Goal: Information Seeking & Learning: Find specific fact

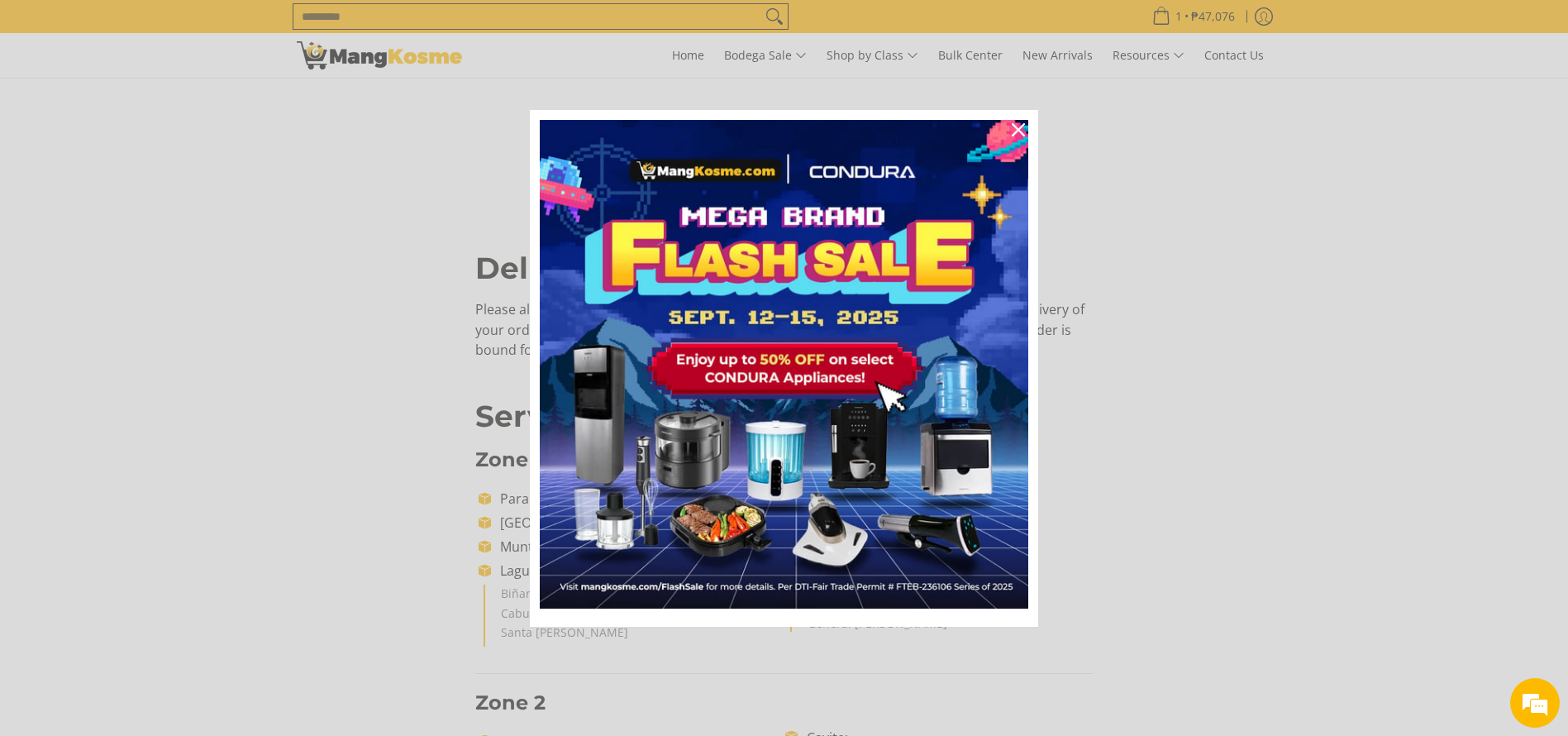
click at [571, 13] on div "Marketing offer form" at bounding box center [784, 368] width 1568 height 736
click at [1010, 124] on div "Close" at bounding box center [1018, 129] width 27 height 27
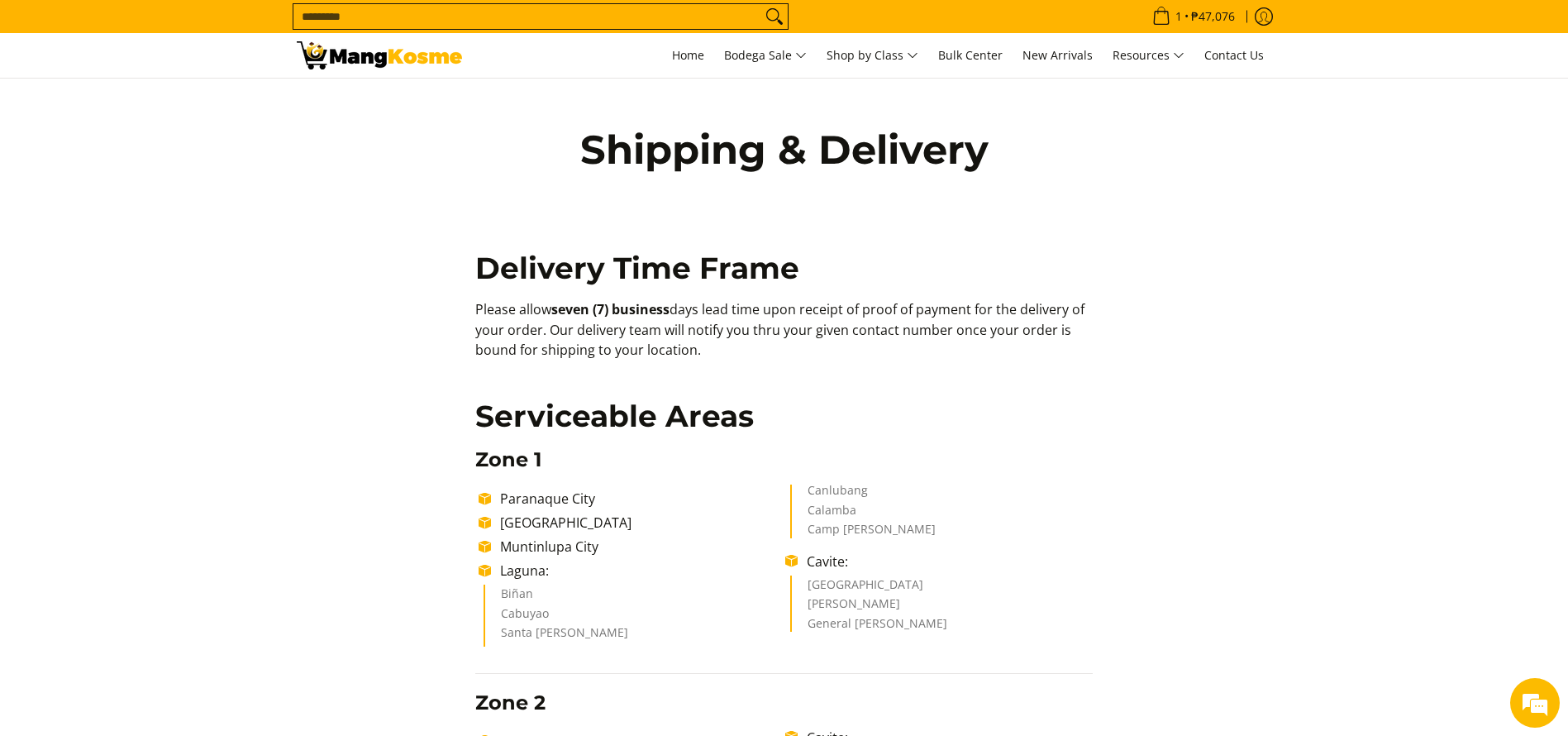
click at [477, 29] on form "Search..." at bounding box center [540, 17] width 495 height 33
click at [487, 10] on input "Search..." at bounding box center [528, 17] width 468 height 25
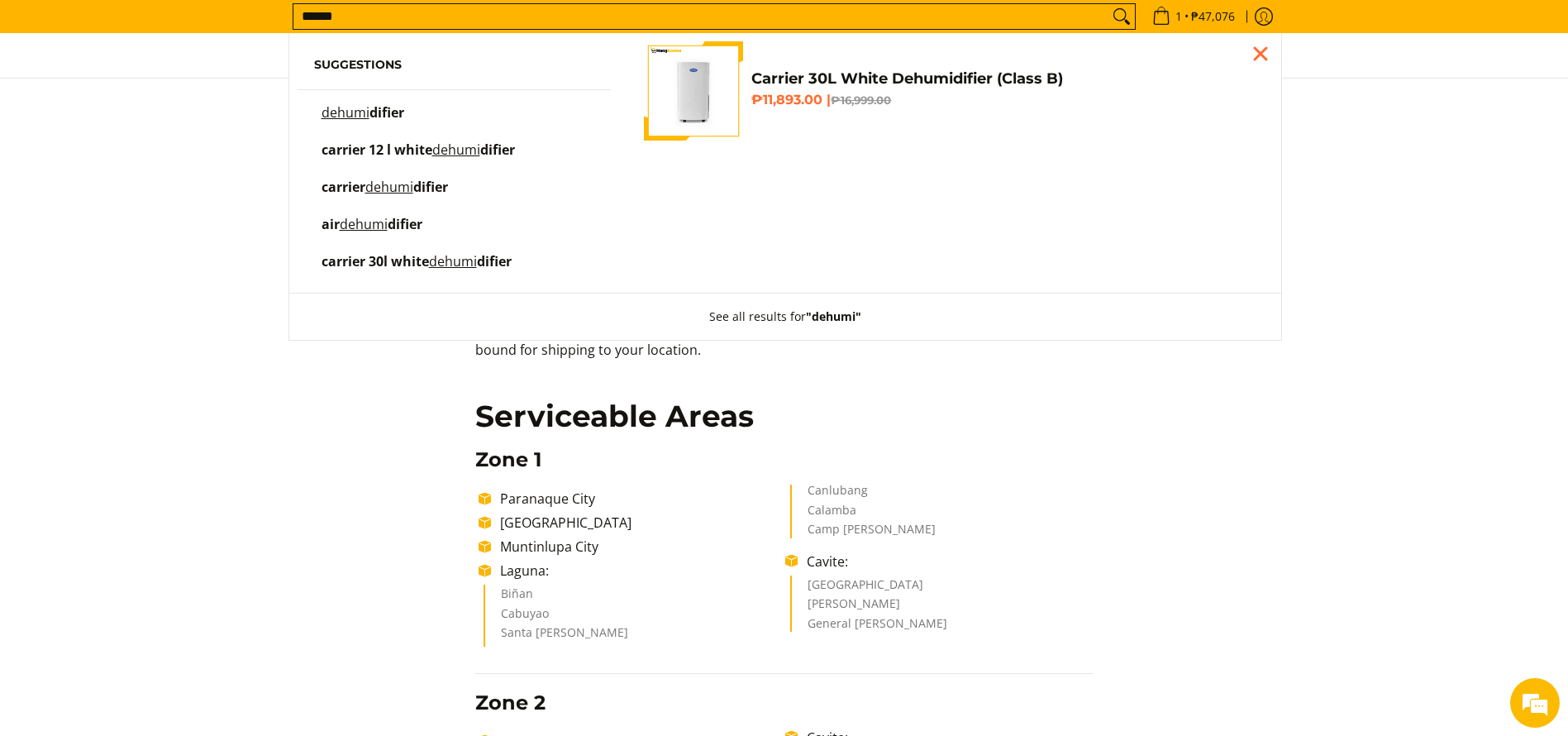
type input "******"
click at [801, 70] on h4 "Carrier 30L White Dehumidifier (Class B)" at bounding box center [1003, 79] width 504 height 19
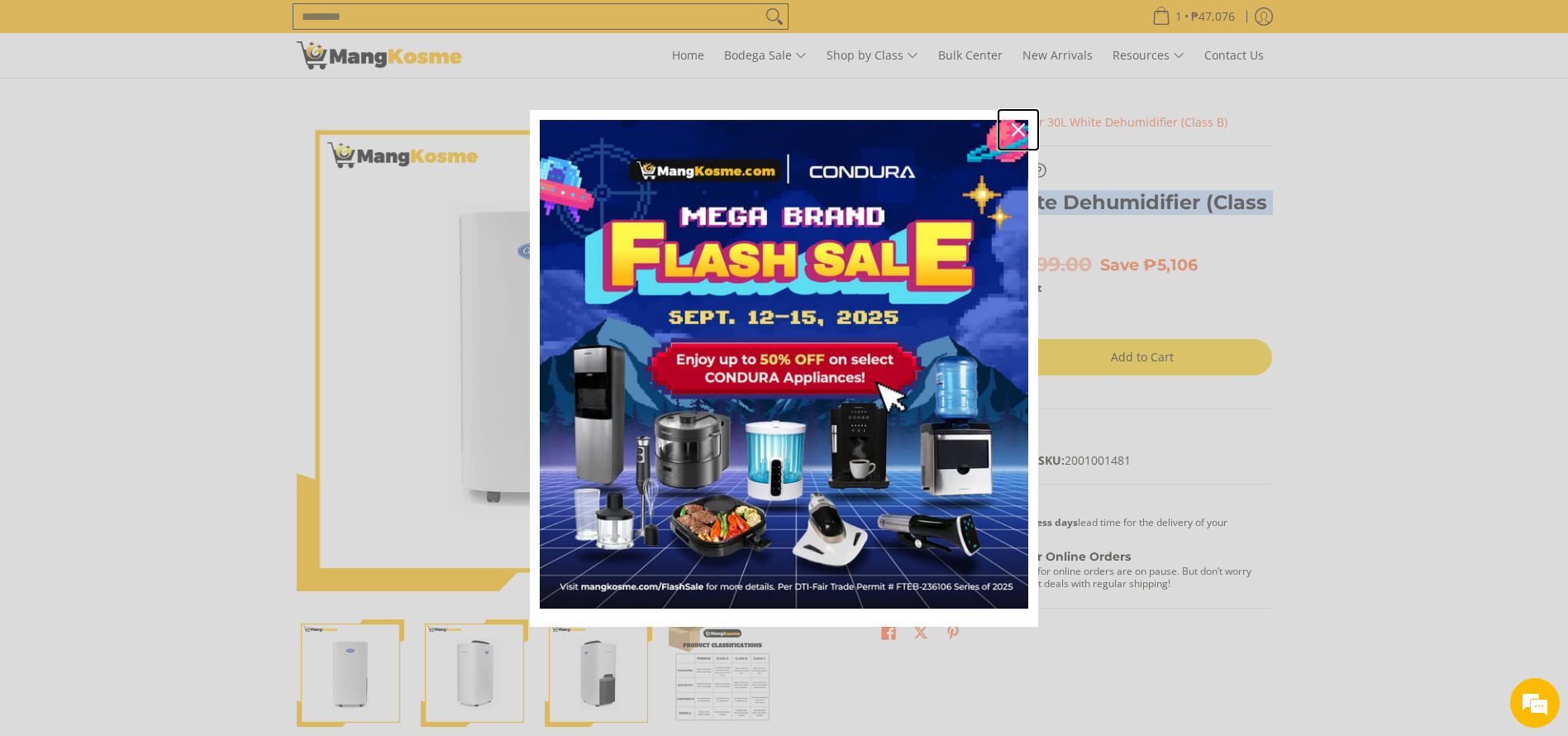
drag, startPoint x: 1016, startPoint y: 126, endPoint x: 609, endPoint y: 74, distance: 410.3
click at [1018, 125] on icon "close icon" at bounding box center [1018, 129] width 13 height 13
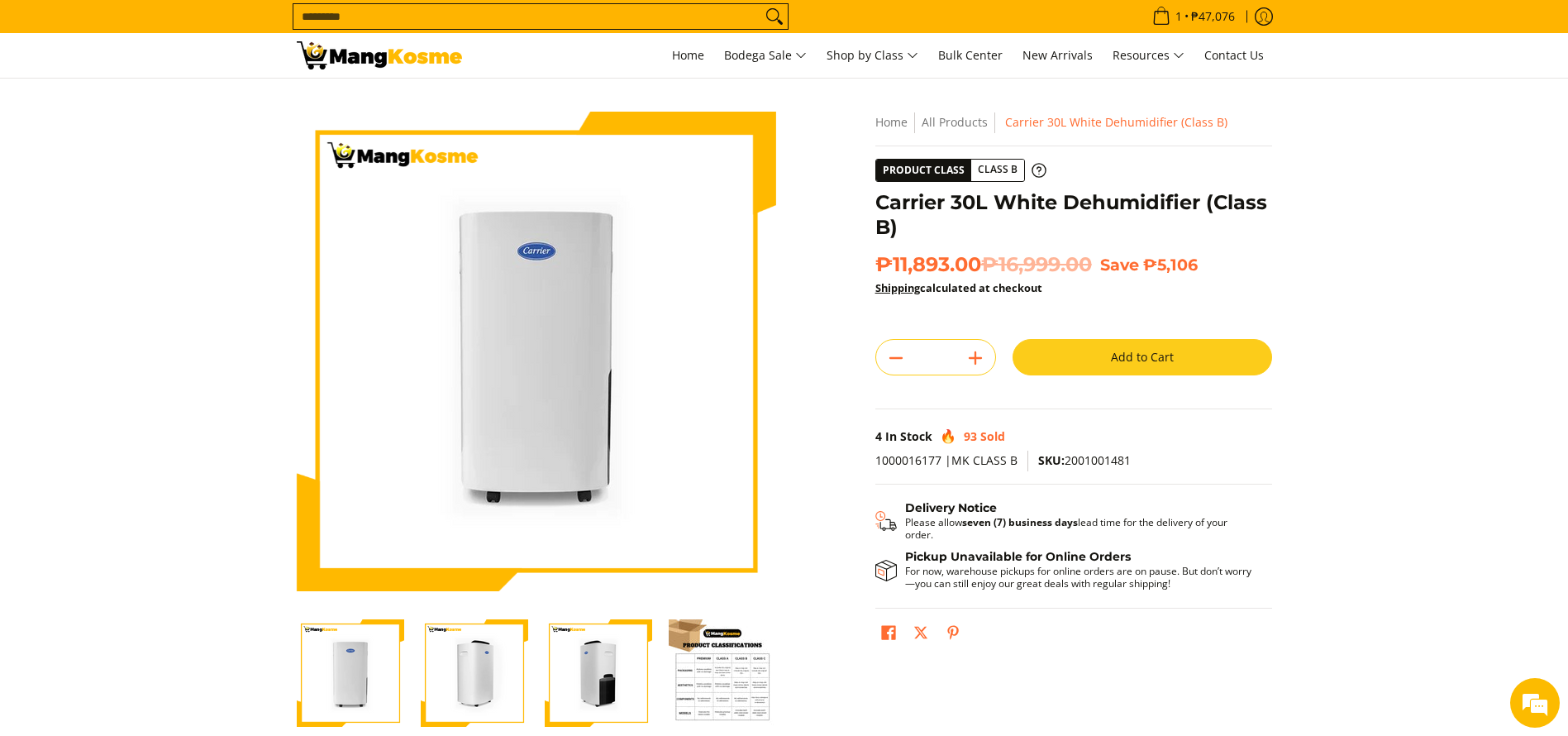
click at [496, 14] on input "Search..." at bounding box center [528, 17] width 468 height 25
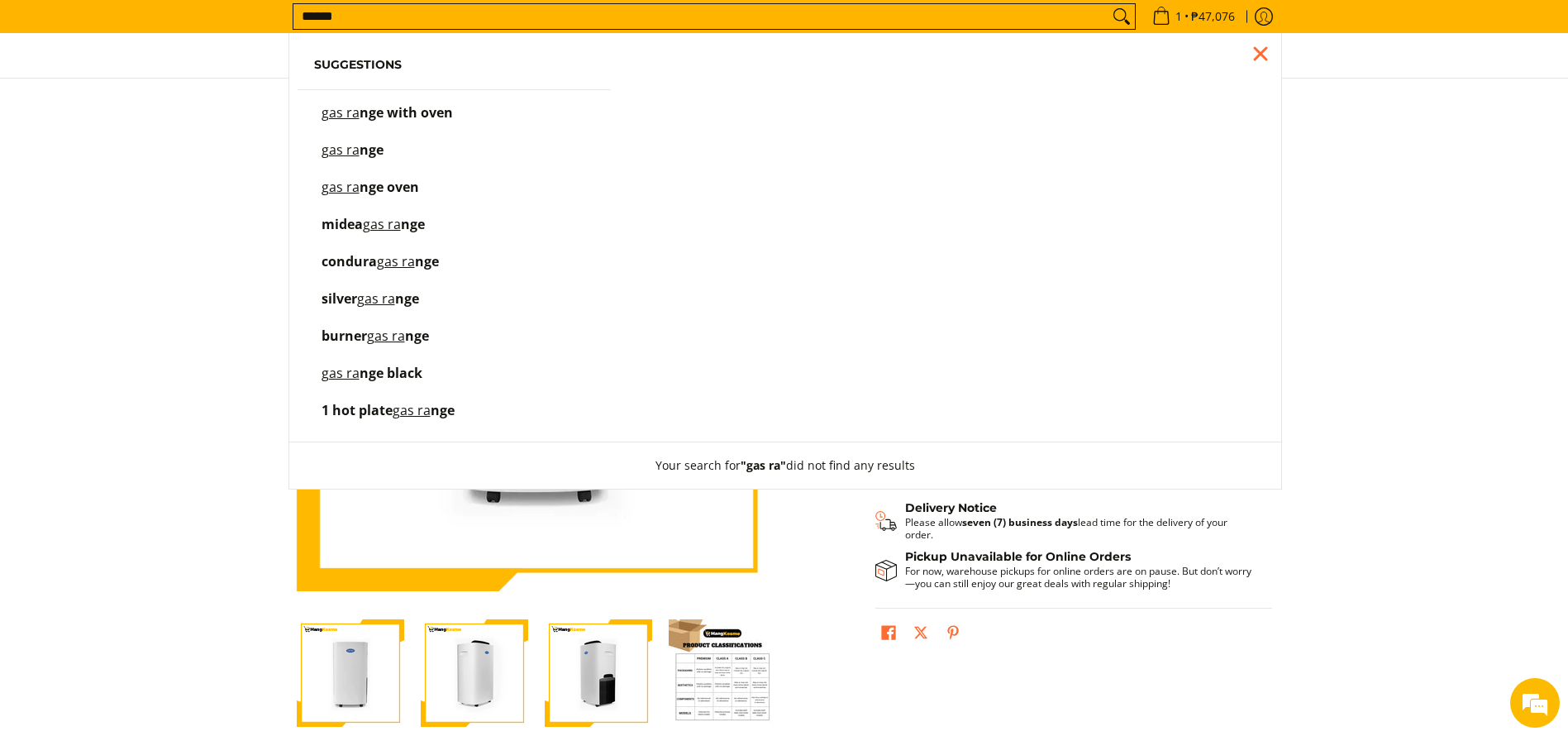
type input "******"
click at [1417, 104] on section "Skip to Main Content Enable zoom Disable zoom Enable zoom Disable zoom Enable z…" at bounding box center [784, 456] width 1568 height 754
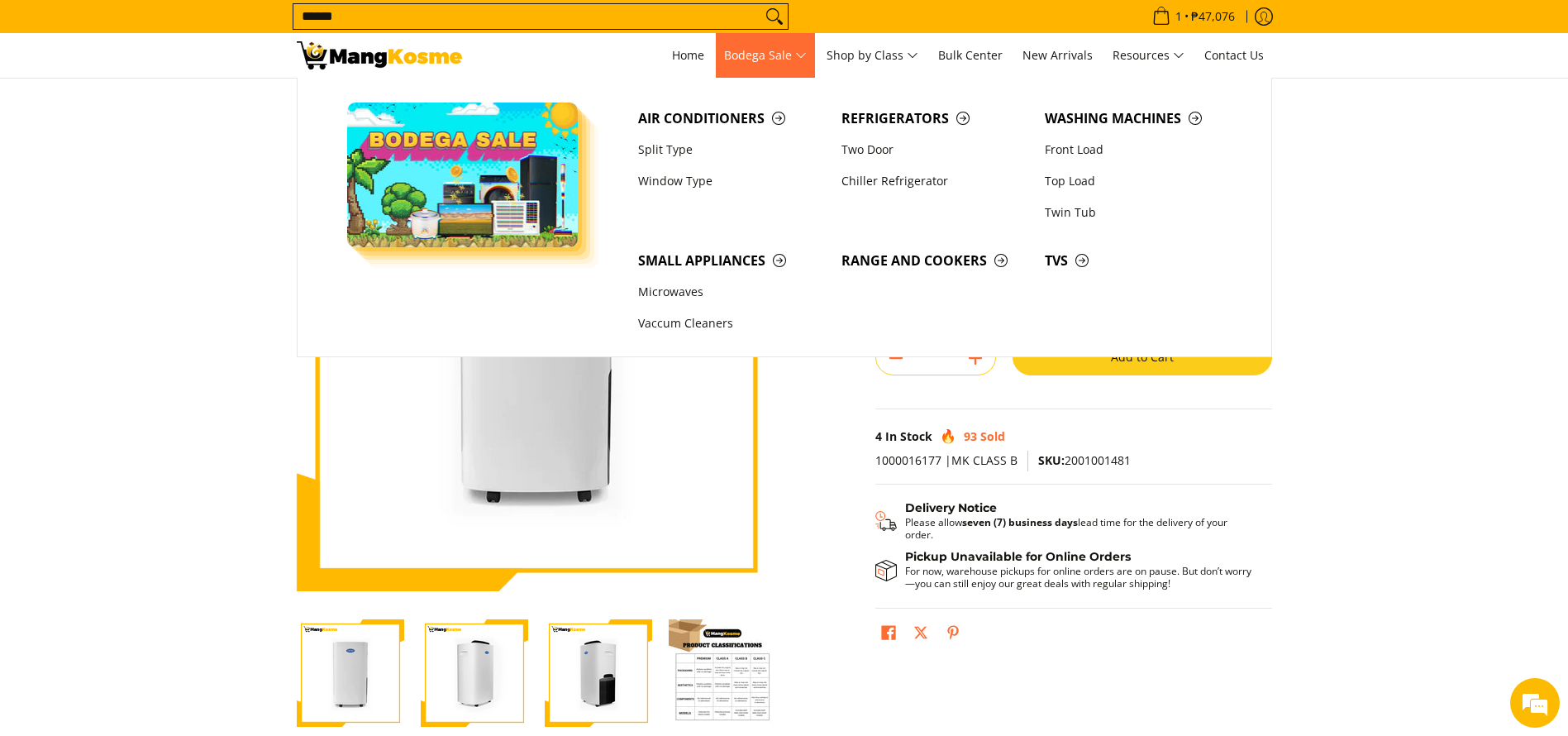
click at [1069, 240] on li "Washing Machines Front Load Top Load Twin Tub" at bounding box center [1138, 173] width 204 height 142
click at [1061, 251] on span "TVs" at bounding box center [1138, 261] width 187 height 21
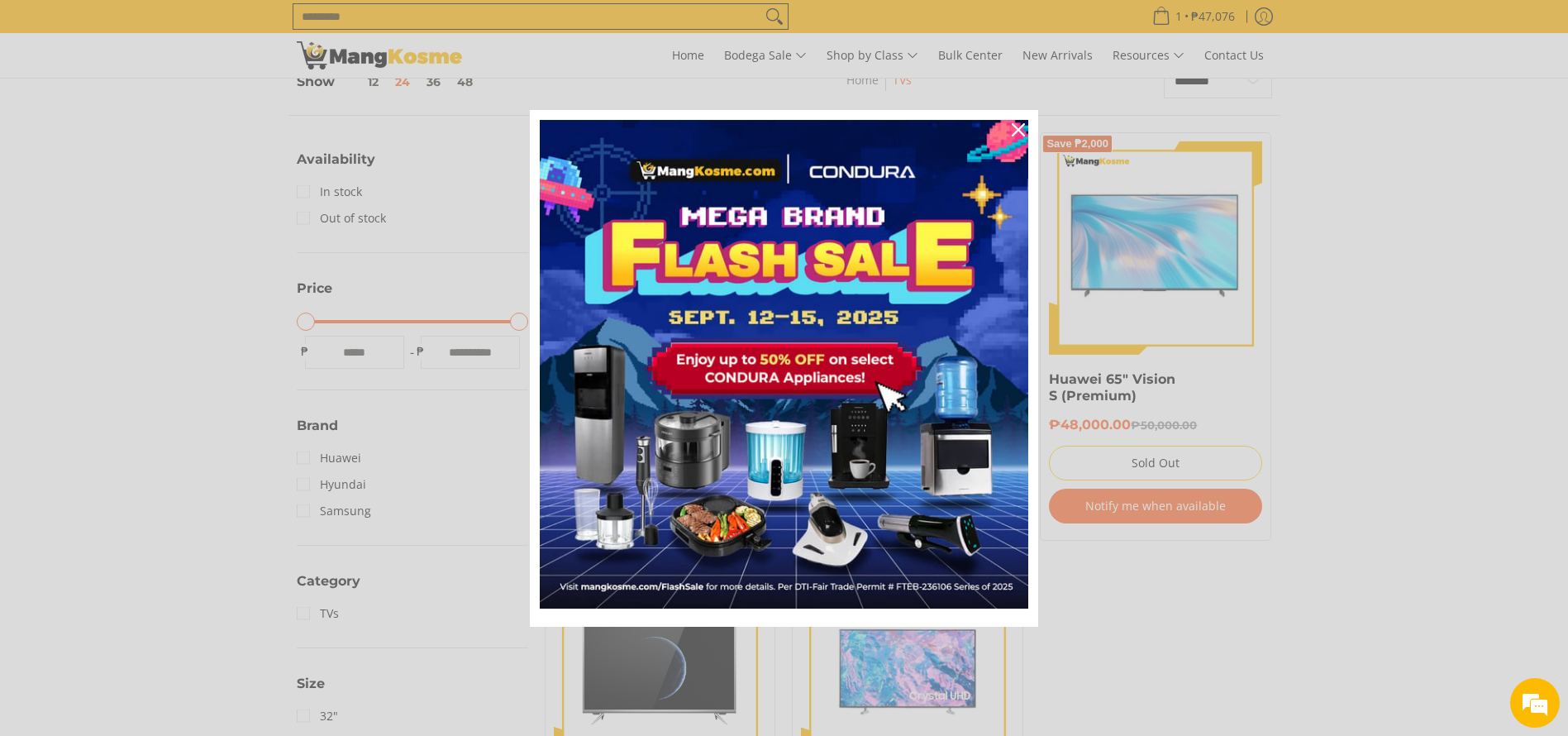
drag, startPoint x: 517, startPoint y: 6, endPoint x: 1006, endPoint y: 146, distance: 508.6
click at [519, 9] on div "Marketing offer form" at bounding box center [784, 368] width 1568 height 736
click at [1026, 131] on div "Close" at bounding box center [1018, 129] width 27 height 27
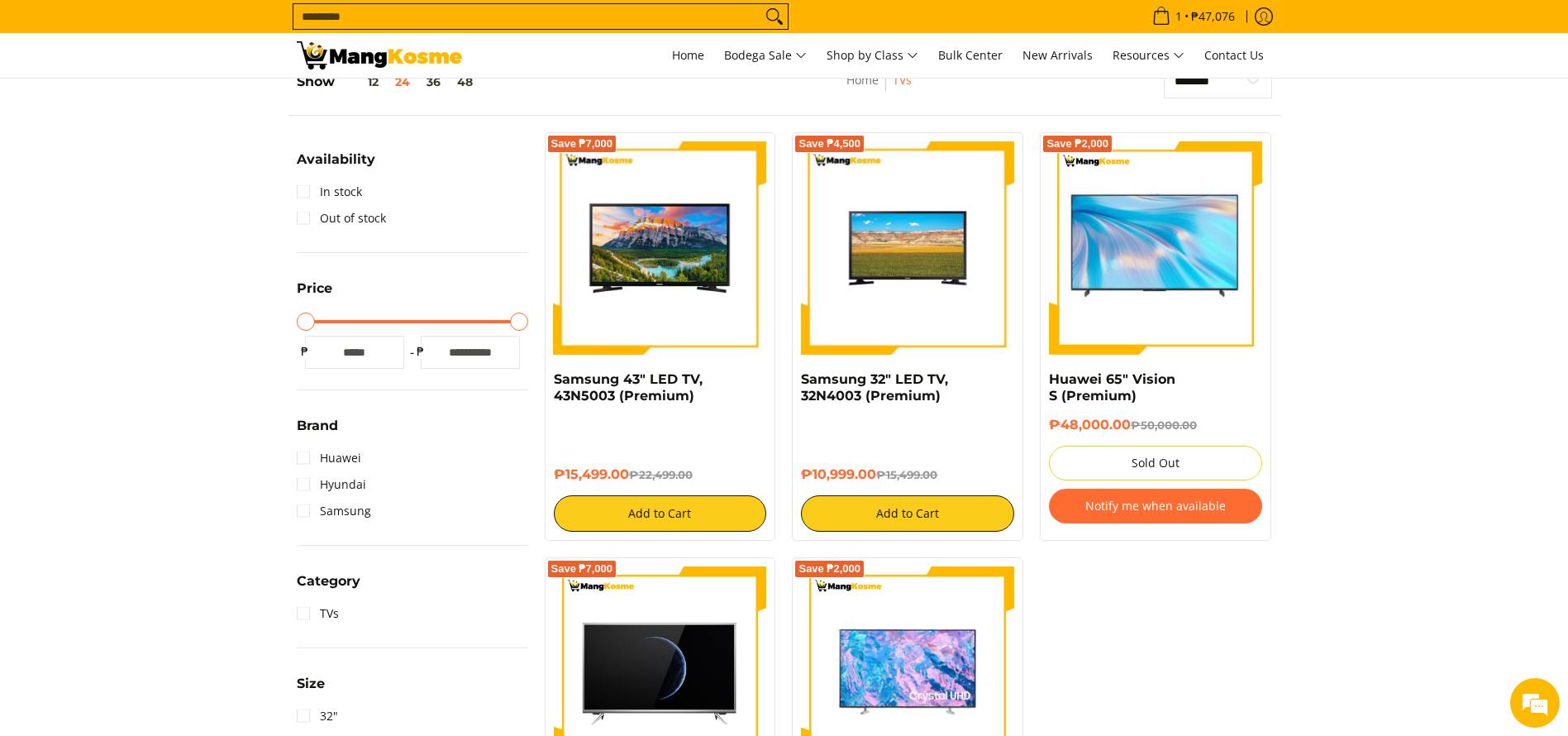
click at [650, 16] on input "Search..." at bounding box center [528, 17] width 468 height 25
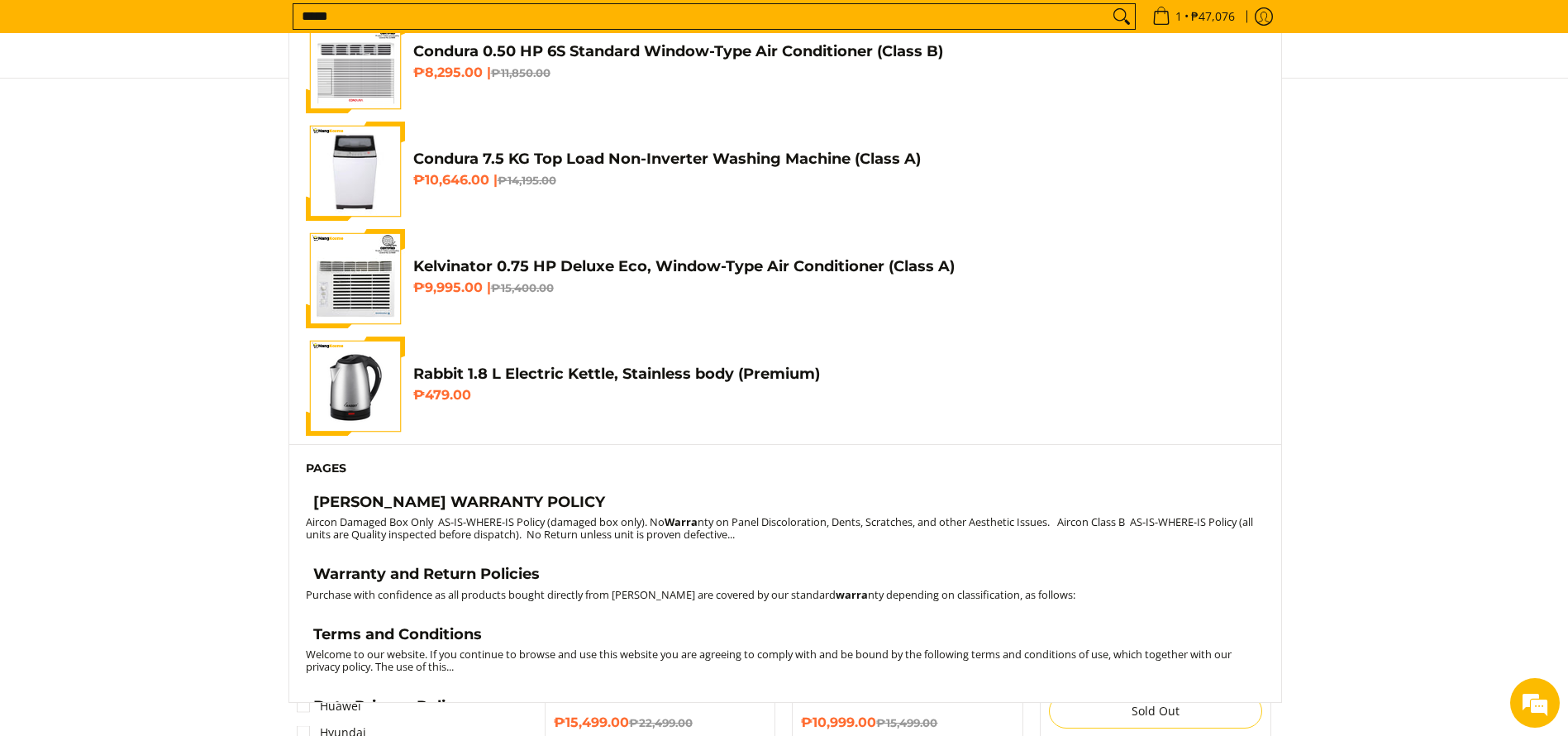
scroll to position [357, 0]
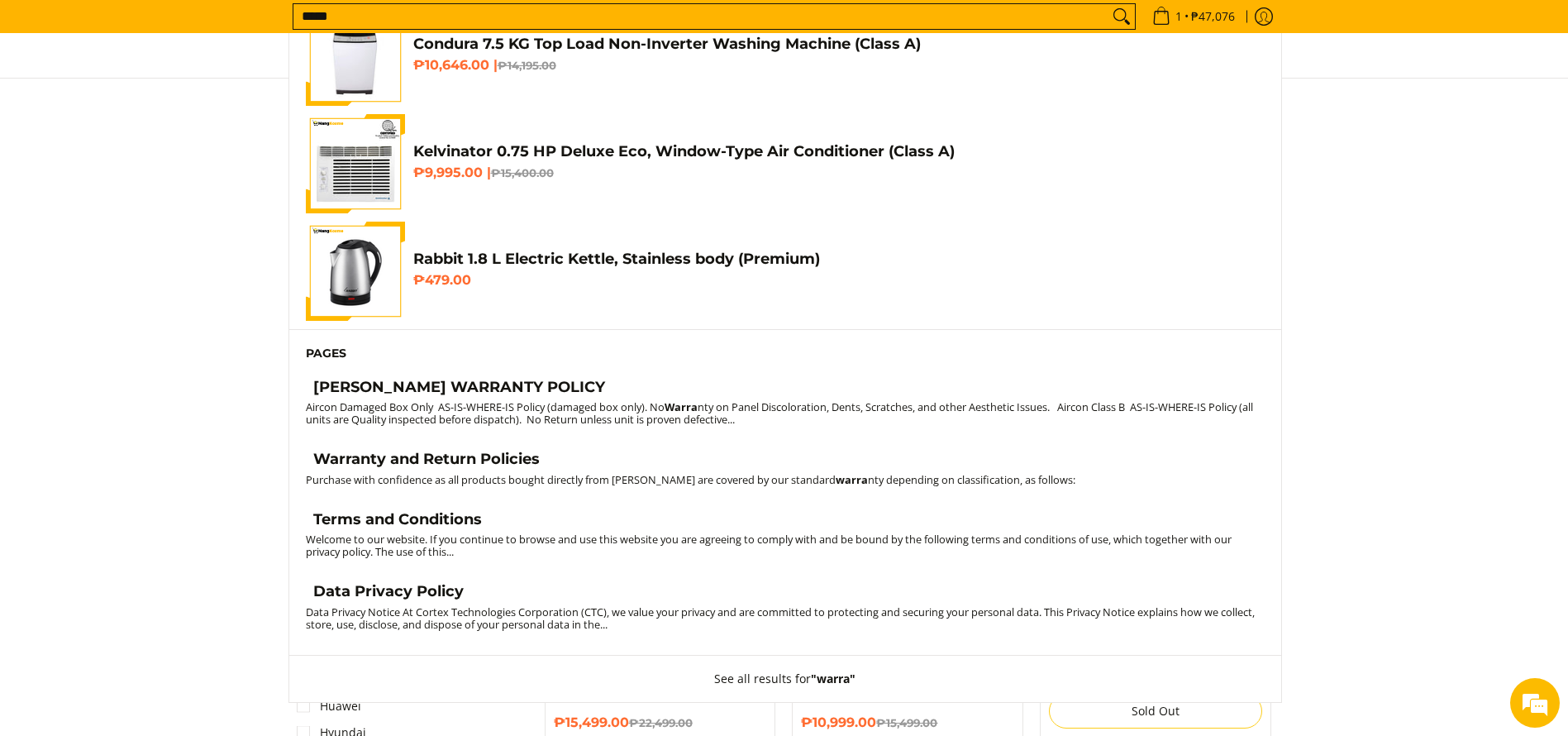
type input "*****"
click at [595, 459] on link "Warranty and Return Policies" at bounding box center [784, 461] width 959 height 23
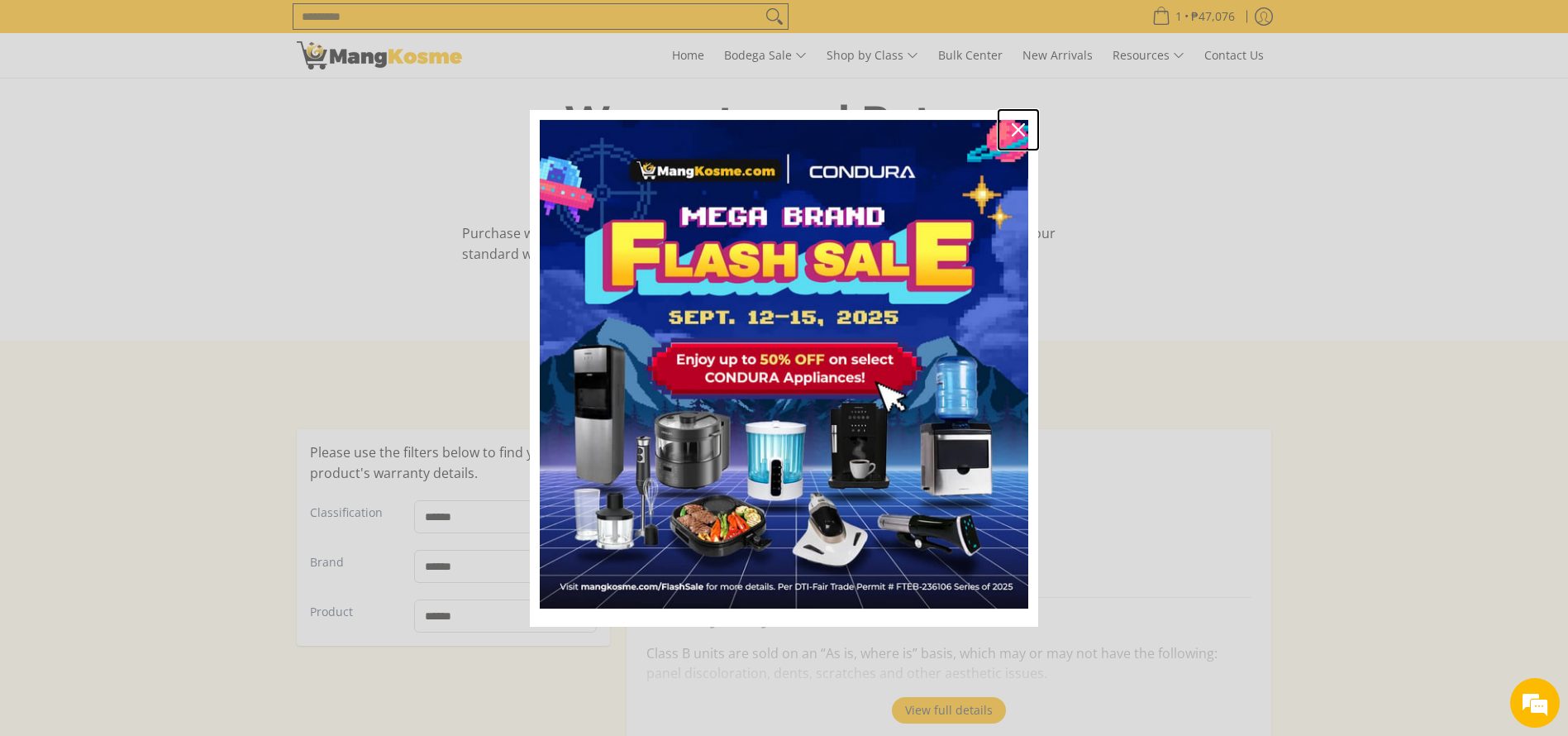
drag, startPoint x: 1014, startPoint y: 133, endPoint x: 985, endPoint y: 113, distance: 35.2
click at [1012, 132] on icon "close icon" at bounding box center [1018, 129] width 13 height 13
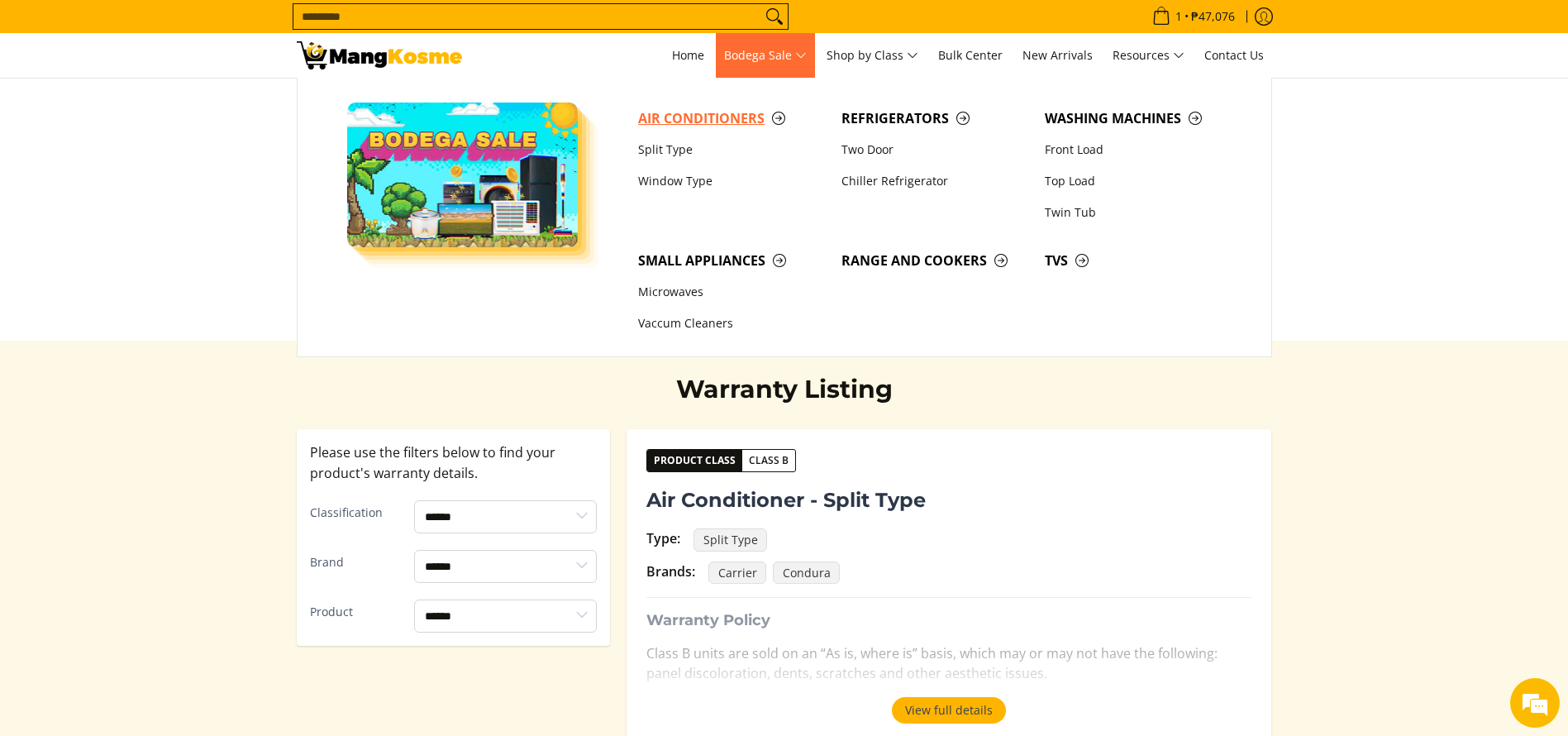
click at [716, 112] on span "Air Conditioners" at bounding box center [731, 118] width 187 height 21
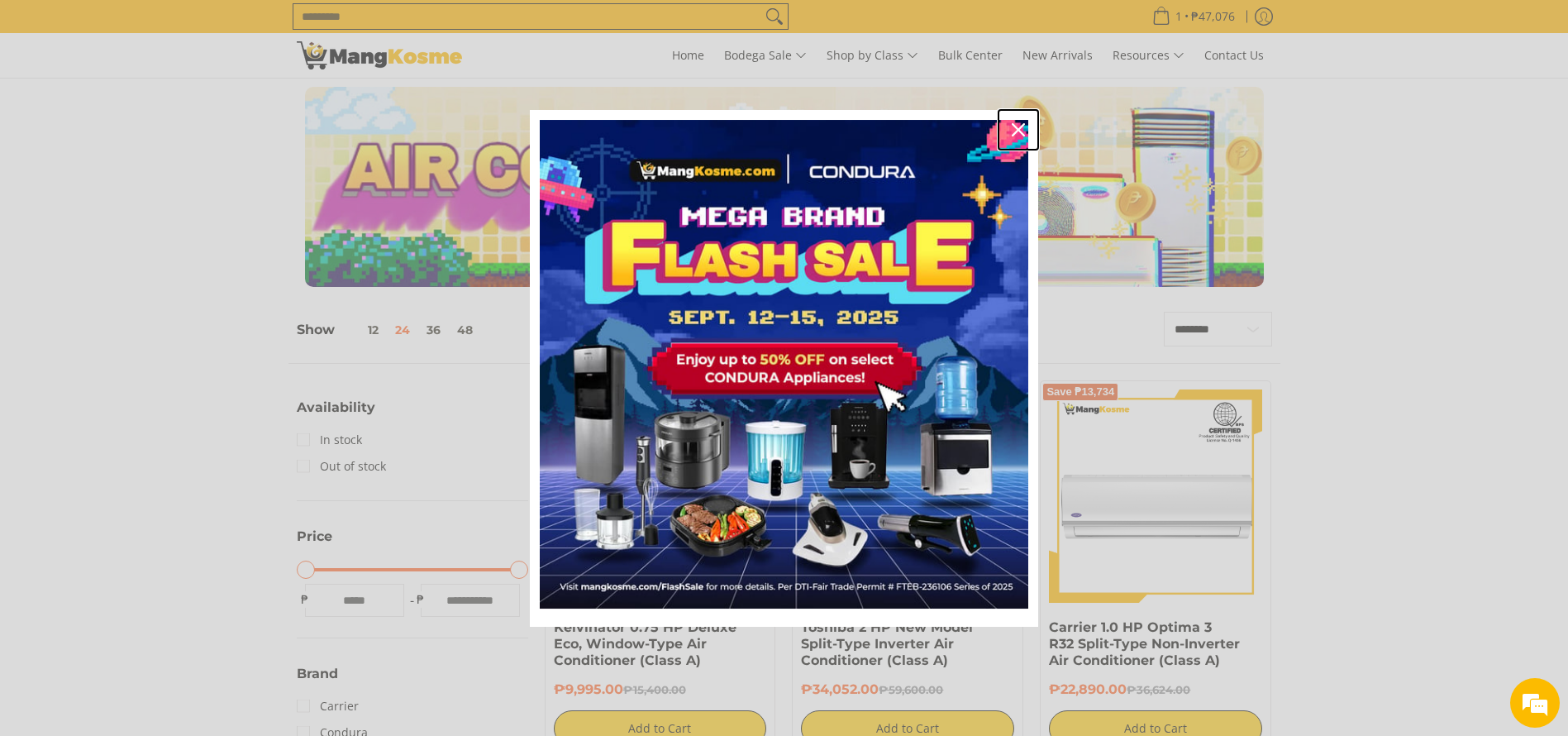
click at [1018, 128] on icon "close icon" at bounding box center [1018, 129] width 13 height 13
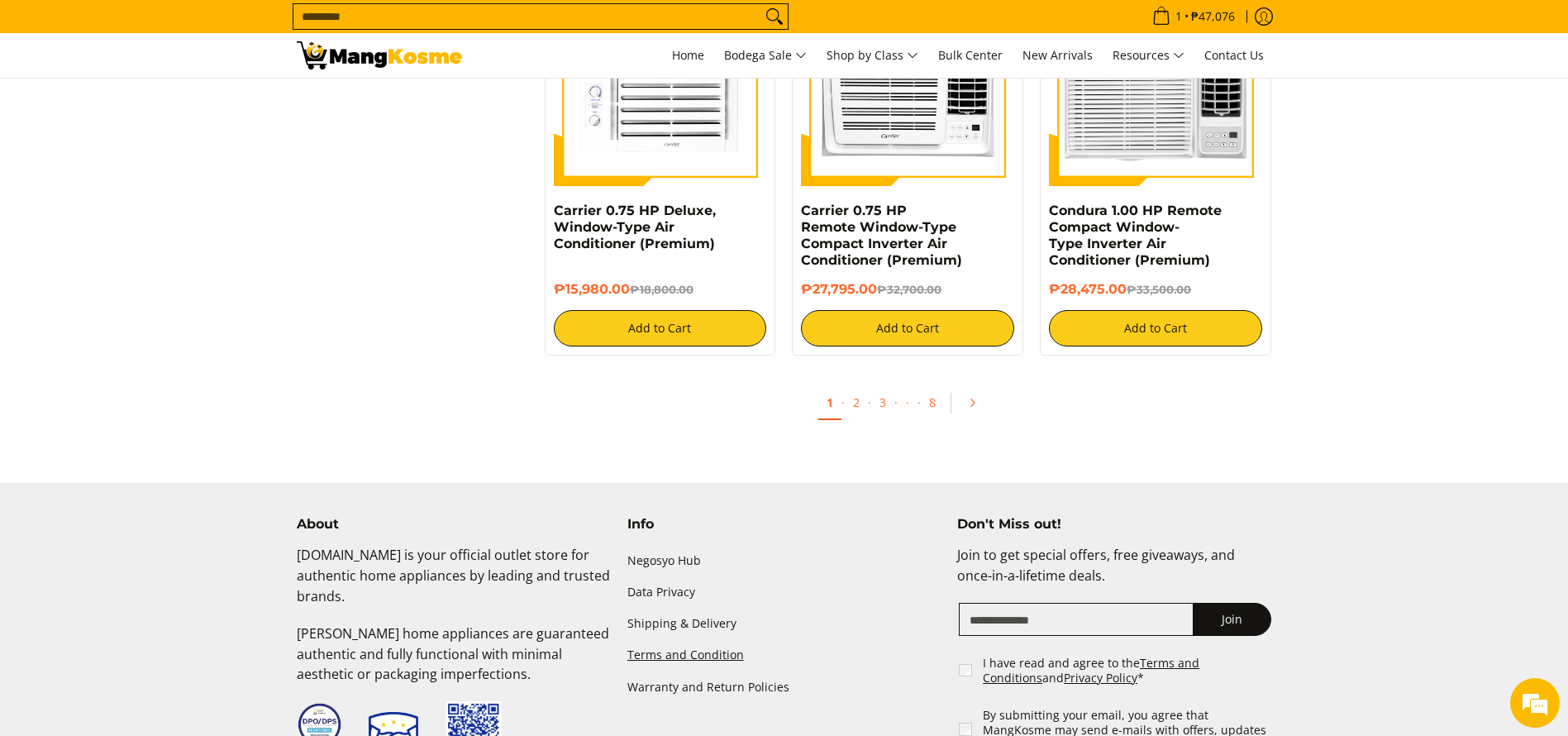
scroll to position [3231, 0]
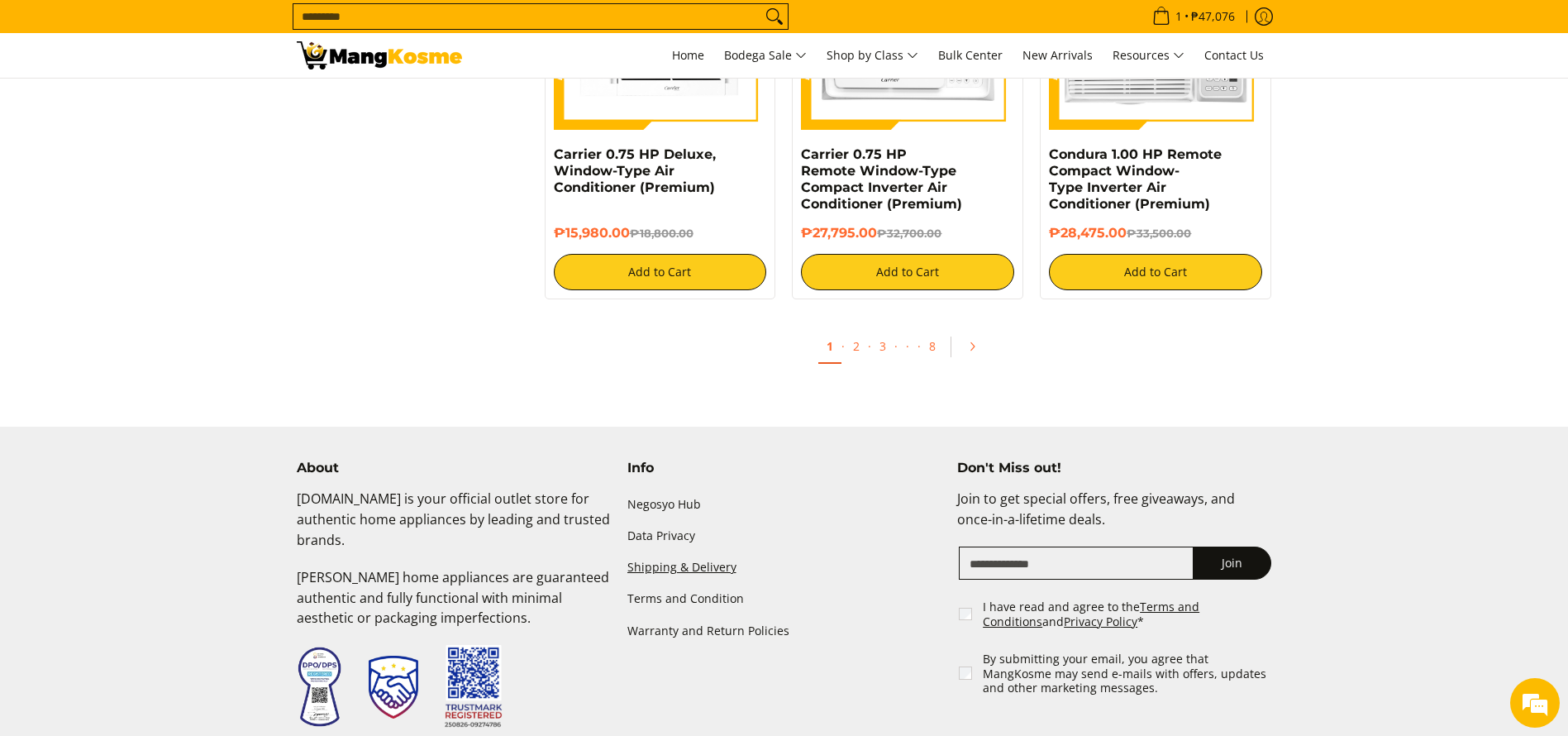
click at [709, 567] on link "Shipping & Delivery" at bounding box center [784, 568] width 314 height 31
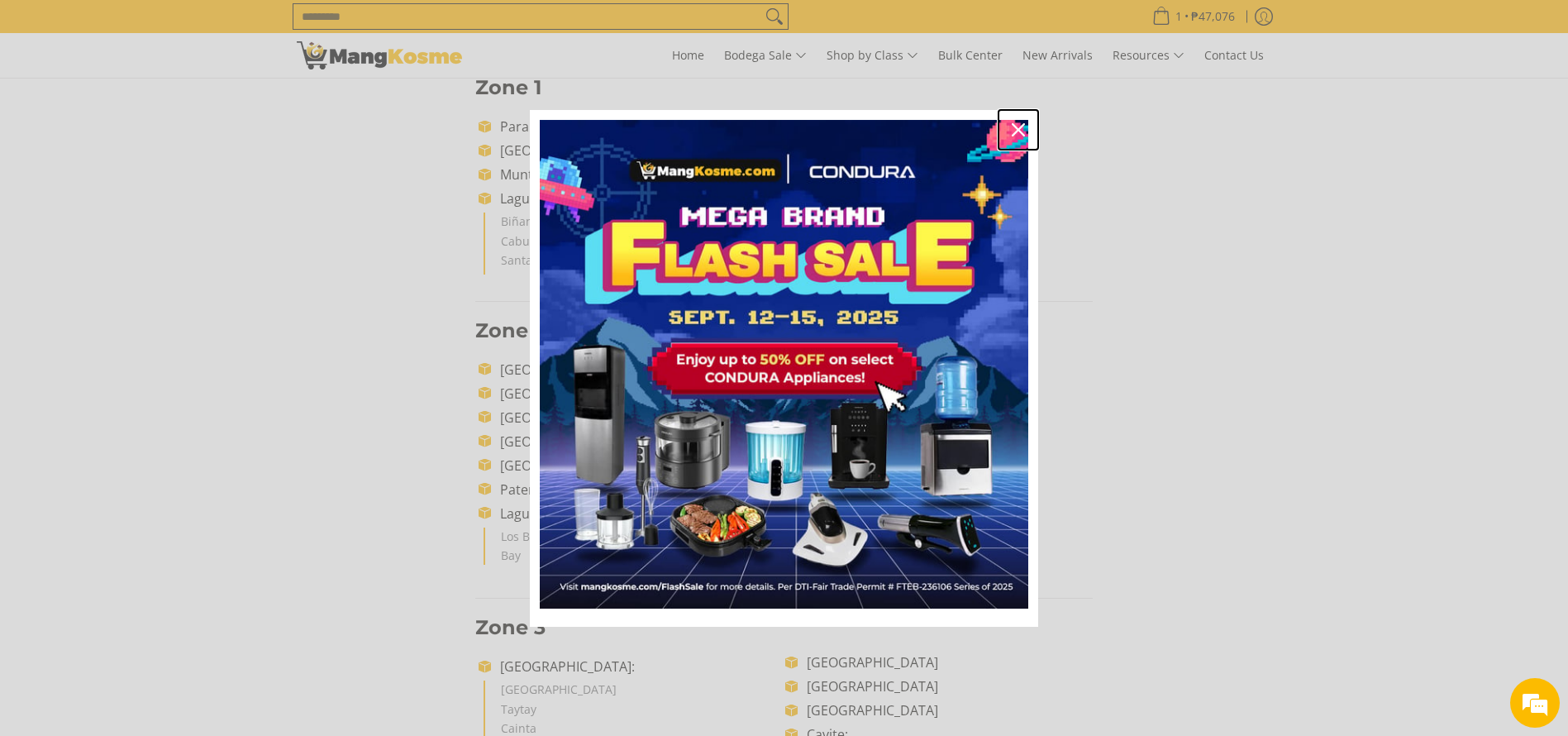
drag, startPoint x: 1018, startPoint y: 126, endPoint x: 1210, endPoint y: 129, distance: 192.0
click at [1018, 126] on icon "close icon" at bounding box center [1018, 129] width 13 height 13
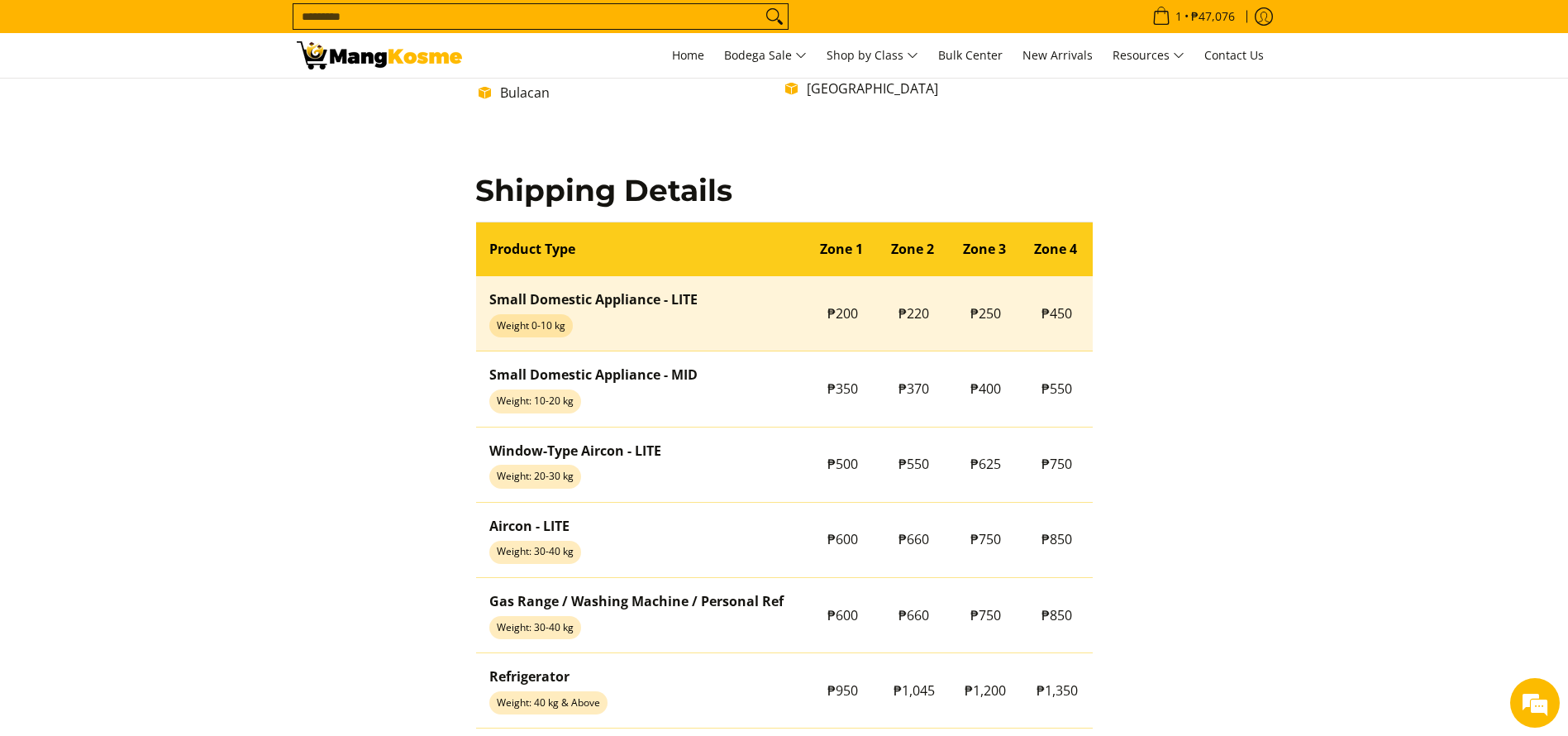
scroll to position [1523, 0]
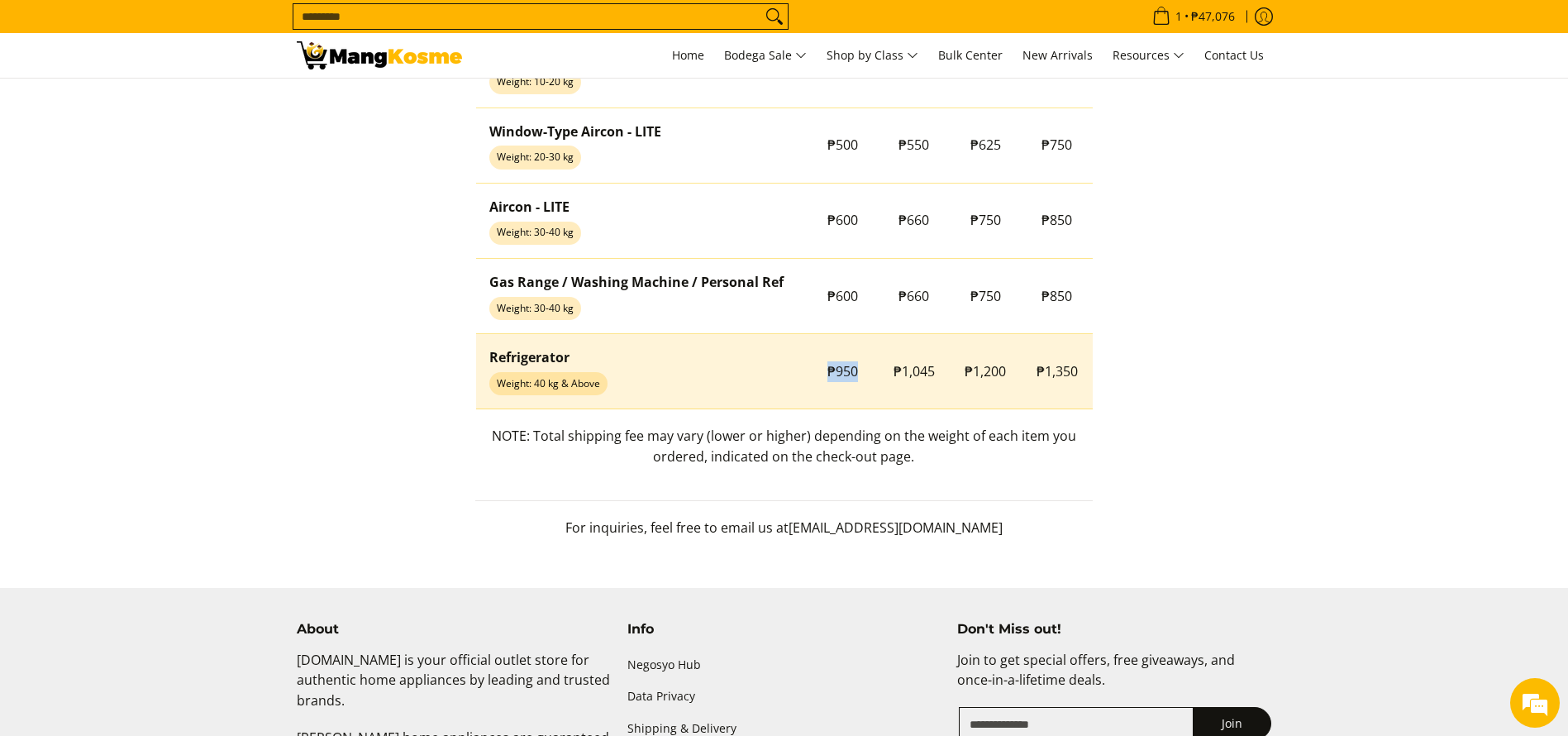
copy span "₱950"
drag, startPoint x: 816, startPoint y: 368, endPoint x: 867, endPoint y: 371, distance: 51.1
click at [867, 371] on td "₱950" at bounding box center [842, 372] width 72 height 75
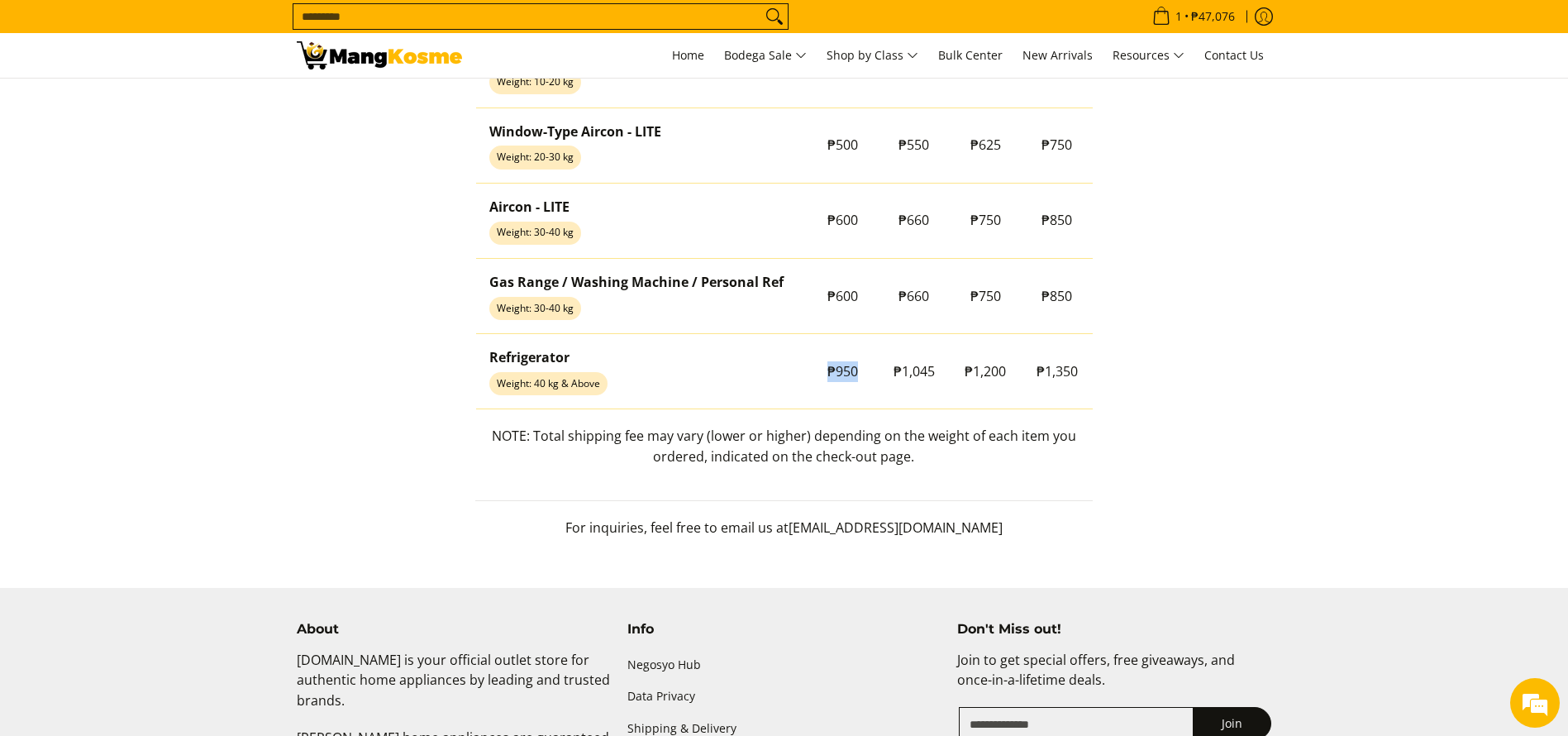
scroll to position [0, 0]
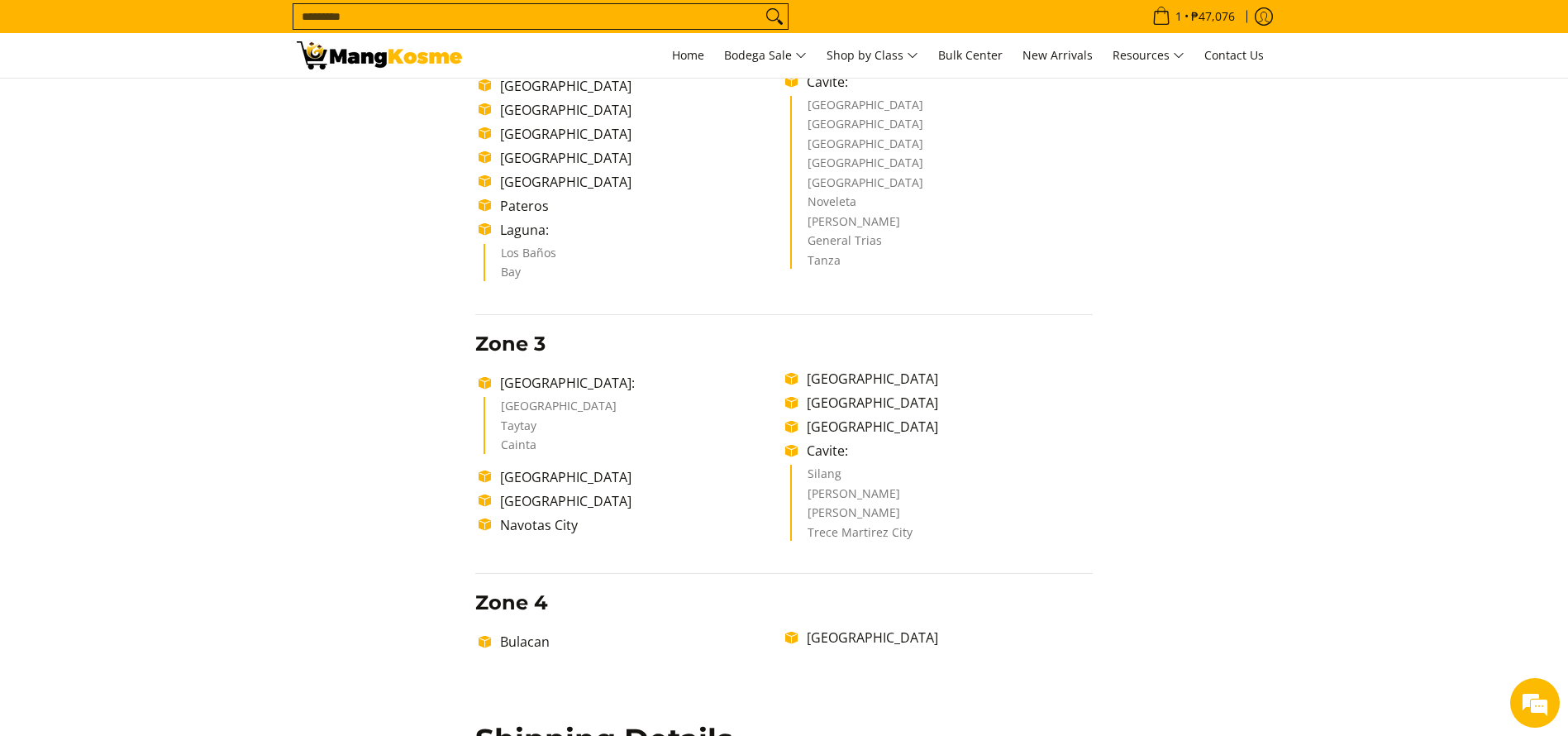
click at [469, 24] on input "Search..." at bounding box center [528, 17] width 468 height 25
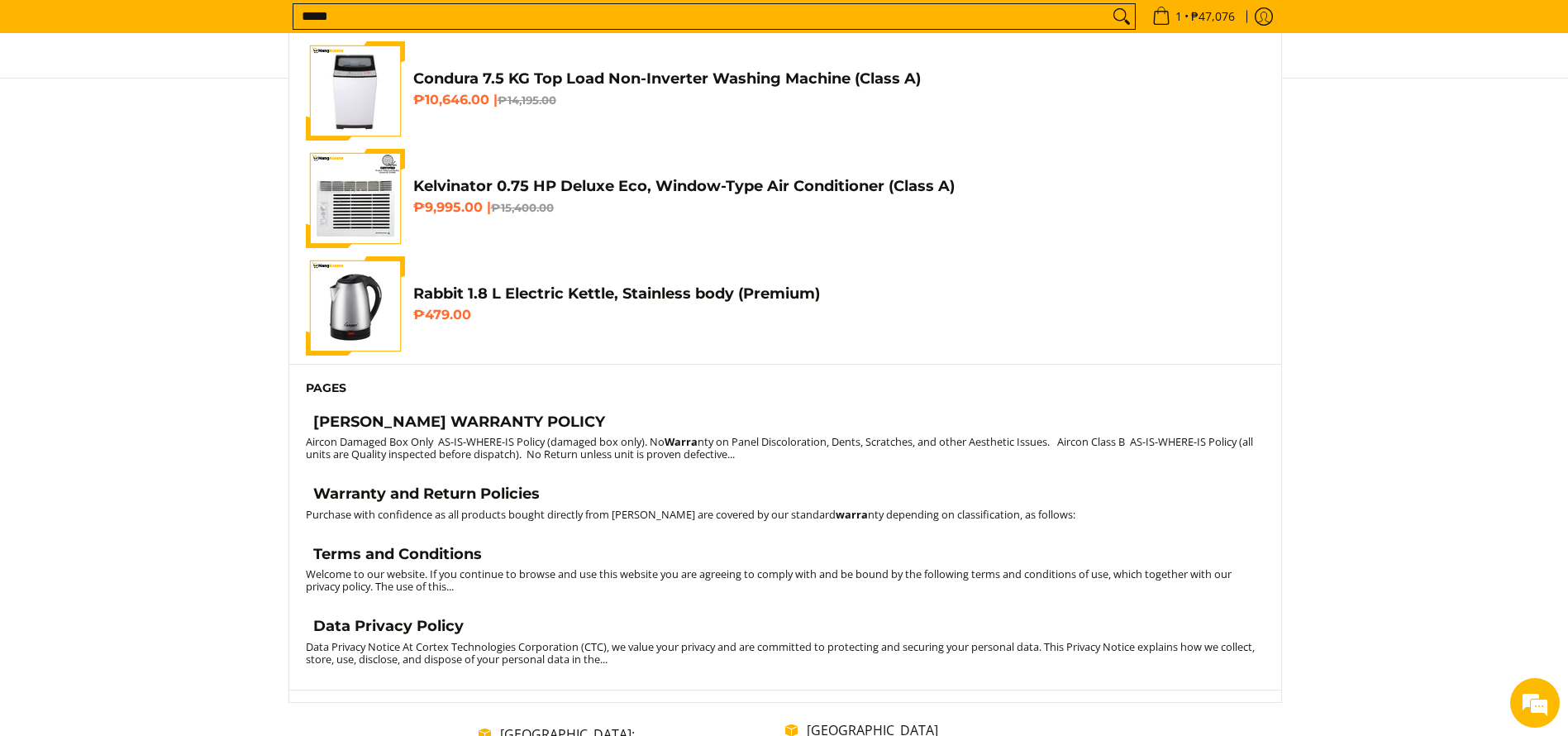
scroll to position [357, 0]
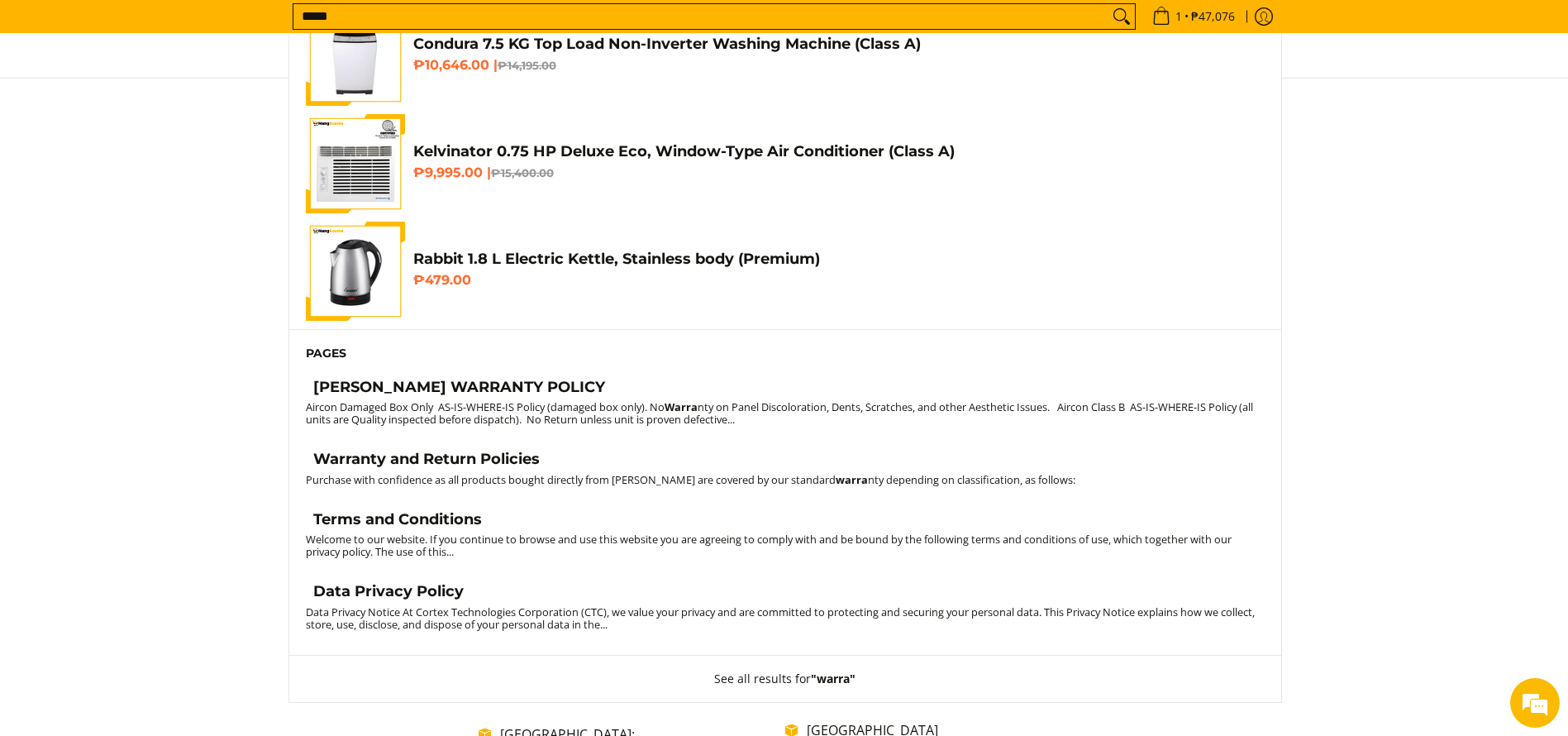
type input "*****"
click at [500, 465] on h4 "Warranty and Return Policies" at bounding box center [426, 459] width 227 height 19
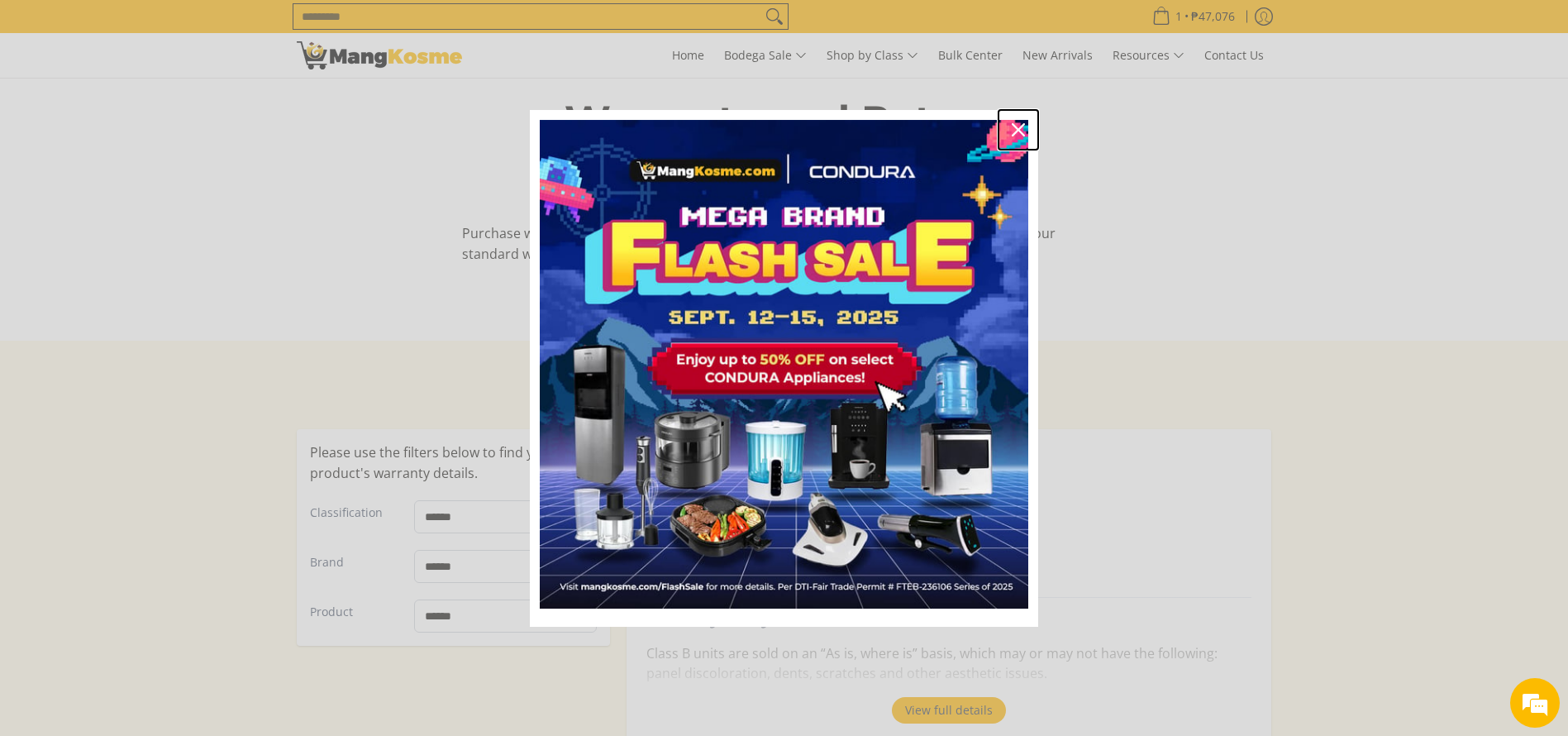
click at [1016, 133] on icon "close icon" at bounding box center [1018, 129] width 13 height 13
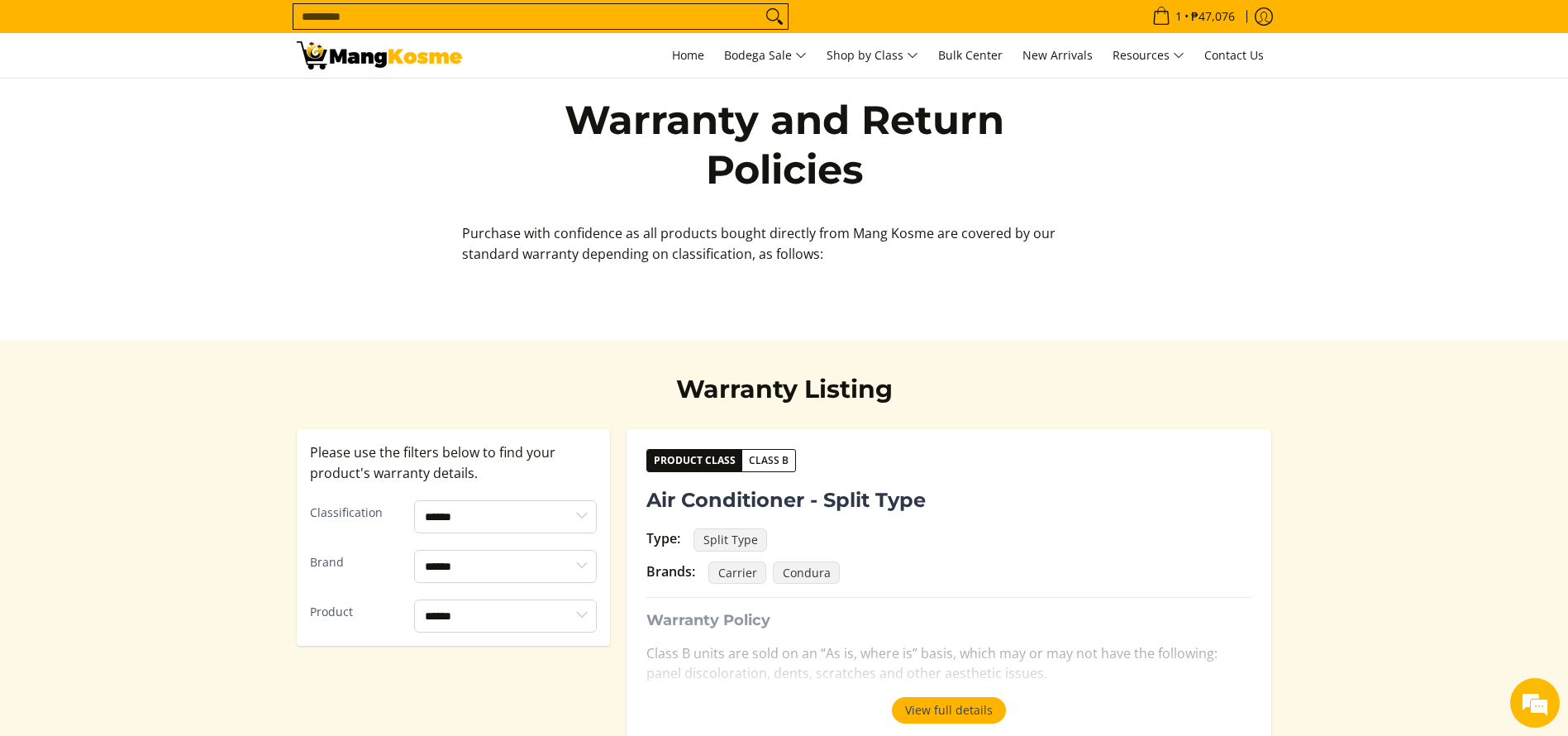
drag, startPoint x: 487, startPoint y: 5, endPoint x: 492, endPoint y: 30, distance: 25.5
click at [487, 5] on input "Search..." at bounding box center [528, 17] width 468 height 25
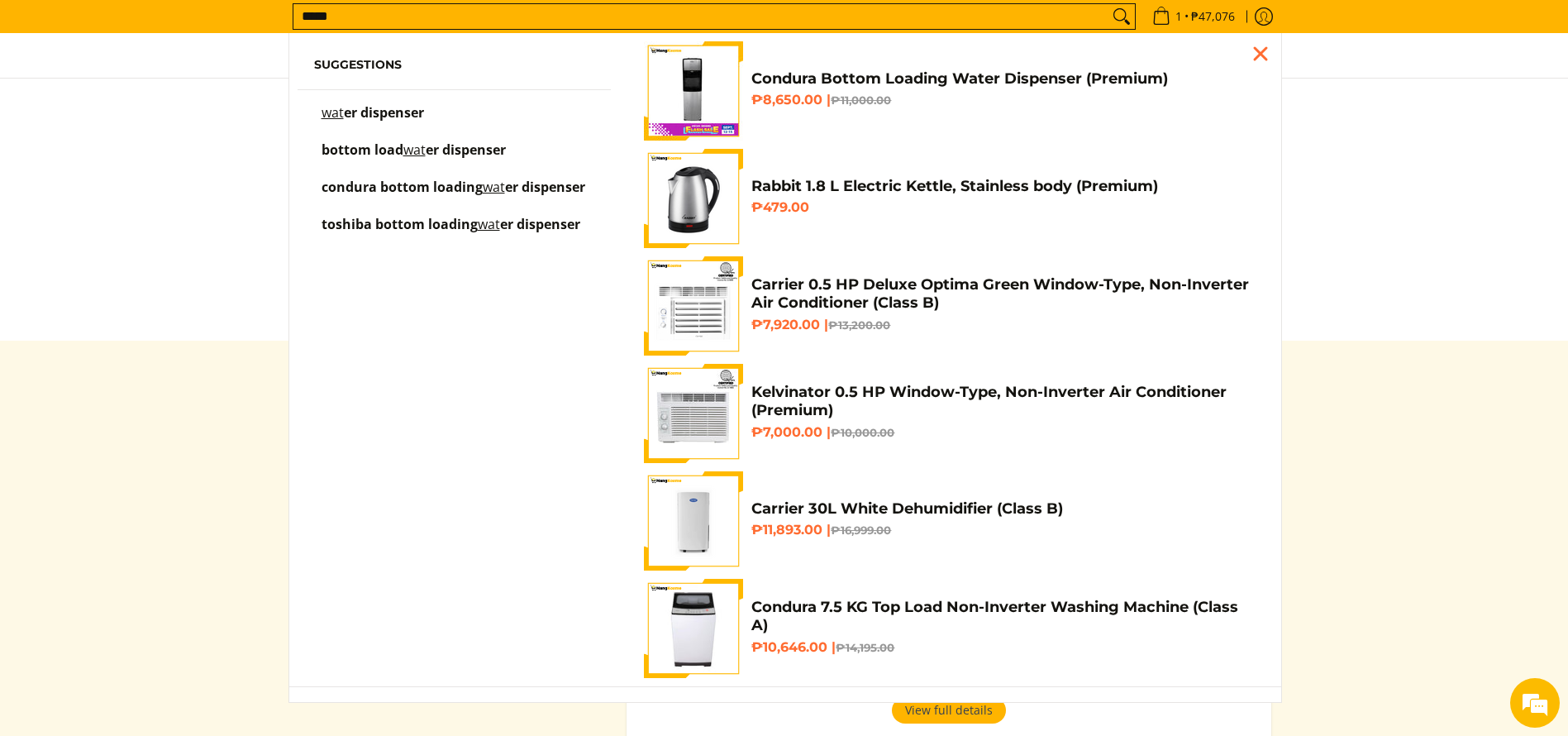
type input "*****"
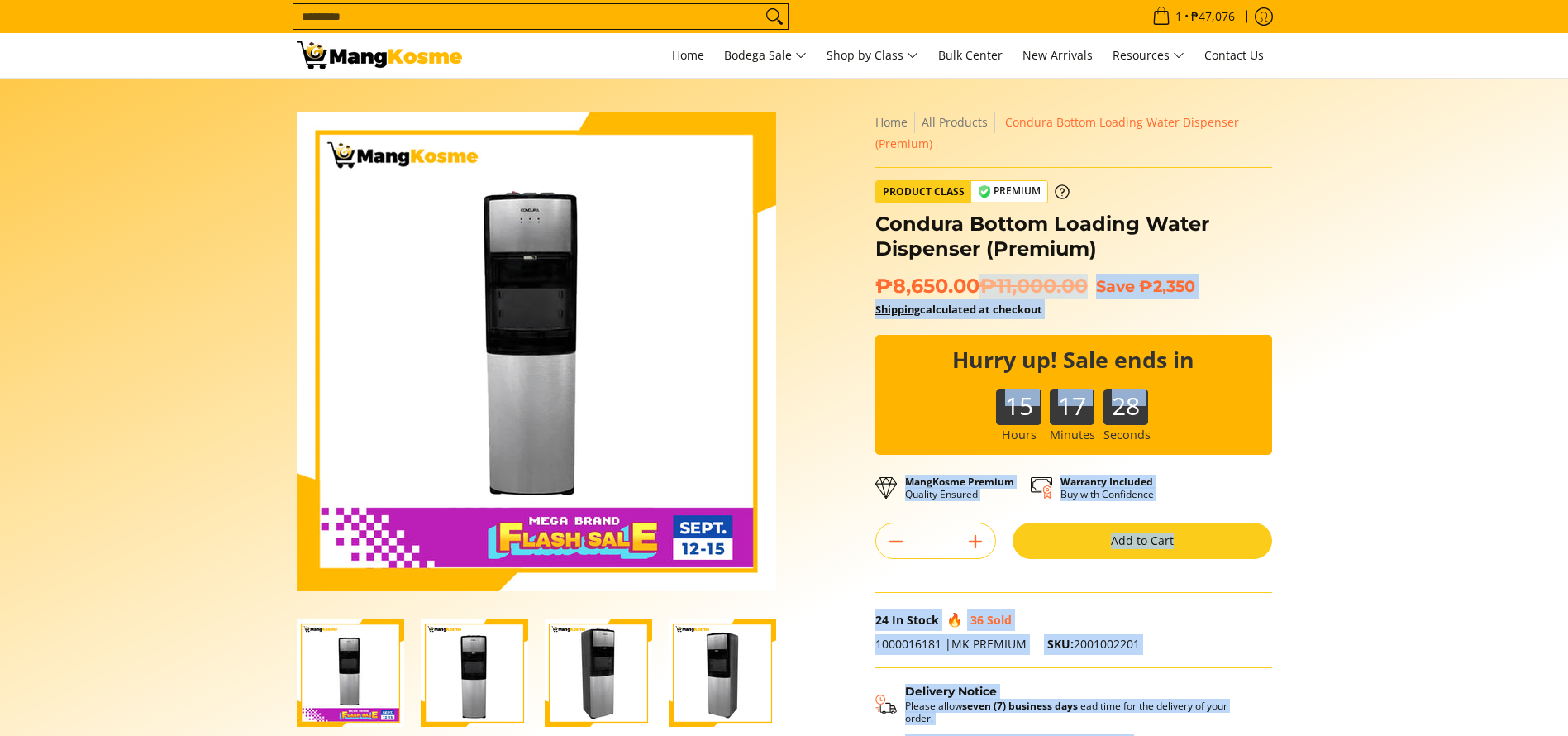
drag, startPoint x: 872, startPoint y: 218, endPoint x: 984, endPoint y: 279, distance: 127.5
click at [984, 279] on div "**********" at bounding box center [1073, 480] width 413 height 736
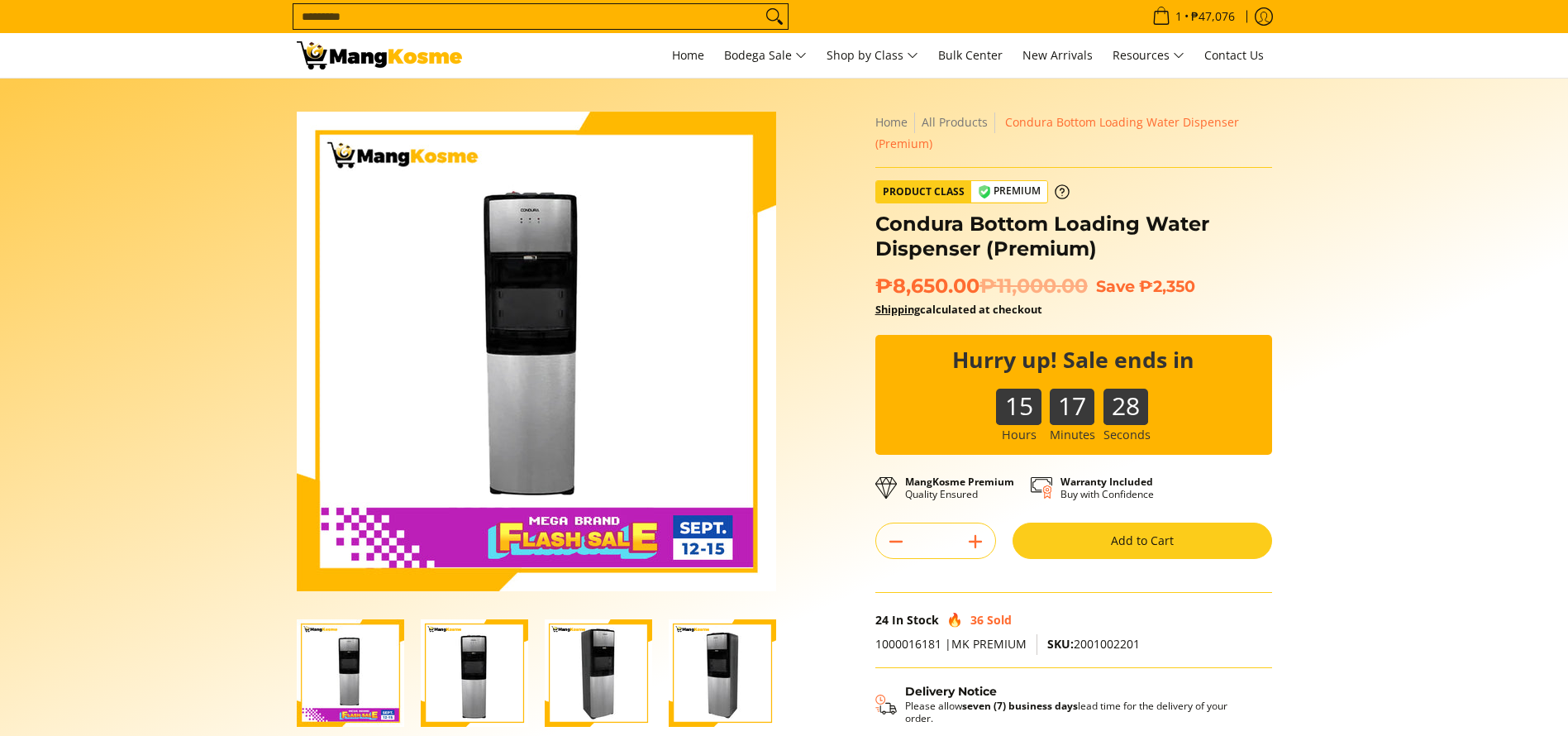
click at [1000, 254] on h1 "Condura Bottom Loading Water Dispenser (Premium)" at bounding box center [1073, 237] width 396 height 50
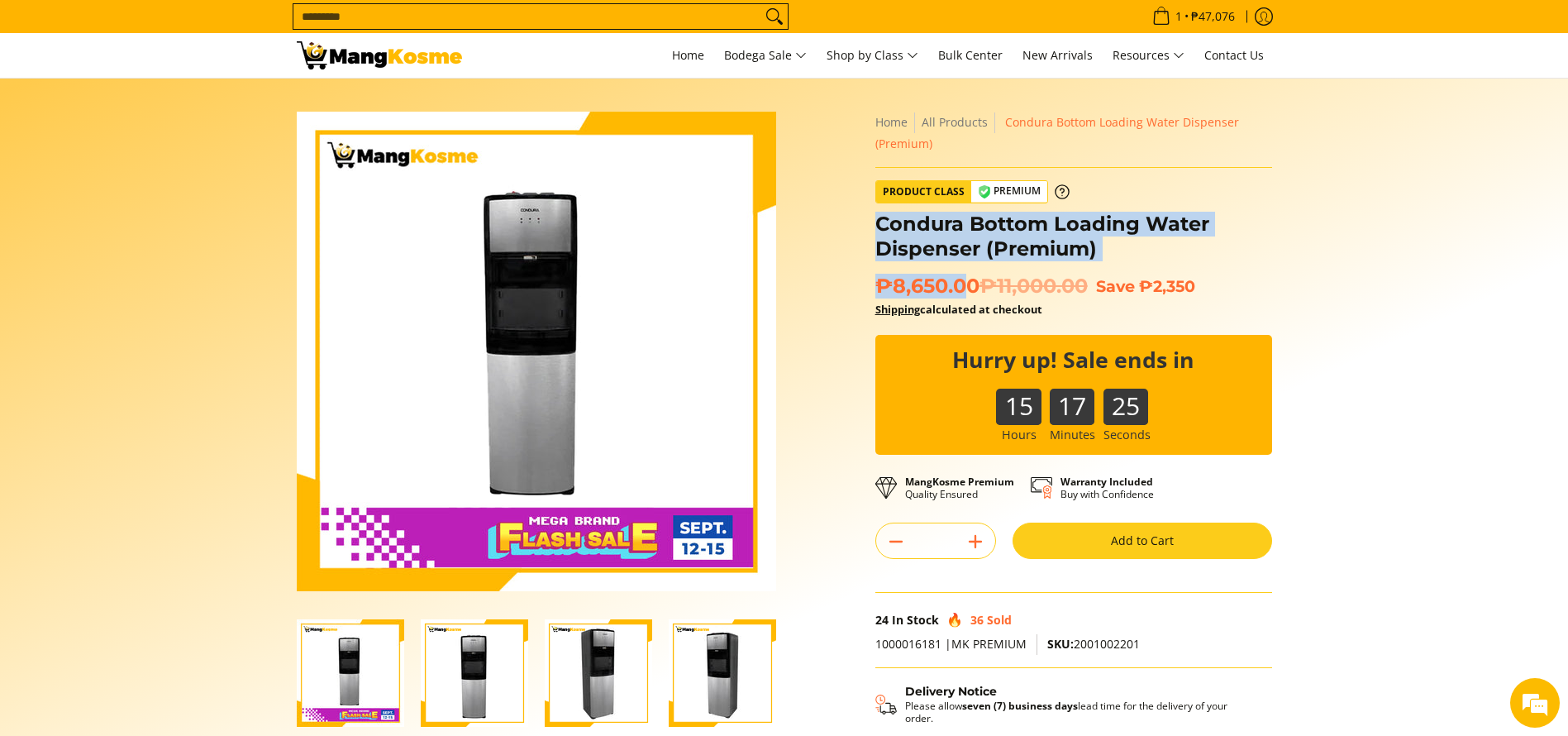
copy div "Condura Bottom Loading Water Dispenser (Premium) ₱8,650.0"
drag, startPoint x: 971, startPoint y: 286, endPoint x: 879, endPoint y: 222, distance: 112.1
click at [879, 222] on div "**********" at bounding box center [1073, 480] width 396 height 736
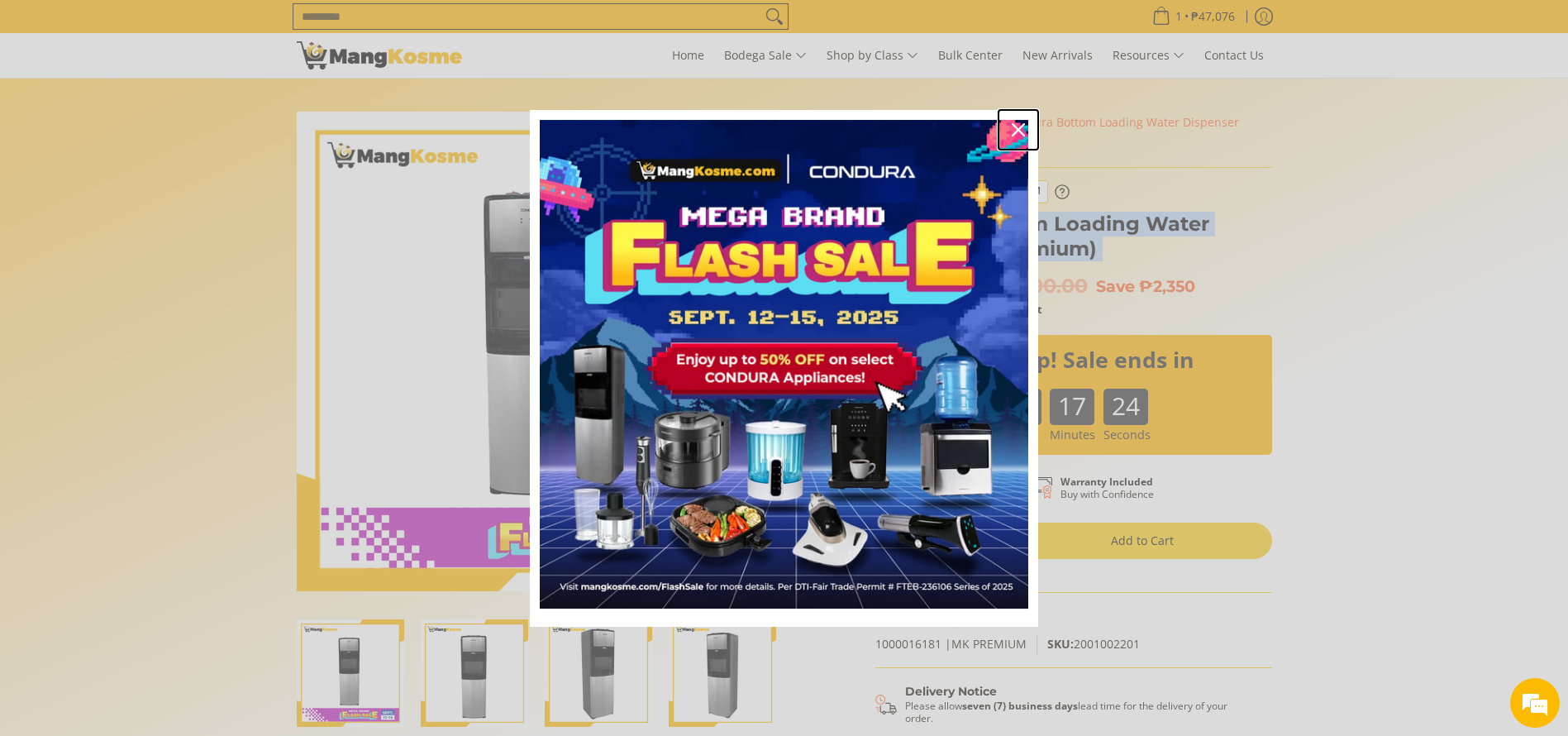
click at [1020, 127] on icon "close icon" at bounding box center [1018, 129] width 13 height 13
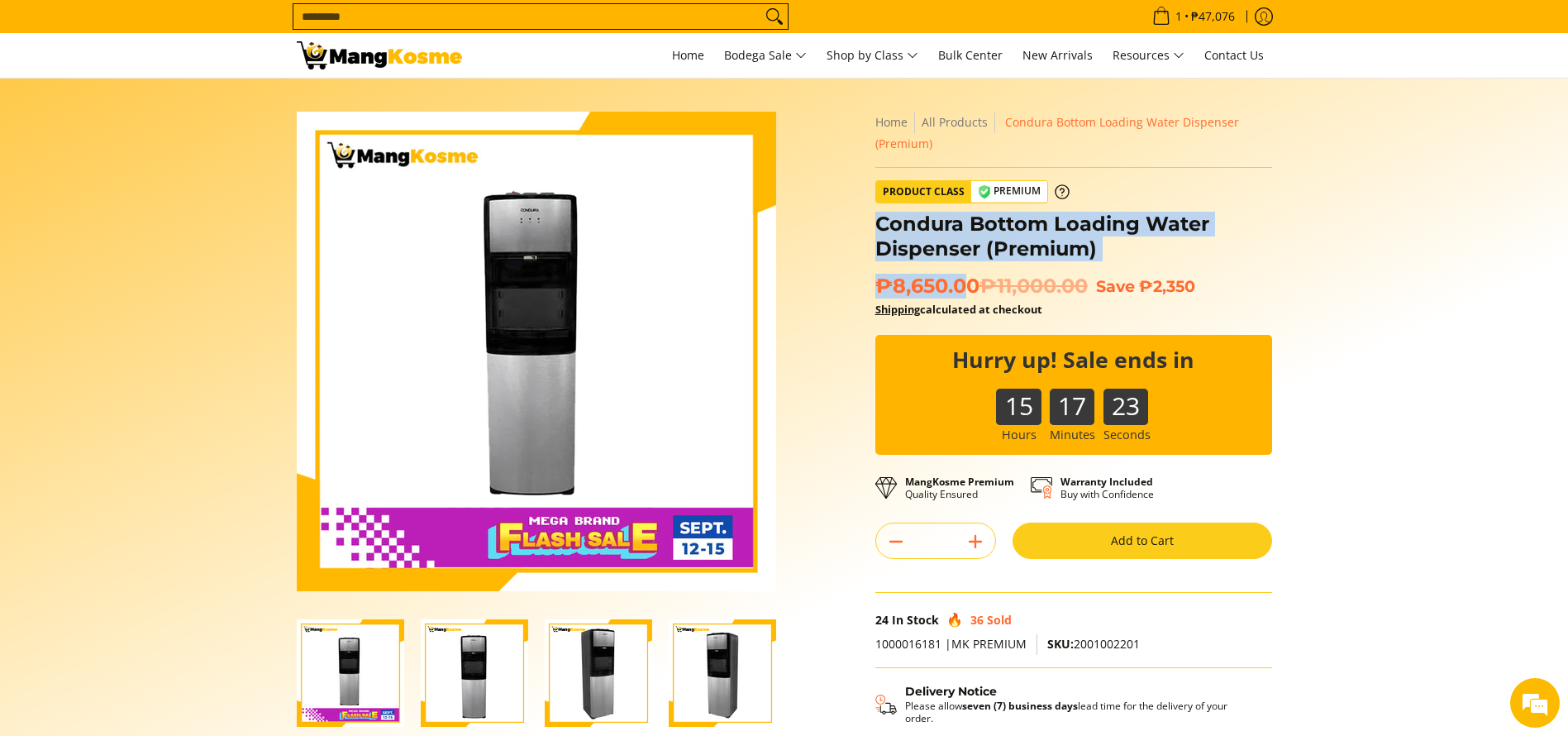
click at [1169, 205] on div "**********" at bounding box center [1073, 480] width 396 height 736
click at [1012, 265] on div "Condura Bottom Loading Water Dispenser (Premium)" at bounding box center [1073, 243] width 396 height 62
copy div "Condura Bottom Loading Water Dispenser (Premium) ₱8,650.00"
drag, startPoint x: 979, startPoint y: 281, endPoint x: 874, endPoint y: 230, distance: 116.7
click at [875, 230] on div "**********" at bounding box center [1073, 480] width 396 height 736
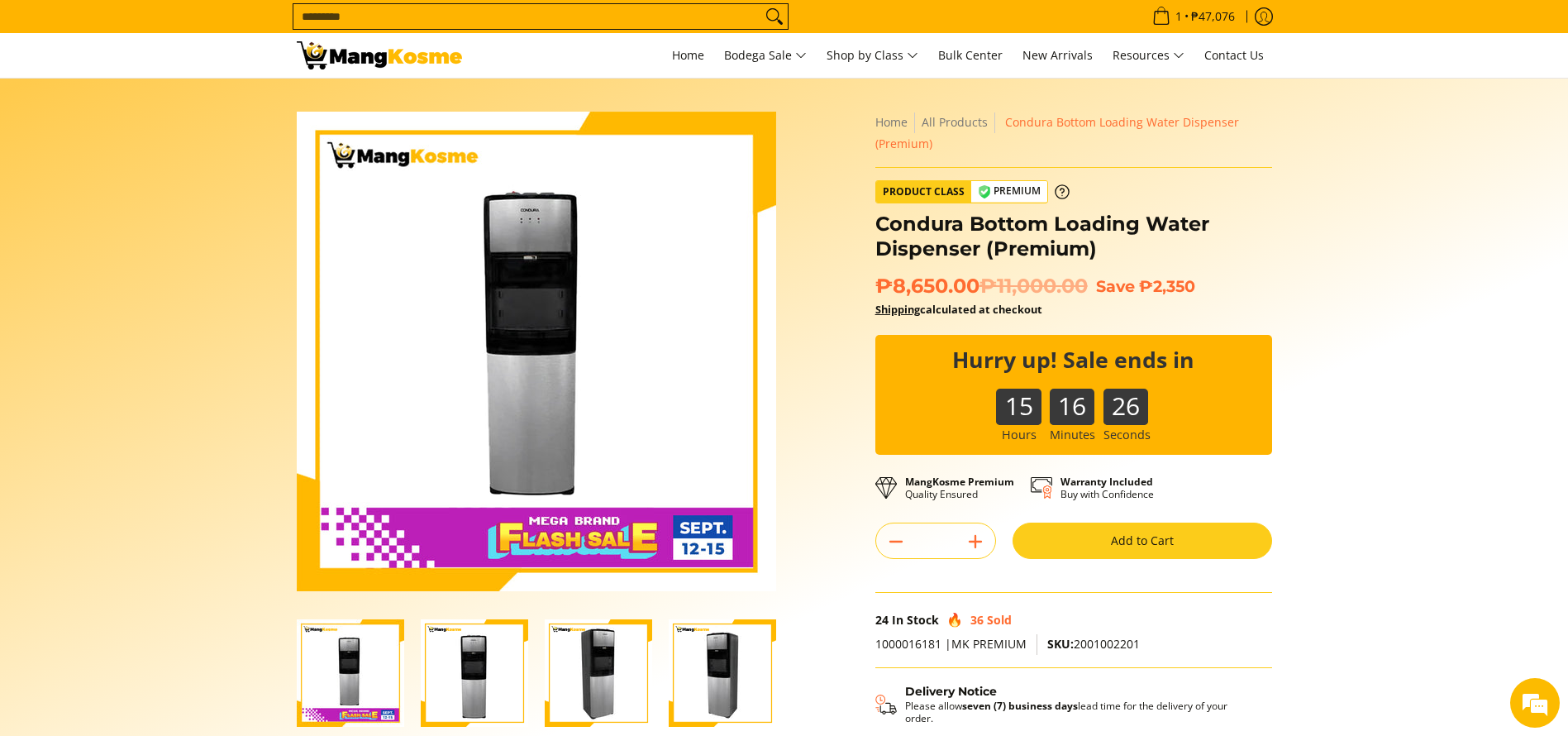
drag, startPoint x: 938, startPoint y: 350, endPoint x: 1196, endPoint y: 365, distance: 258.4
click at [1196, 365] on div "15 16 26" at bounding box center [1073, 395] width 396 height 119
drag, startPoint x: 948, startPoint y: 363, endPoint x: 1055, endPoint y: 368, distance: 107.1
click at [1055, 368] on div "15 16 25" at bounding box center [1073, 395] width 396 height 119
drag, startPoint x: 952, startPoint y: 361, endPoint x: 1028, endPoint y: 361, distance: 76.0
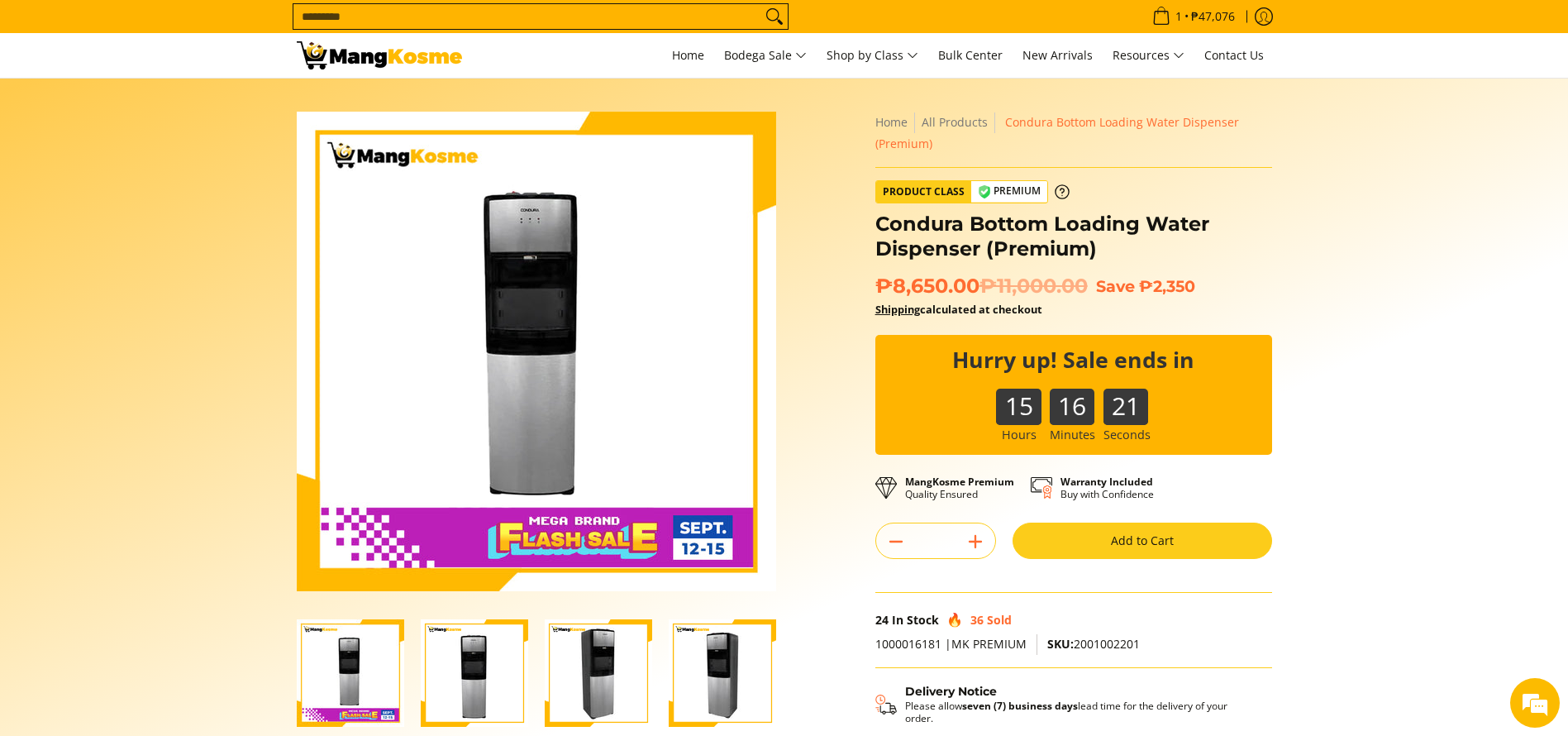
click at [1018, 361] on h2 at bounding box center [1073, 354] width 242 height 39
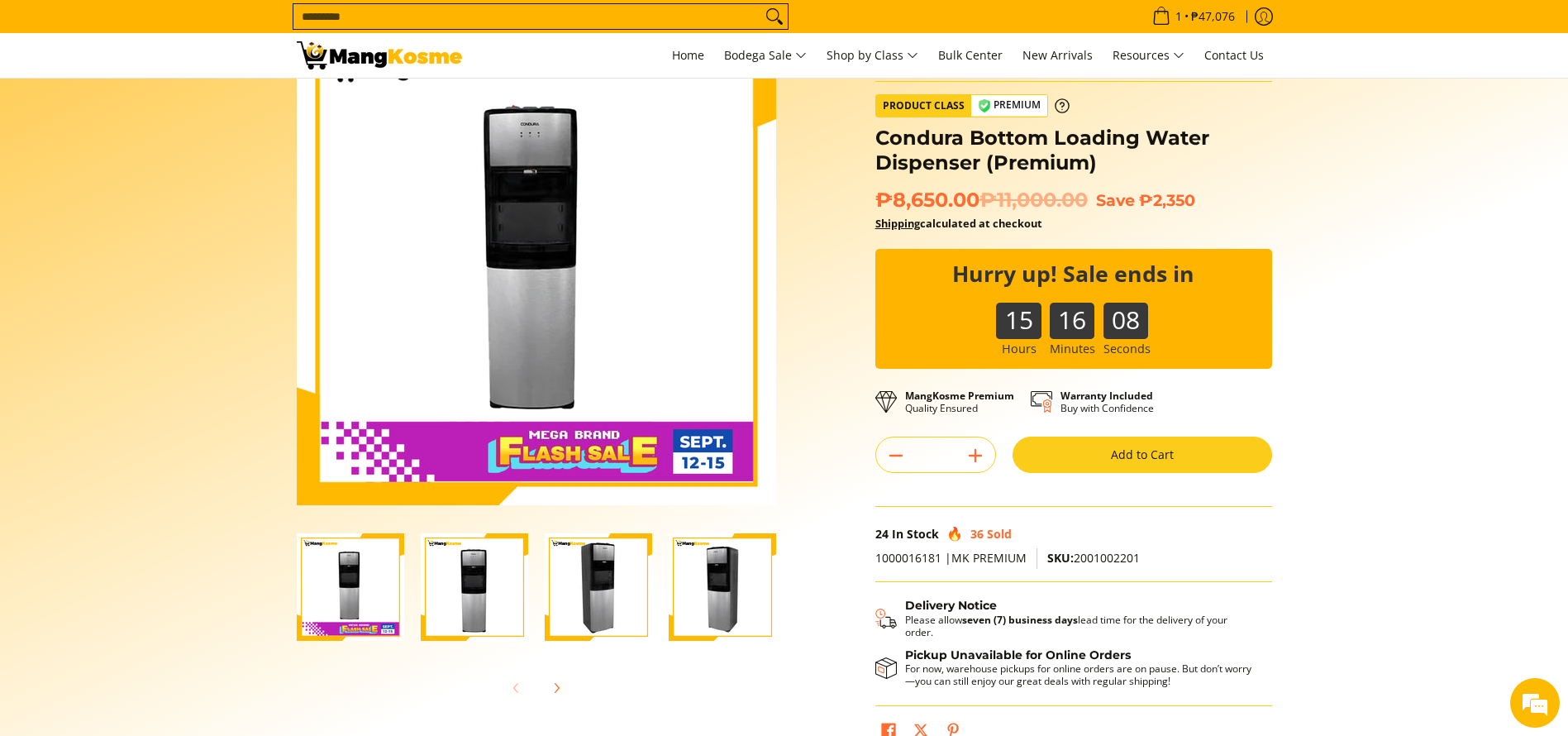
scroll to position [124, 0]
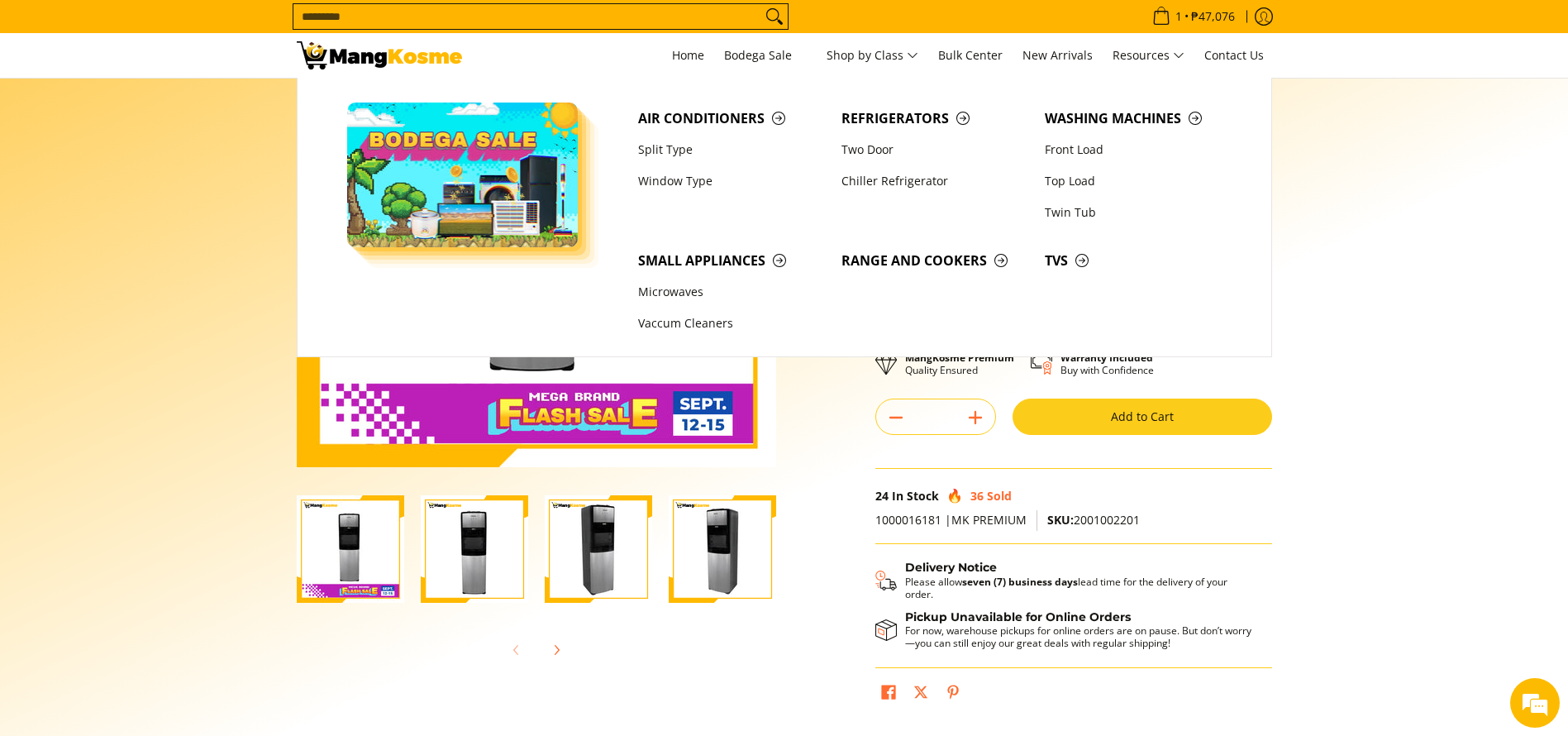
click at [329, 62] on img at bounding box center [379, 55] width 165 height 28
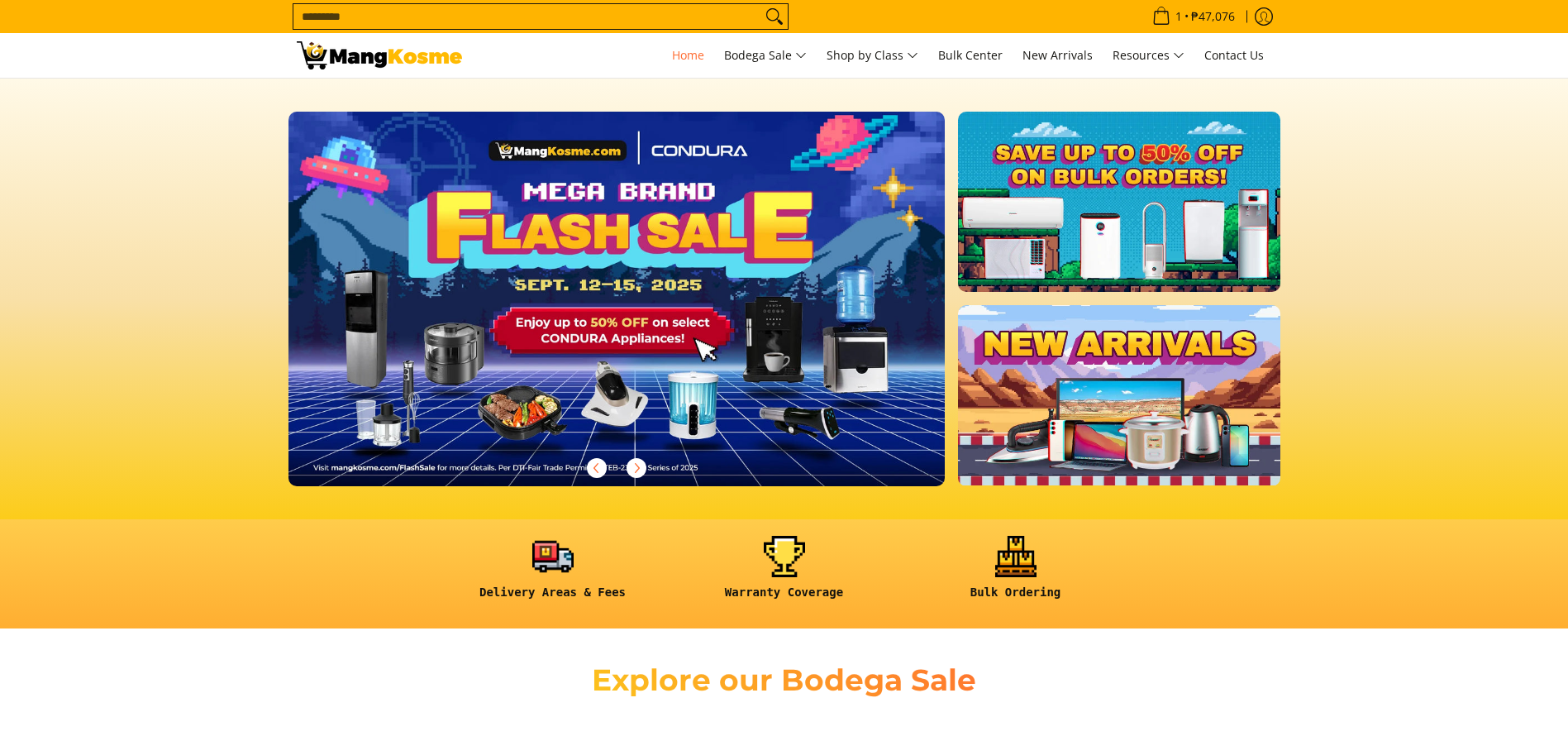
click at [577, 217] on img at bounding box center [617, 299] width 657 height 374
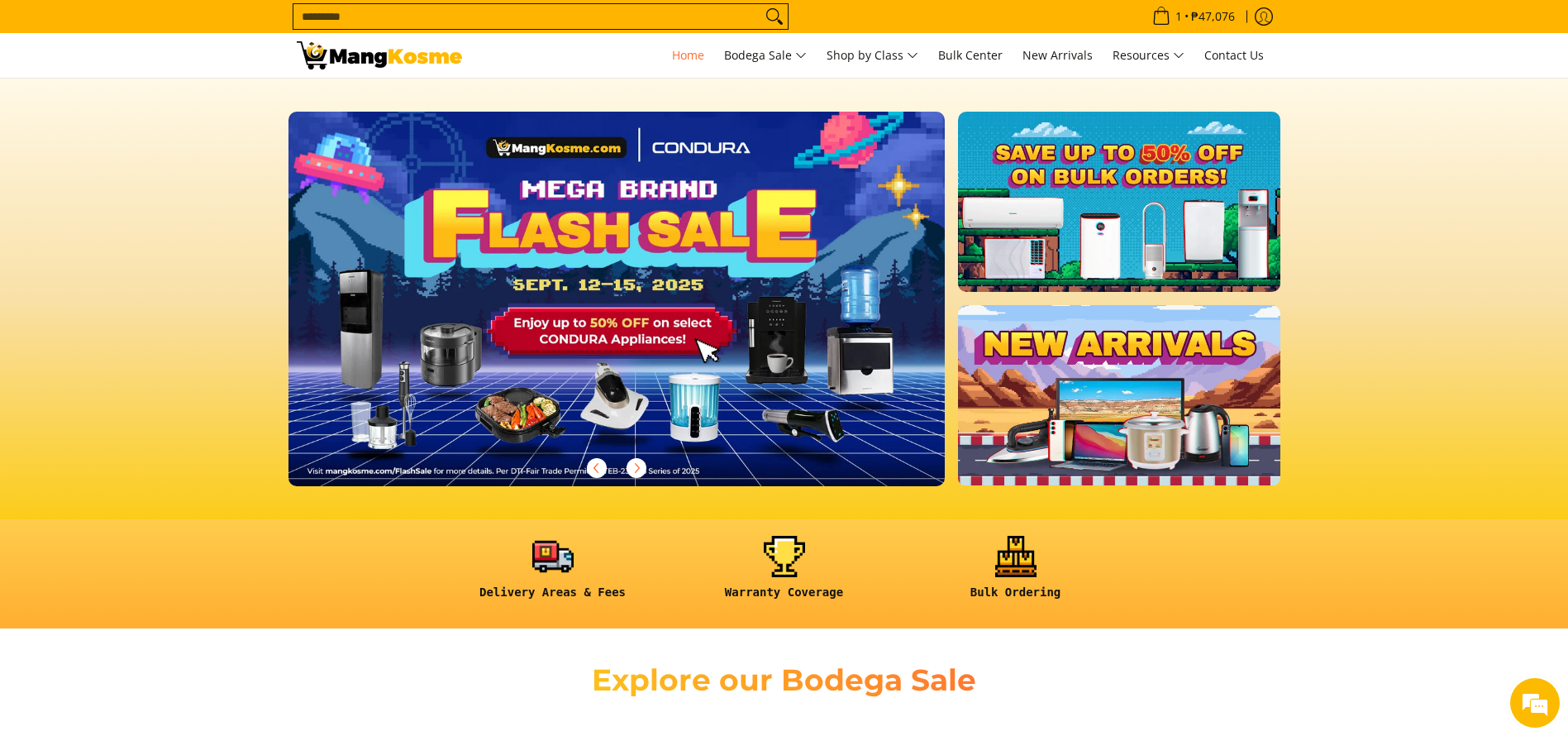
scroll to position [124, 0]
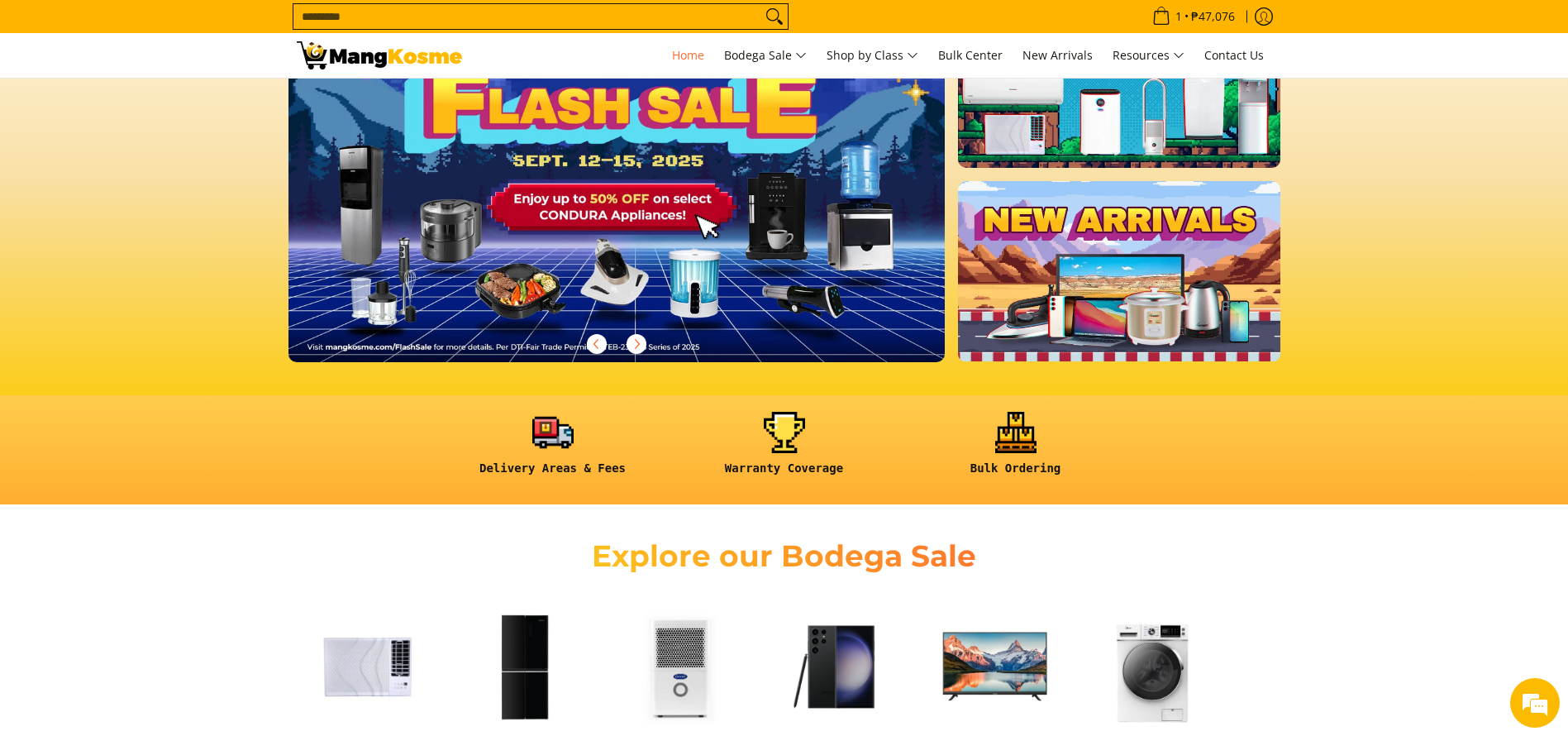
click at [595, 250] on img at bounding box center [617, 174] width 670 height 382
click at [595, 229] on img at bounding box center [617, 174] width 670 height 382
click at [595, 229] on img at bounding box center [617, 174] width 670 height 382
click at [595, 229] on img at bounding box center [617, 174] width 670 height 382
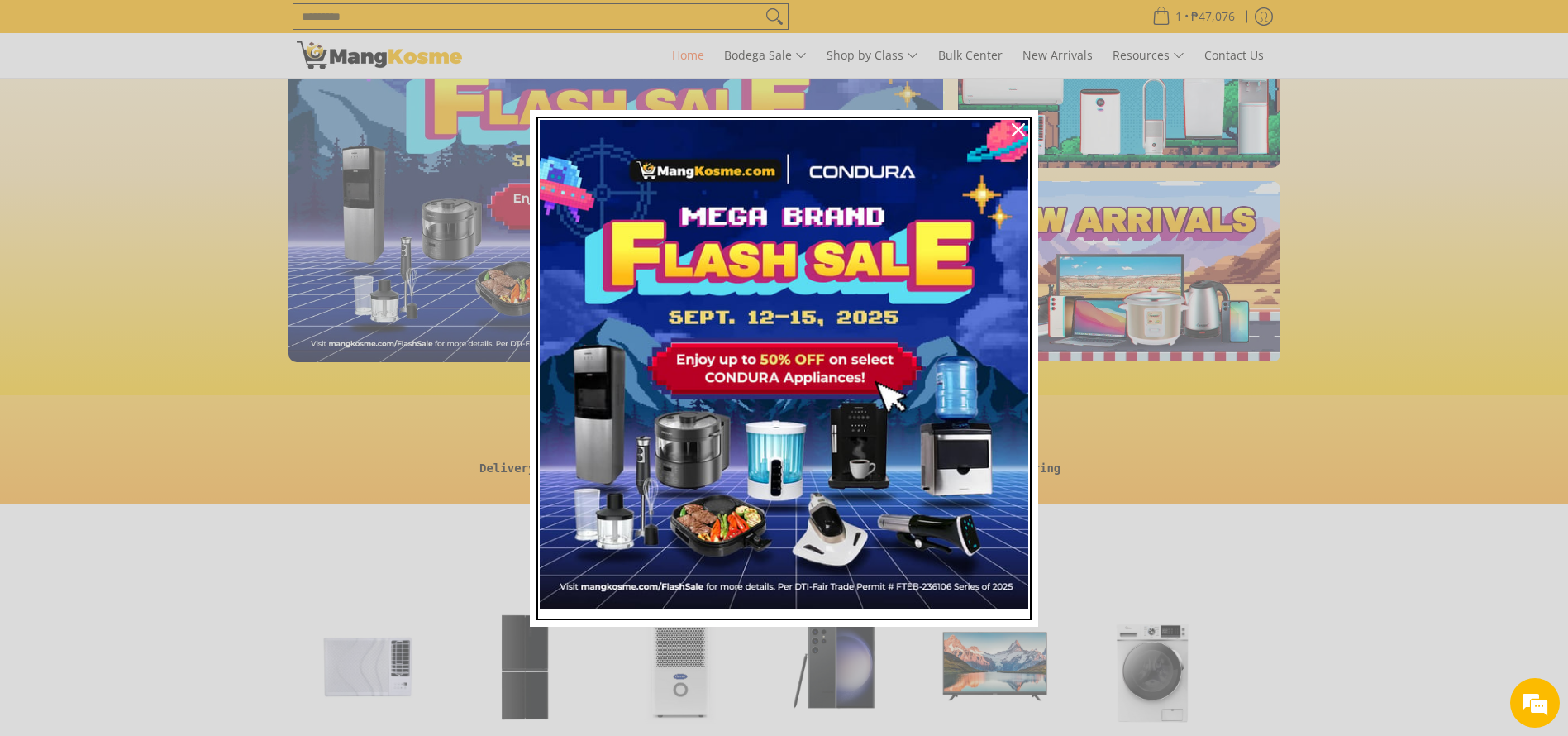
click at [737, 290] on img "Marketing offer form" at bounding box center [784, 364] width 488 height 488
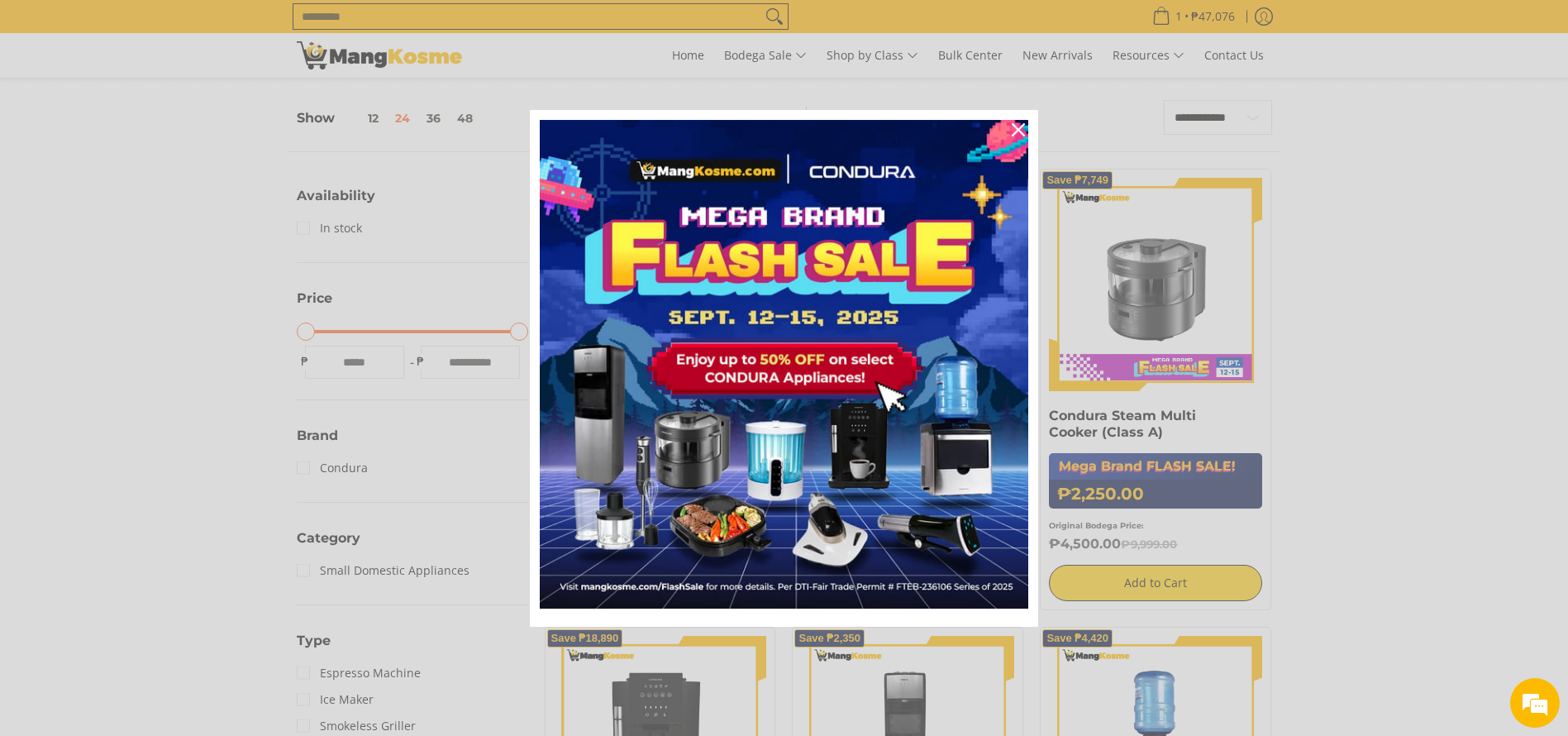
click at [433, 14] on div "Marketing offer form" at bounding box center [784, 368] width 1568 height 736
click at [433, 17] on div "Marketing offer form" at bounding box center [784, 368] width 1568 height 736
click at [433, 20] on div "Marketing offer form" at bounding box center [784, 368] width 1568 height 736
click at [1019, 129] on icon "close icon" at bounding box center [1018, 129] width 13 height 13
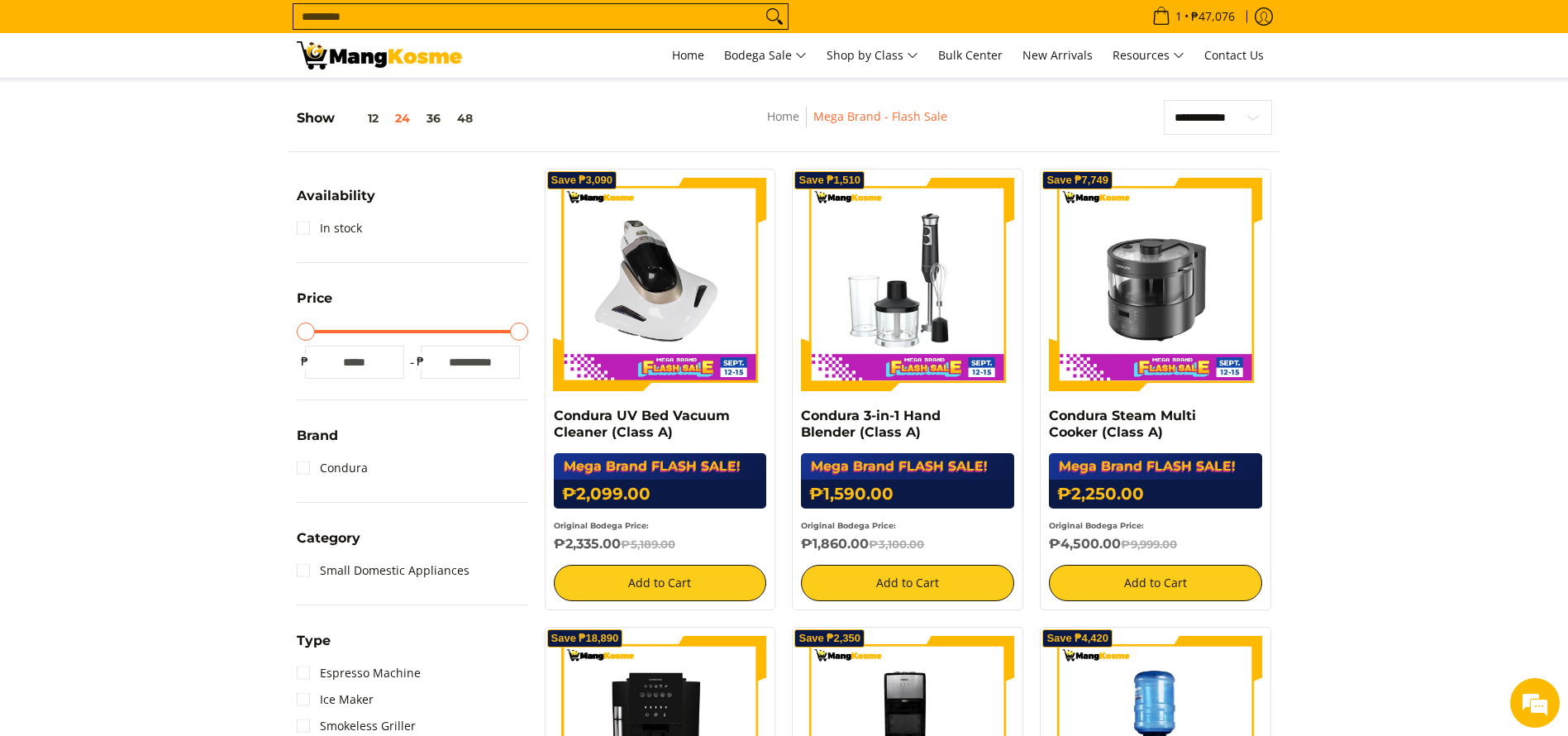
click at [538, 8] on input "Search..." at bounding box center [528, 17] width 468 height 25
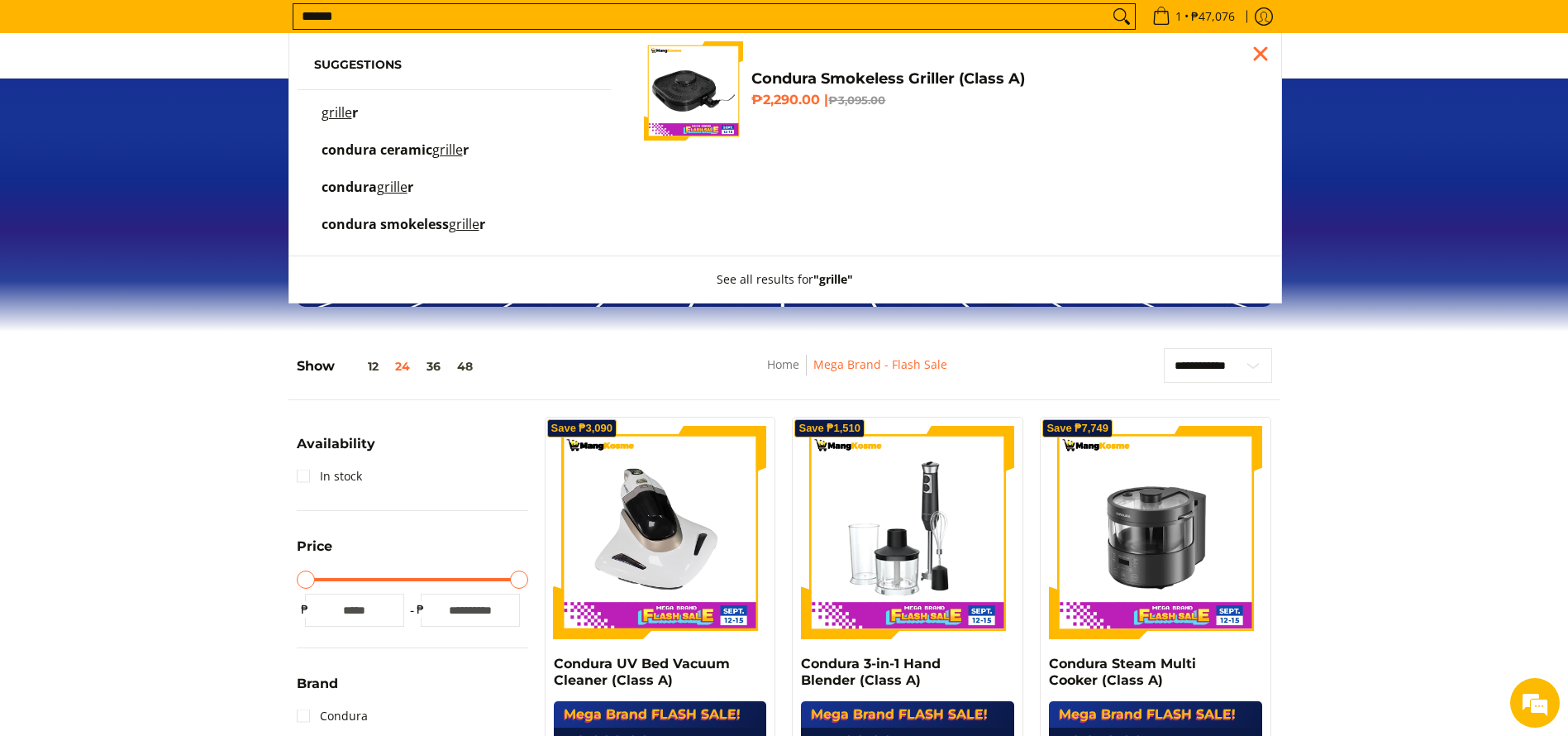
type input "******"
click at [869, 84] on h4 "Condura Smokeless Griller (Class A)" at bounding box center [1003, 79] width 504 height 19
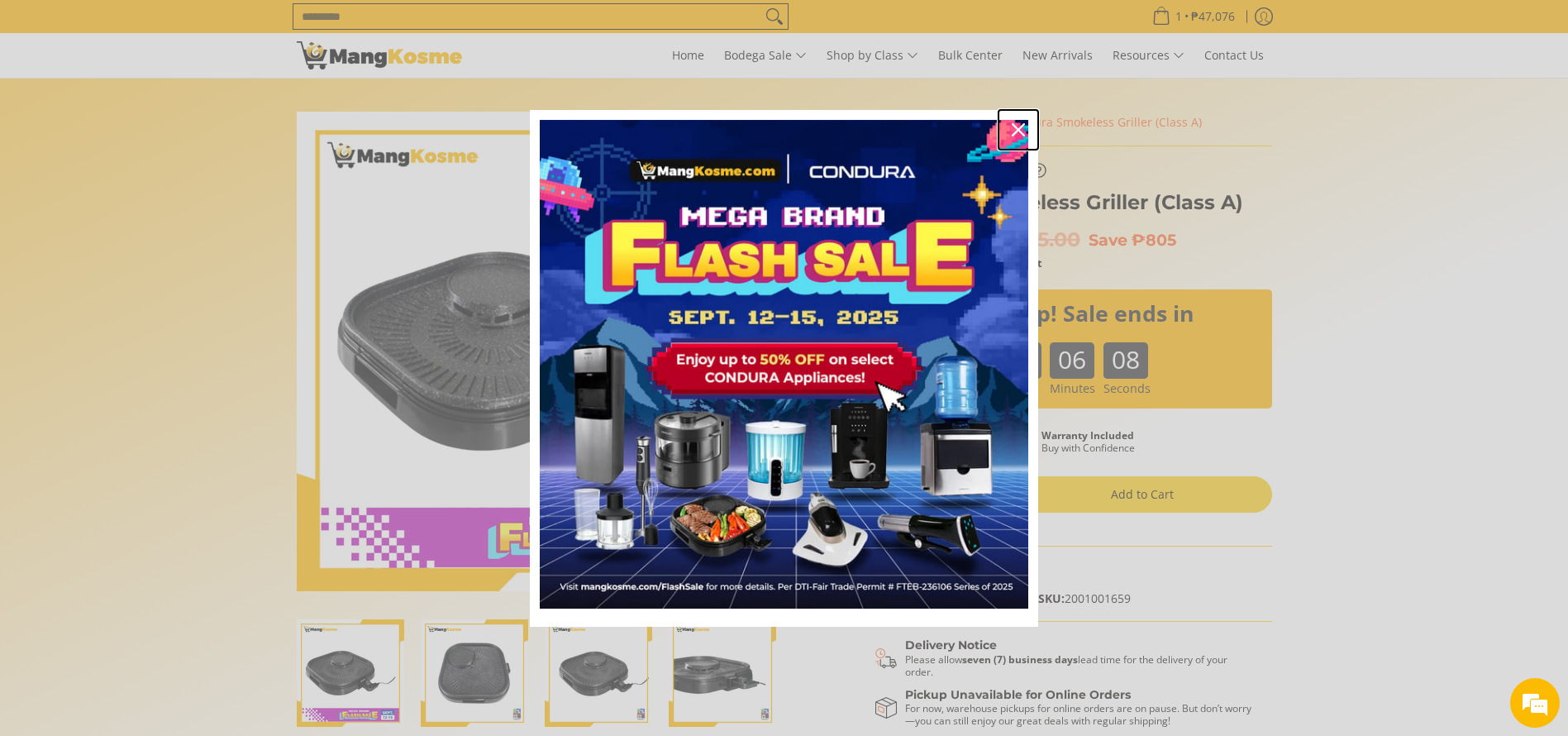
click at [1016, 118] on div "Close" at bounding box center [1018, 129] width 27 height 27
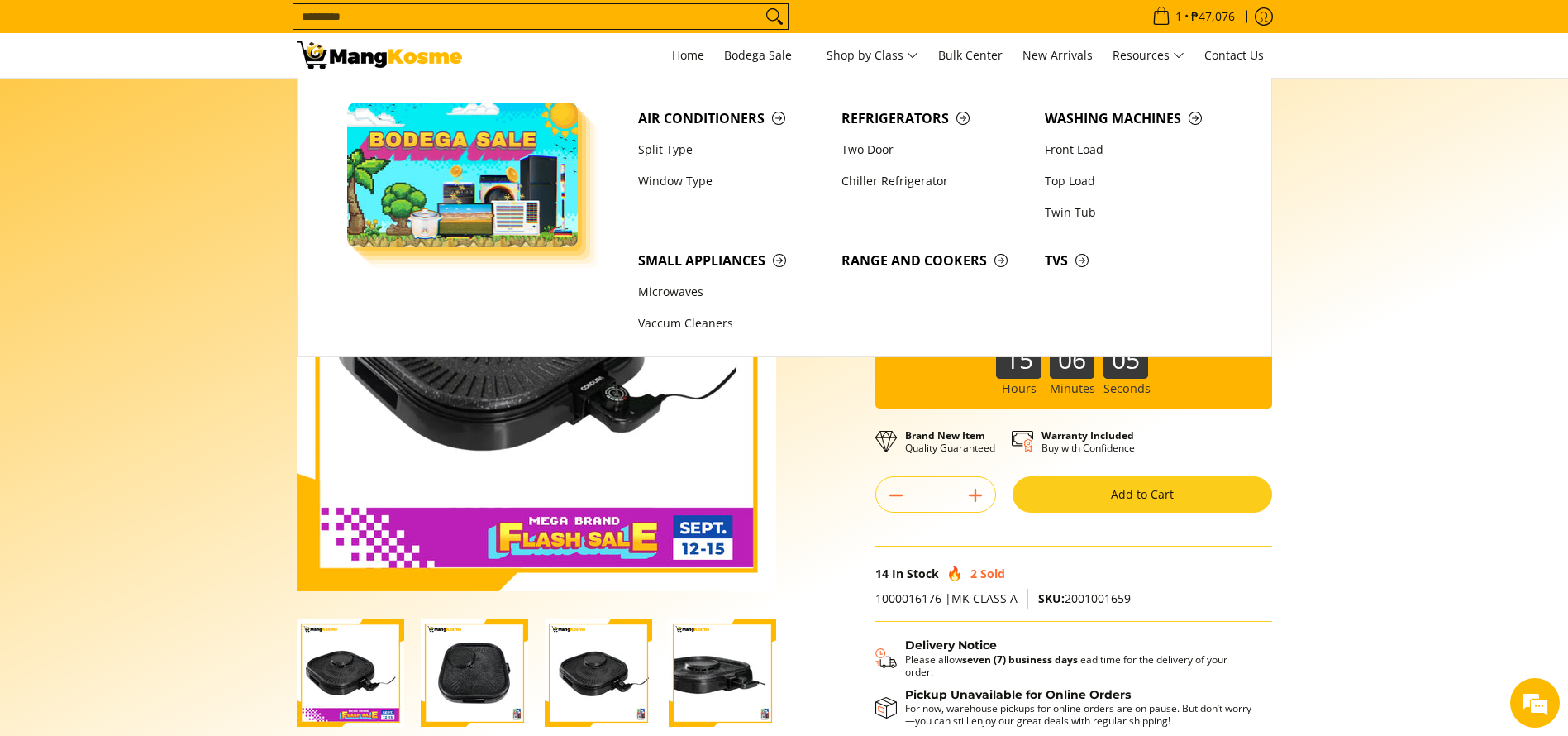
click at [1373, 206] on section "Skip to Main Content Enable zoom Disable zoom Enable zoom Disable zoom Enable z…" at bounding box center [784, 456] width 1568 height 754
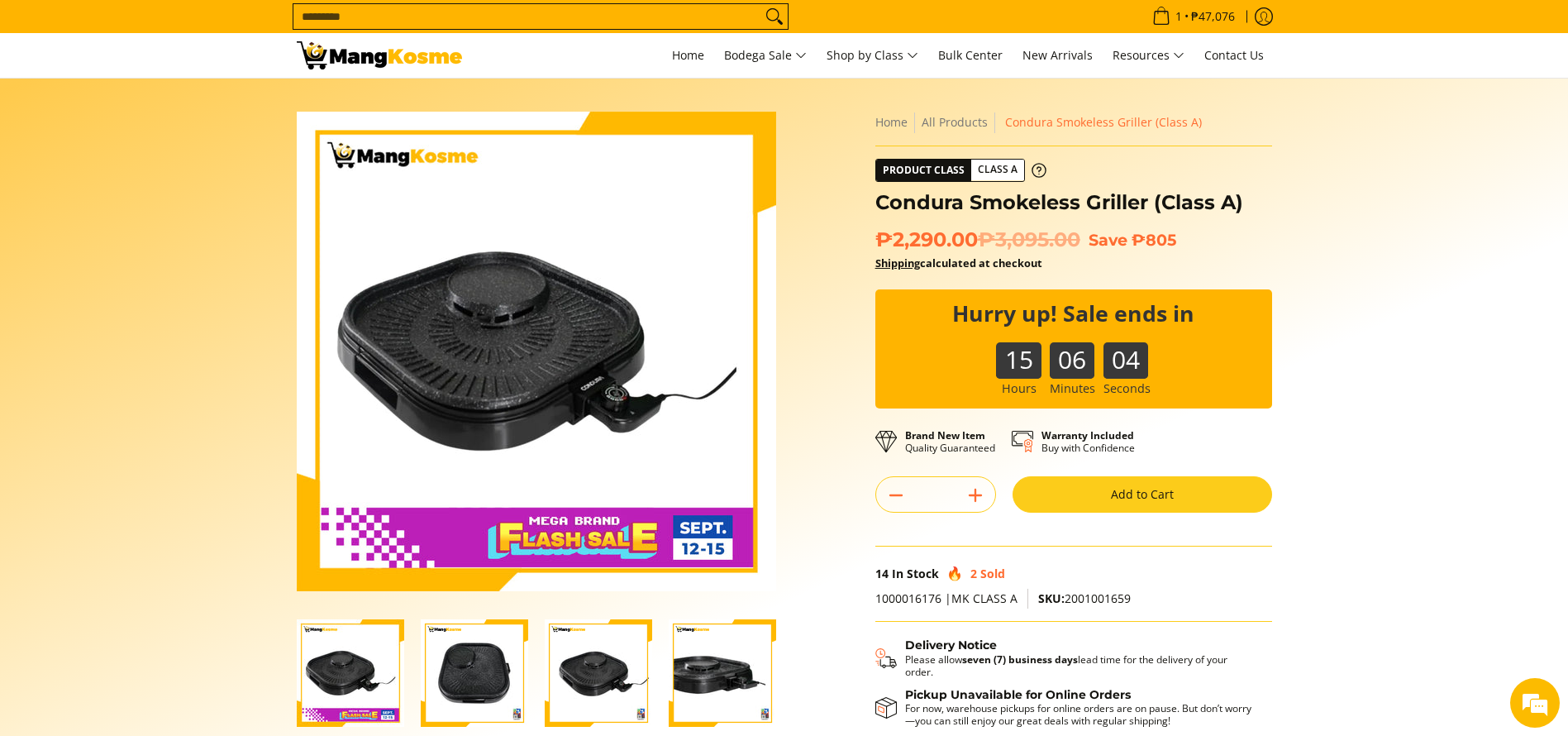
click at [1161, 212] on h1 "Condura Smokeless Griller (Class A)" at bounding box center [1073, 202] width 396 height 25
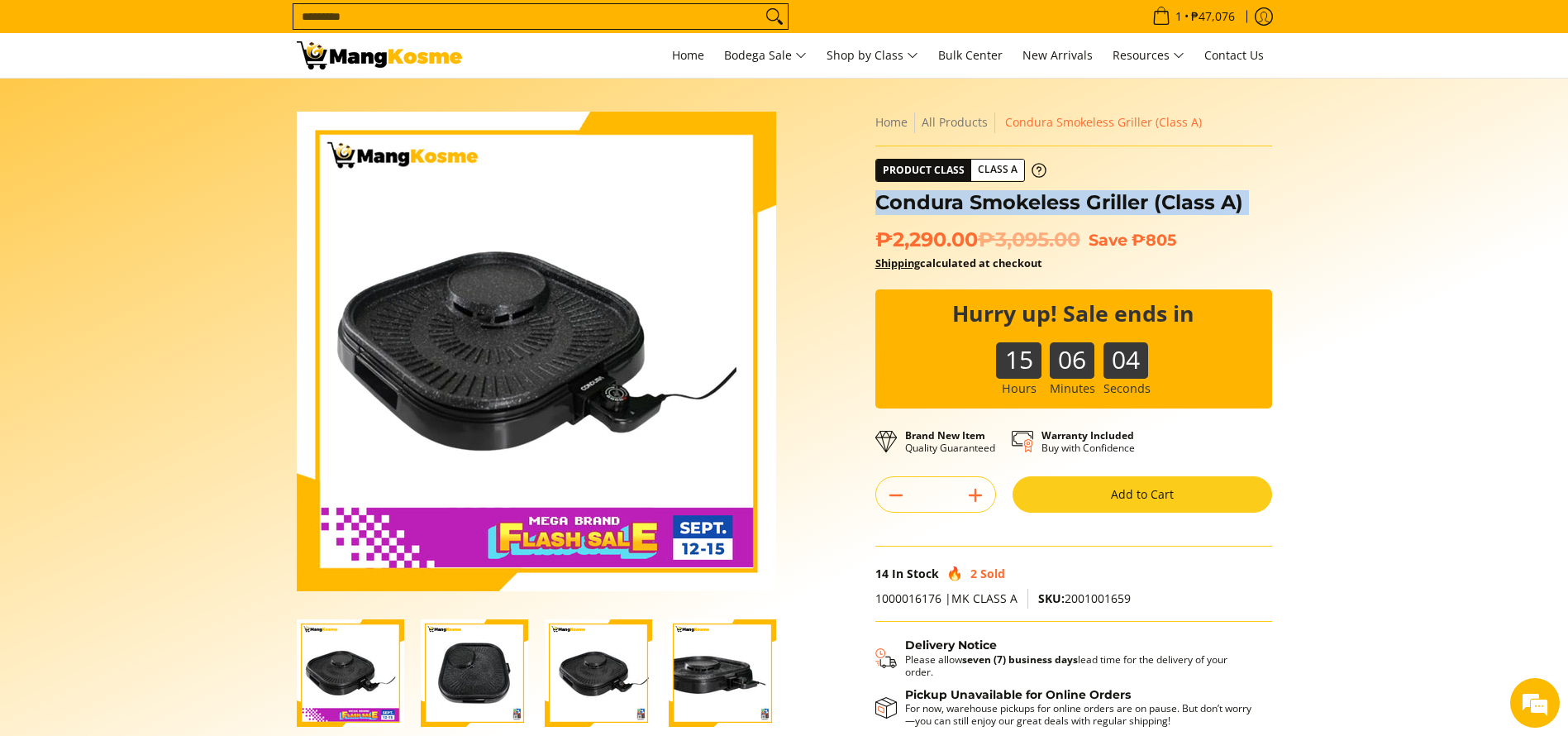
click at [1161, 212] on h1 "Condura Smokeless Griller (Class A)" at bounding box center [1073, 202] width 396 height 25
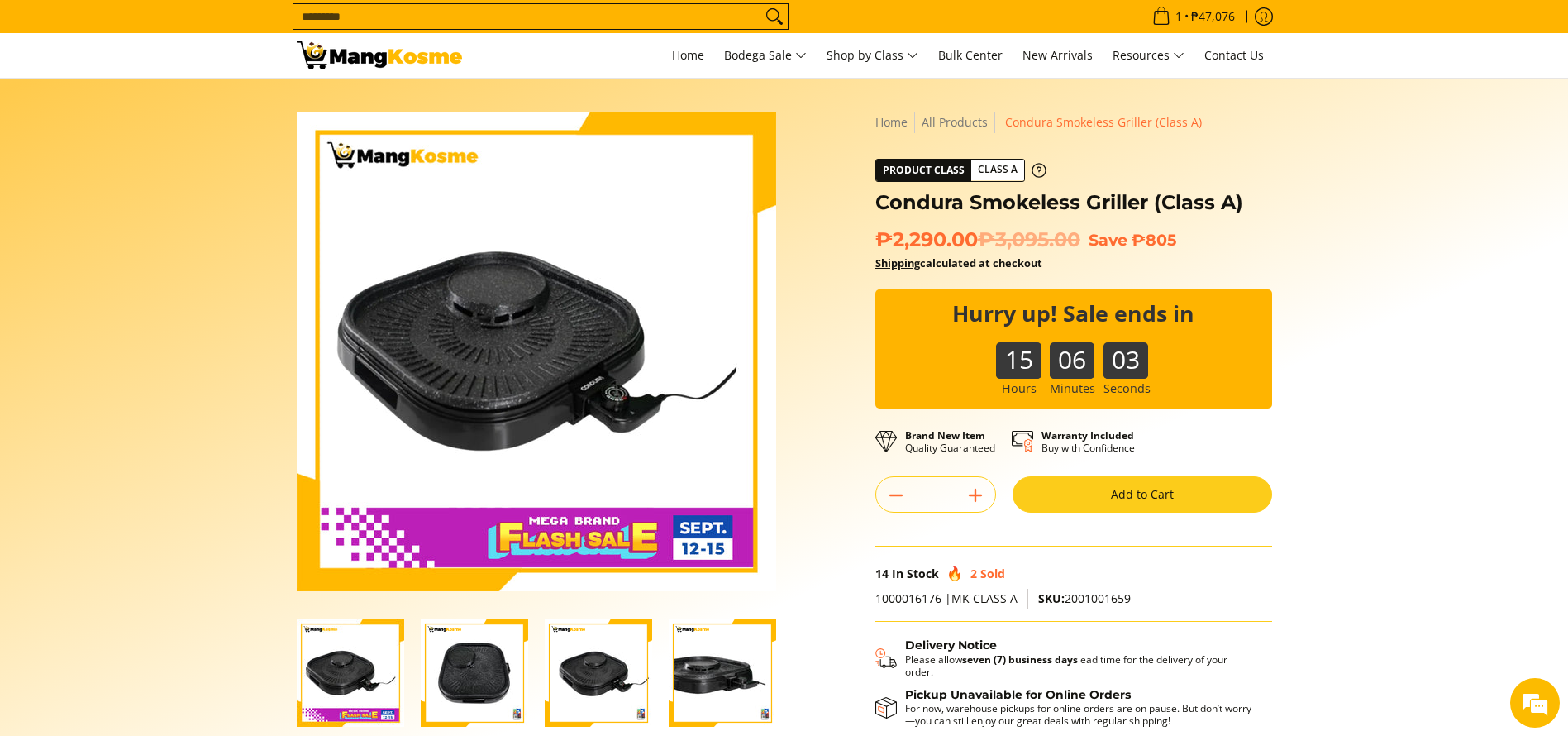
drag, startPoint x: 839, startPoint y: 244, endPoint x: 851, endPoint y: 241, distance: 12.4
click at [837, 244] on div "Skip to Main Content Enable zoom Disable zoom Enable zoom Disable zoom Enable z…" at bounding box center [784, 464] width 992 height 705
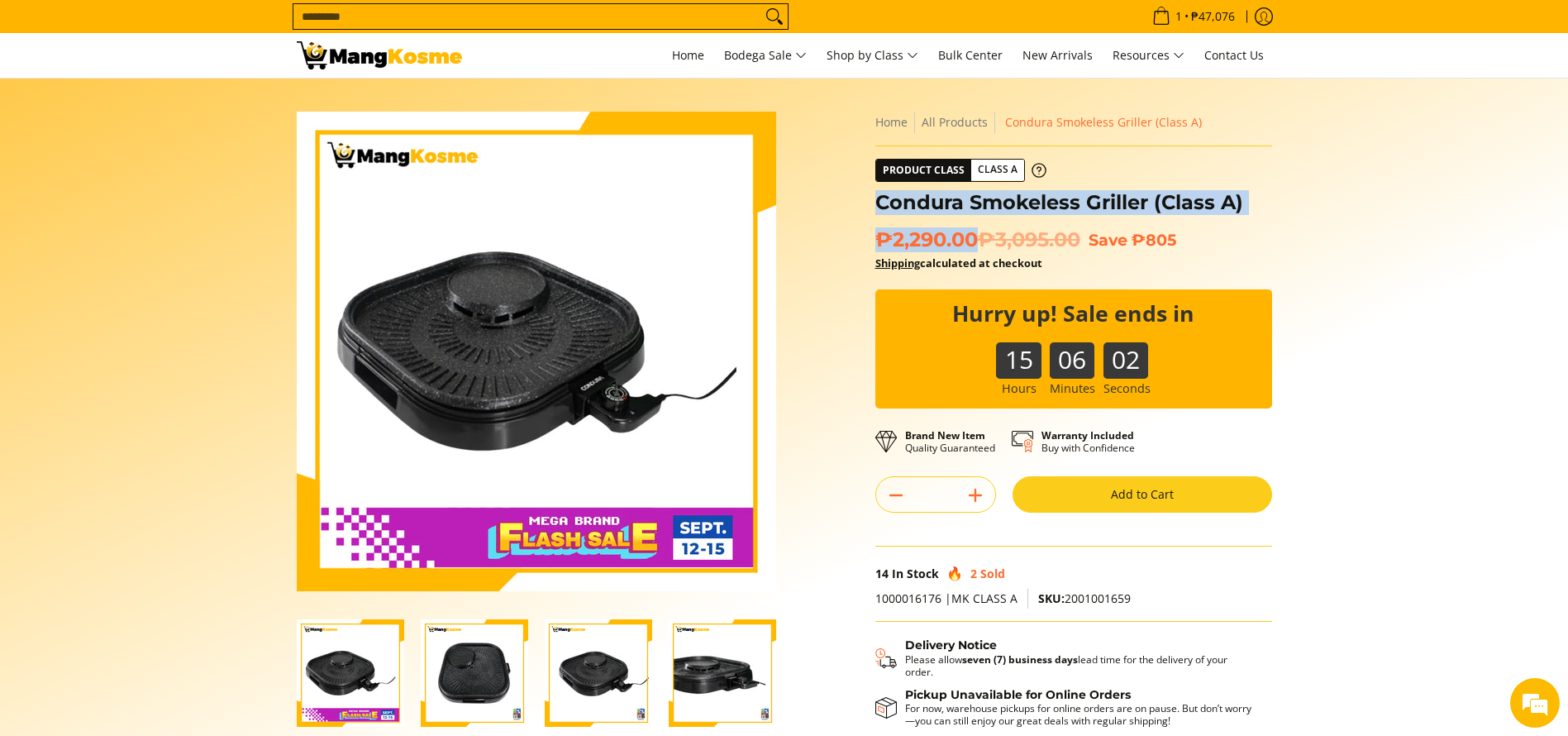
drag, startPoint x: 974, startPoint y: 236, endPoint x: 880, endPoint y: 199, distance: 101.0
click at [880, 199] on div "**********" at bounding box center [1073, 457] width 396 height 690
copy div "Condura Smokeless Griller (Class A) ₱2,290.00"
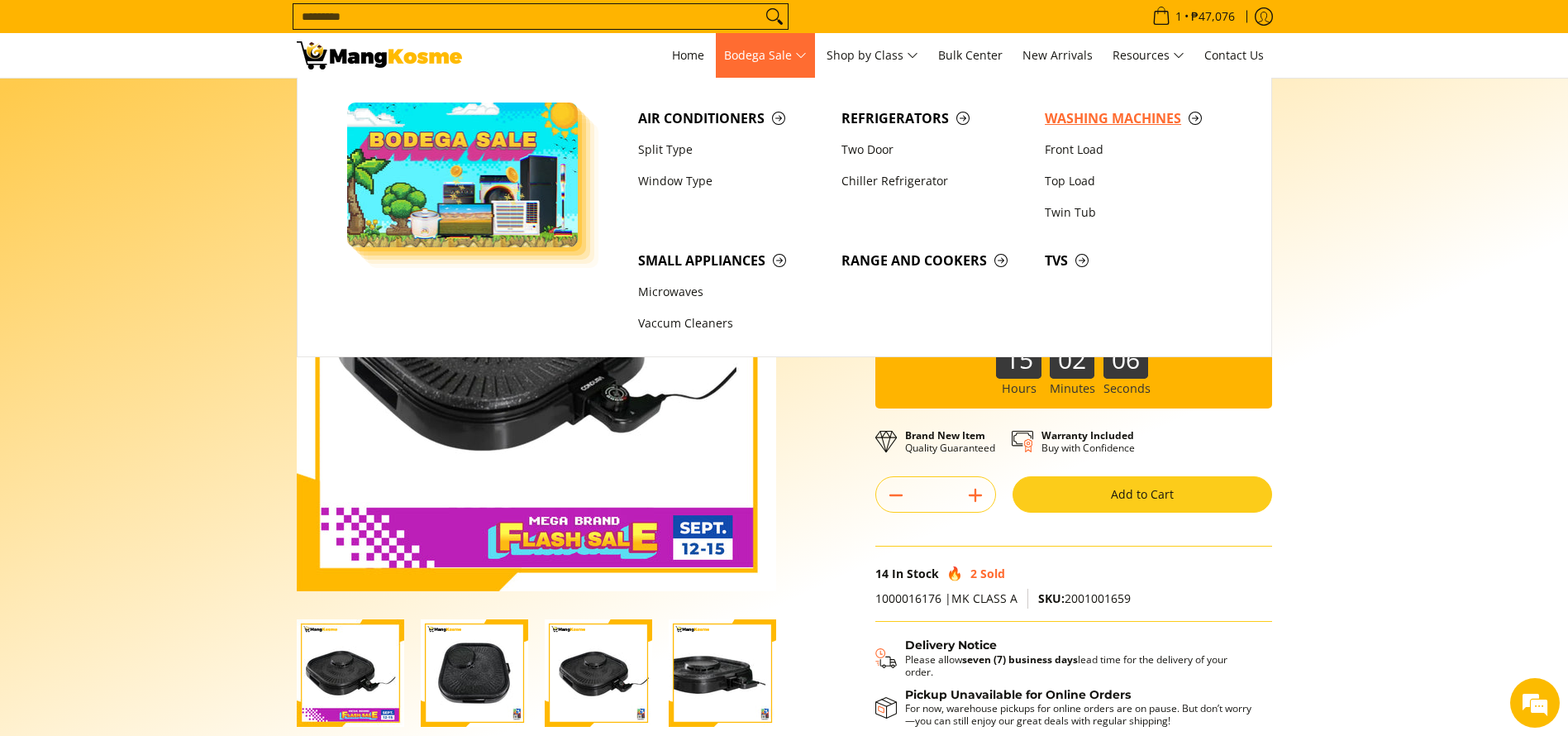
click at [1076, 119] on span "Washing Machines" at bounding box center [1138, 118] width 187 height 21
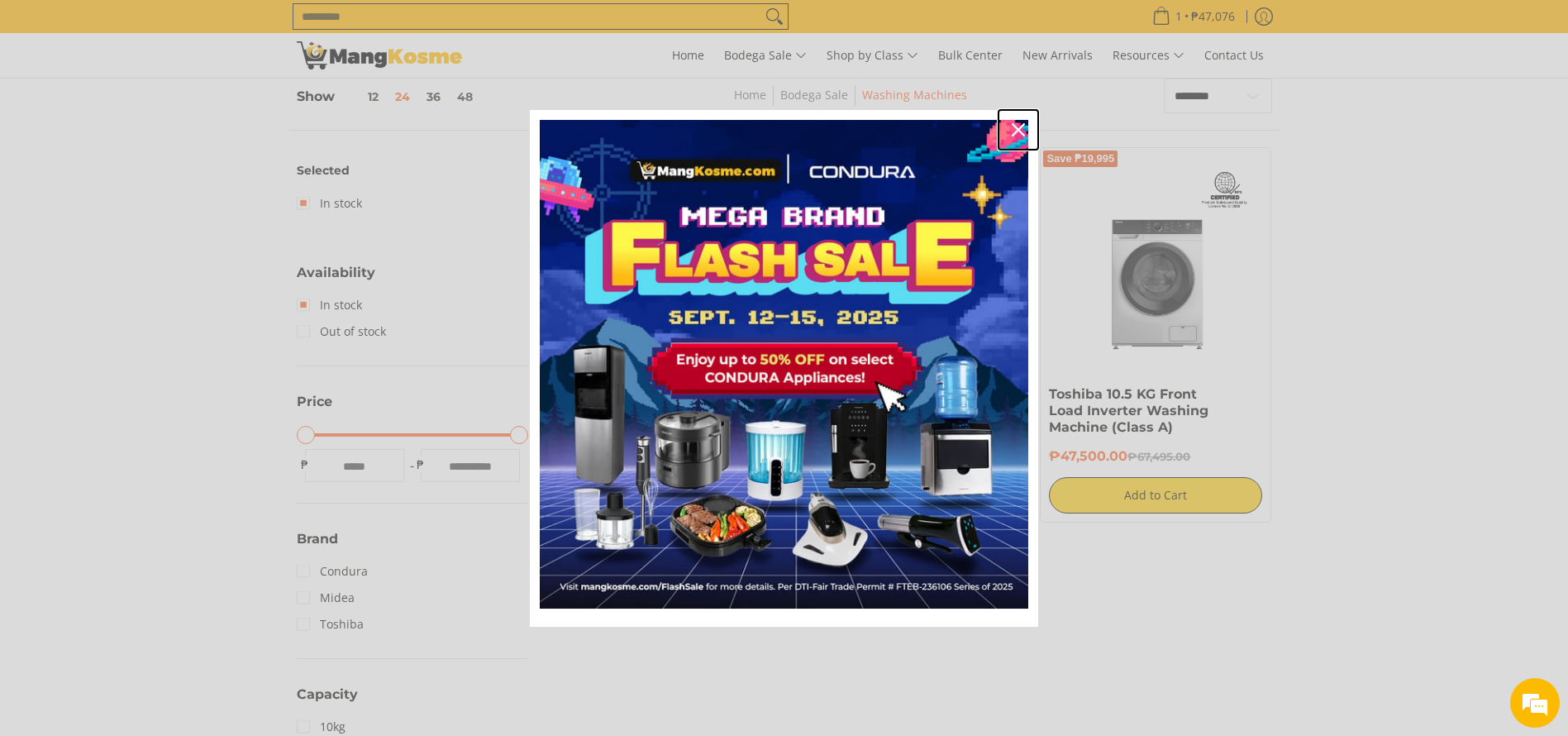
click at [1010, 123] on div "Close" at bounding box center [1018, 129] width 27 height 27
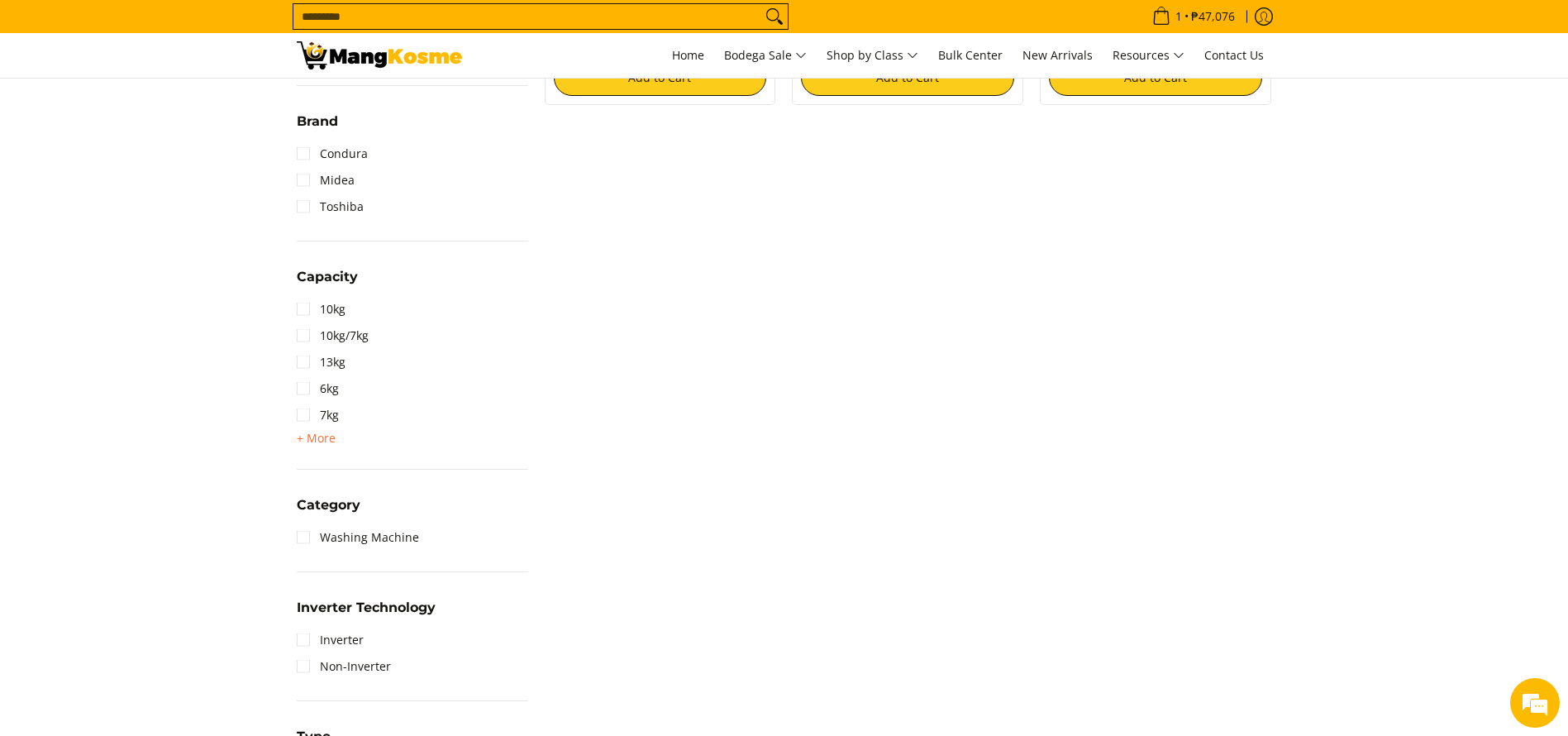
scroll to position [729, 0]
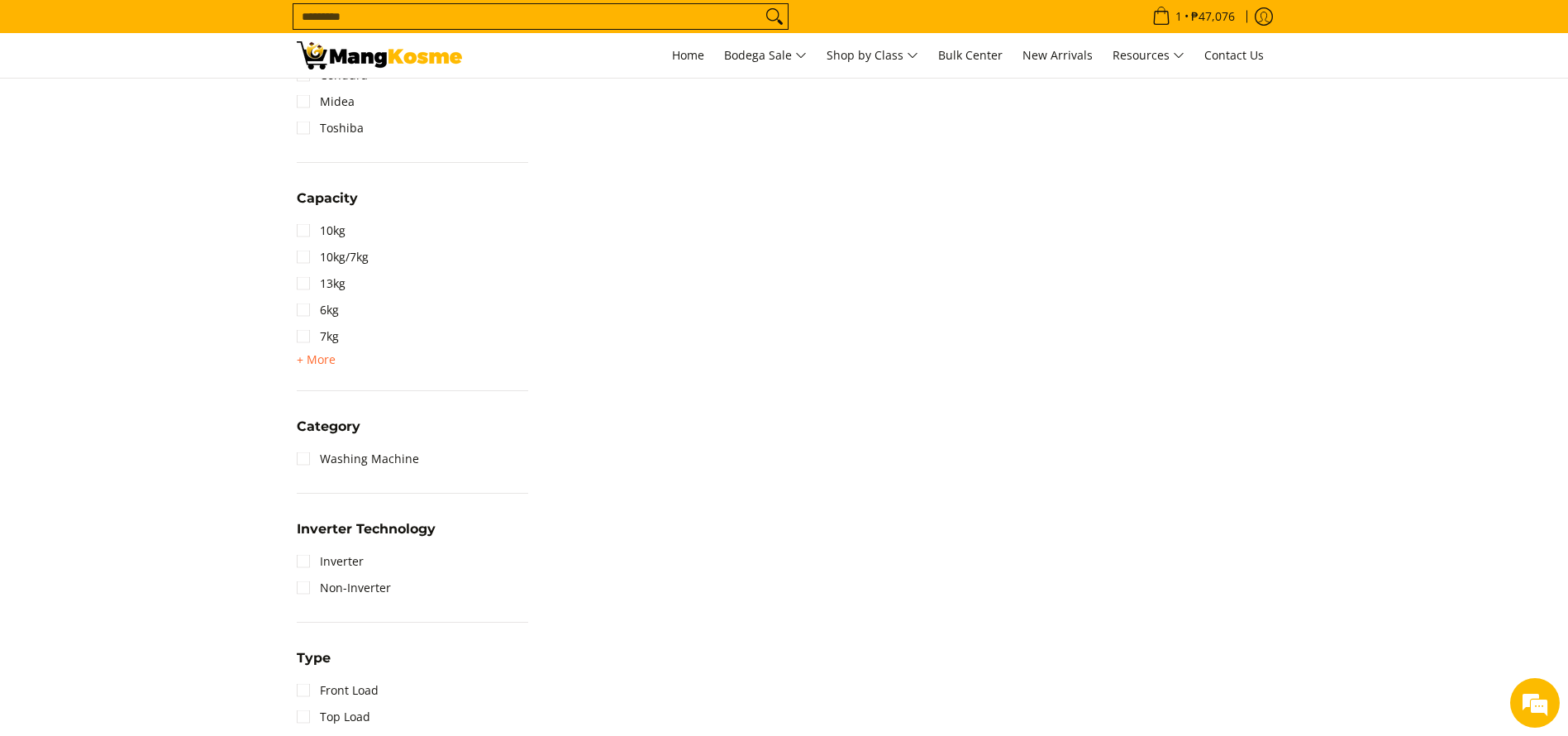
click at [621, 27] on input "Search..." at bounding box center [528, 17] width 468 height 25
click at [511, 28] on input "Search..." at bounding box center [528, 17] width 468 height 25
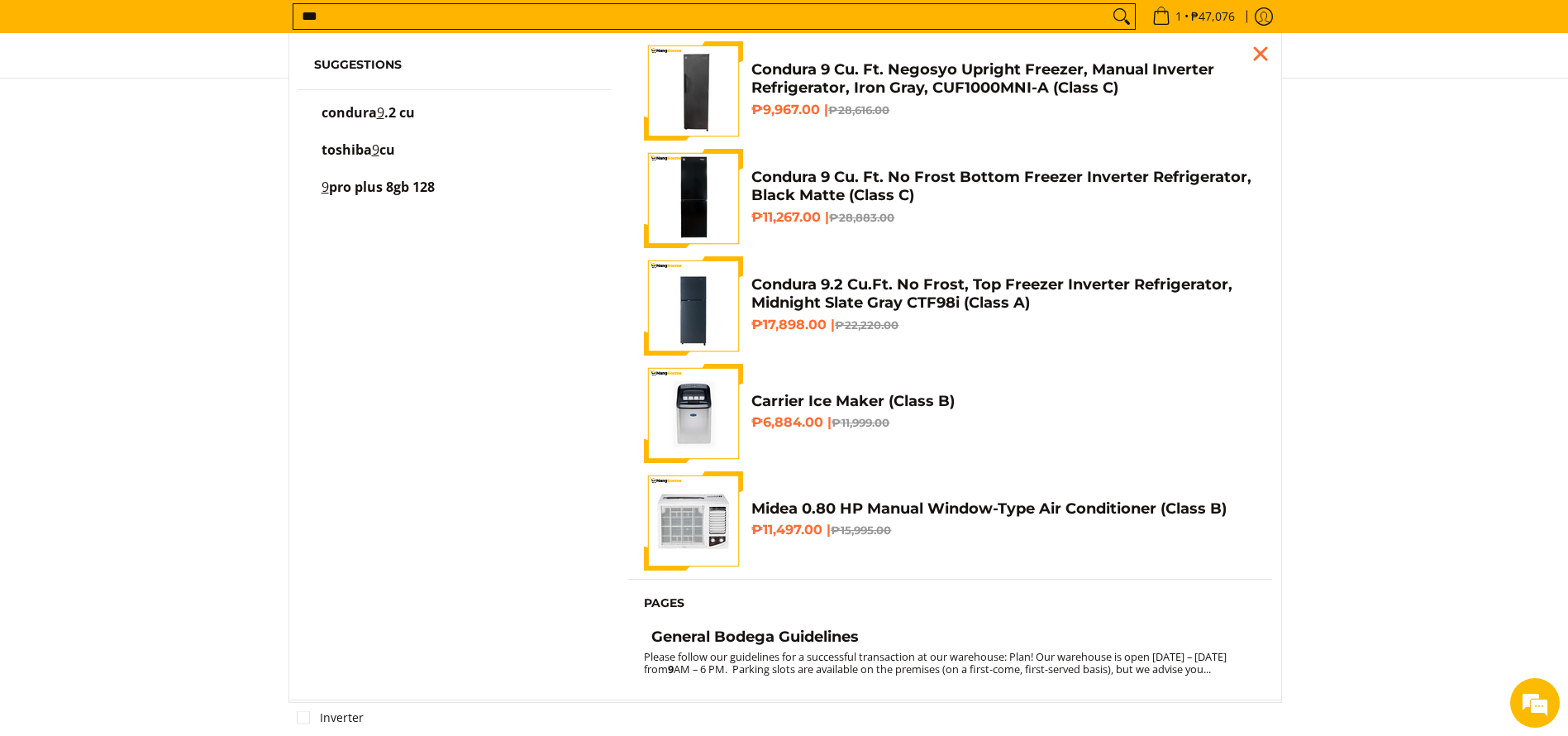
scroll to position [519, 0]
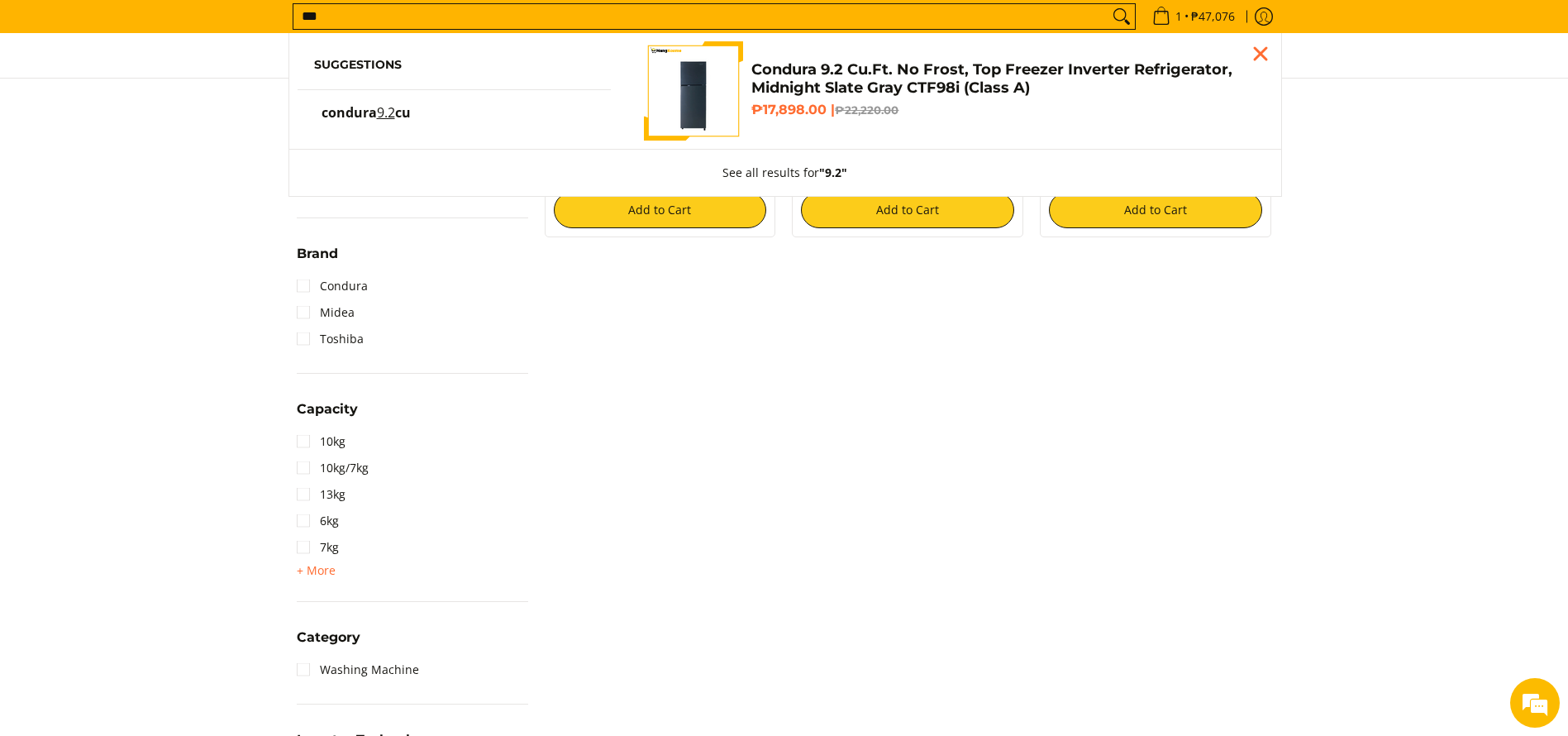
type input "***"
click at [824, 71] on h4 "Condura 9.2 Cu.Ft. No Frost, Top Freezer Inverter Refrigerator, Midnight Slate …" at bounding box center [1003, 79] width 504 height 38
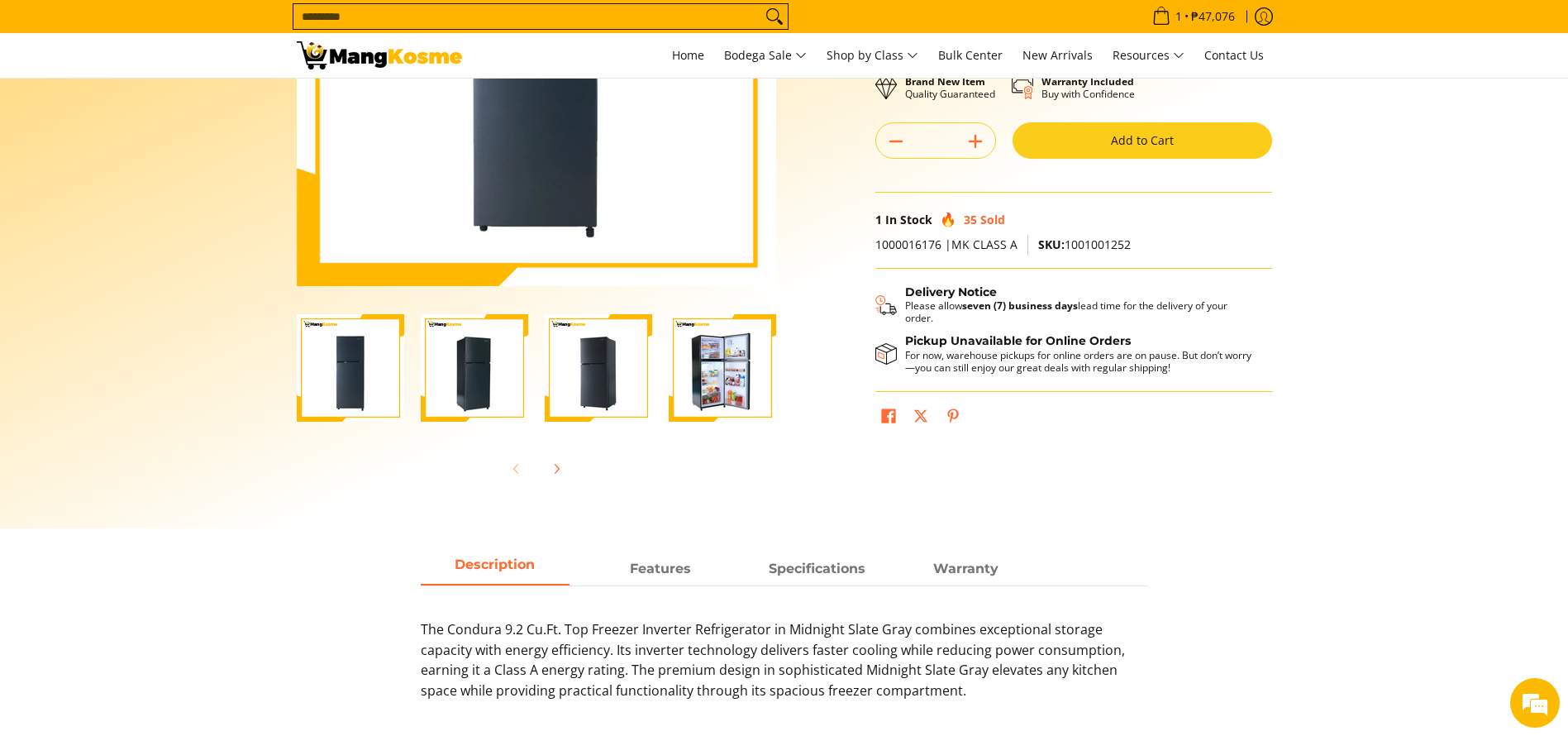
scroll to position [372, 0]
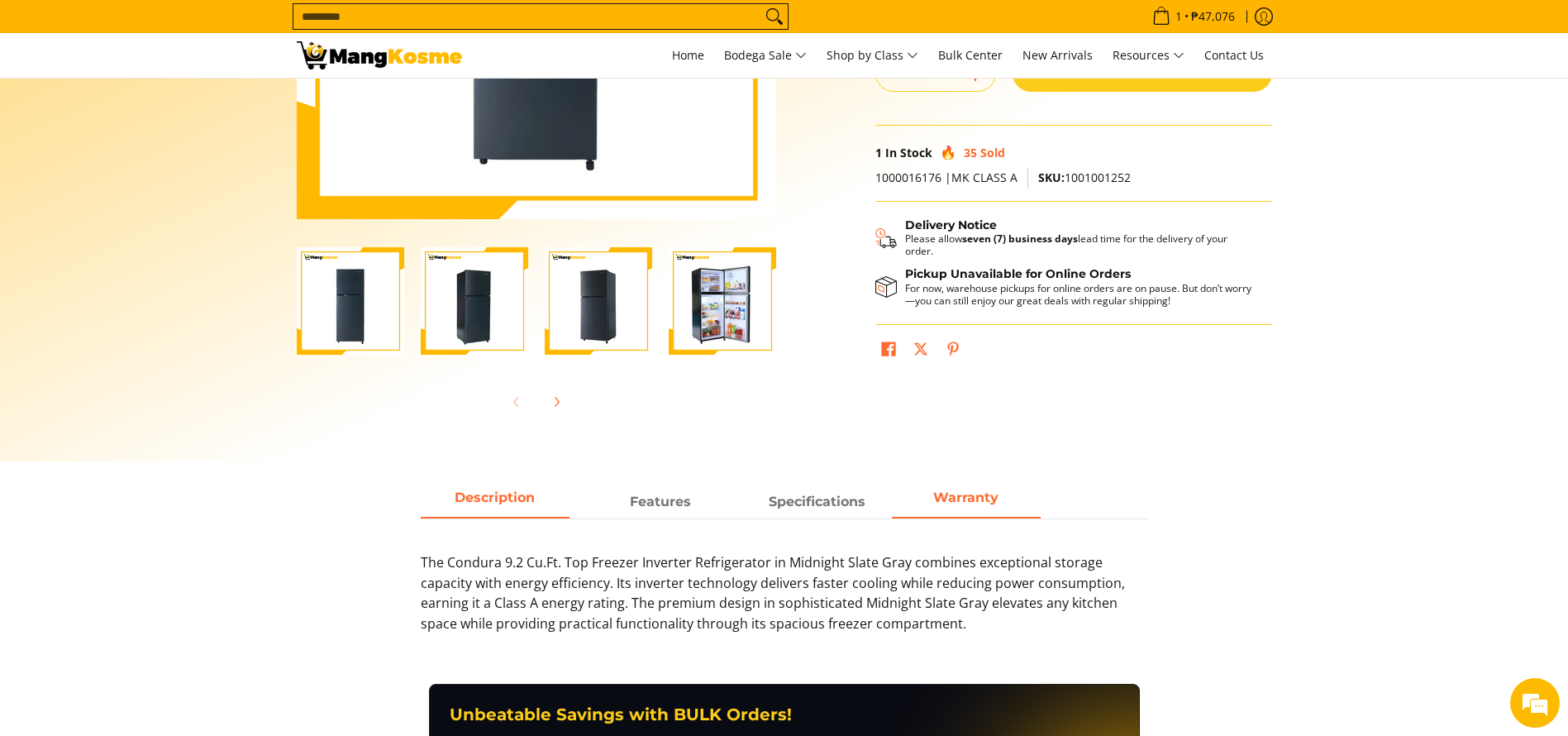
drag, startPoint x: 807, startPoint y: 500, endPoint x: 947, endPoint y: 502, distance: 140.0
click at [806, 500] on strong "Specifications" at bounding box center [817, 501] width 96 height 16
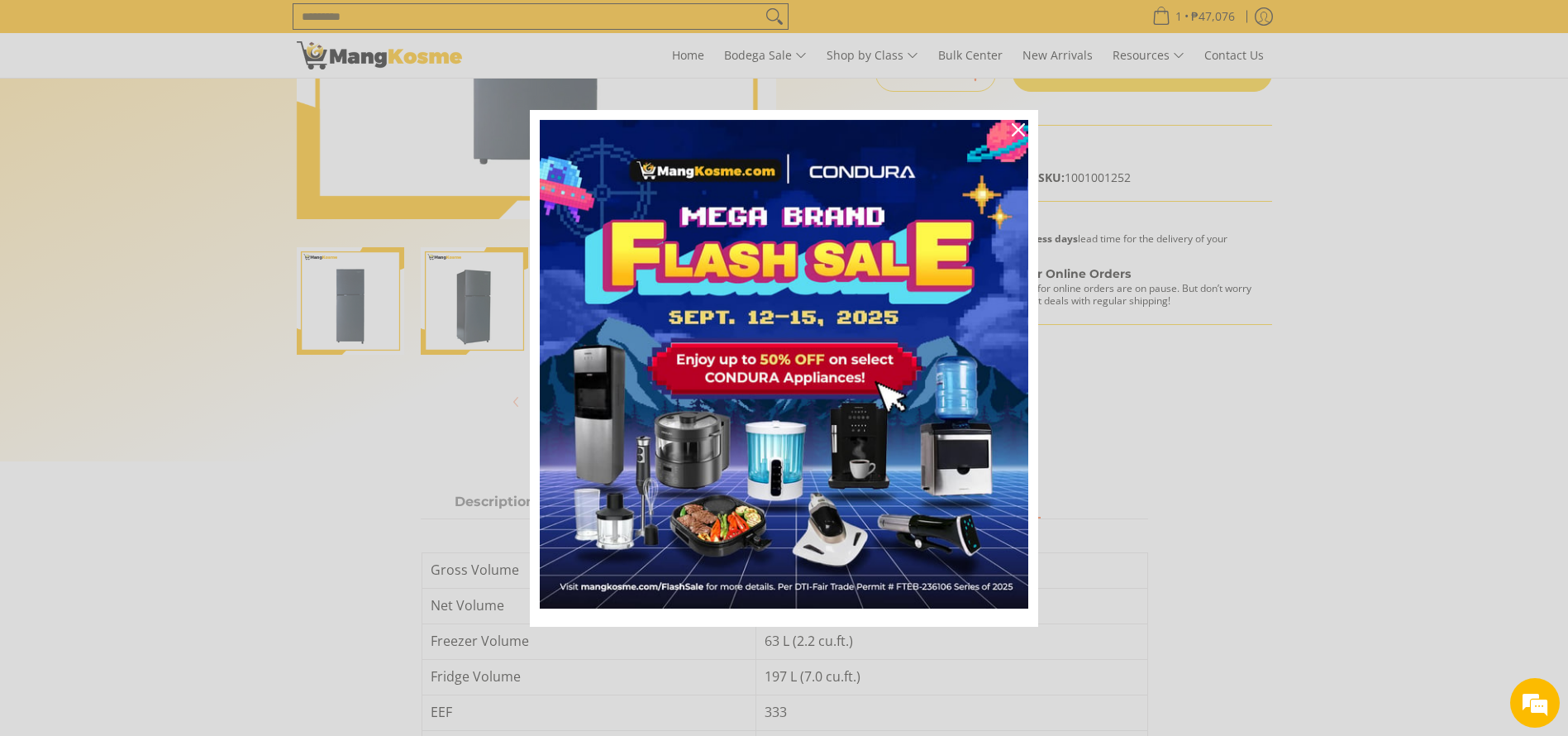
click at [967, 501] on img "Marketing offer form" at bounding box center [784, 364] width 488 height 488
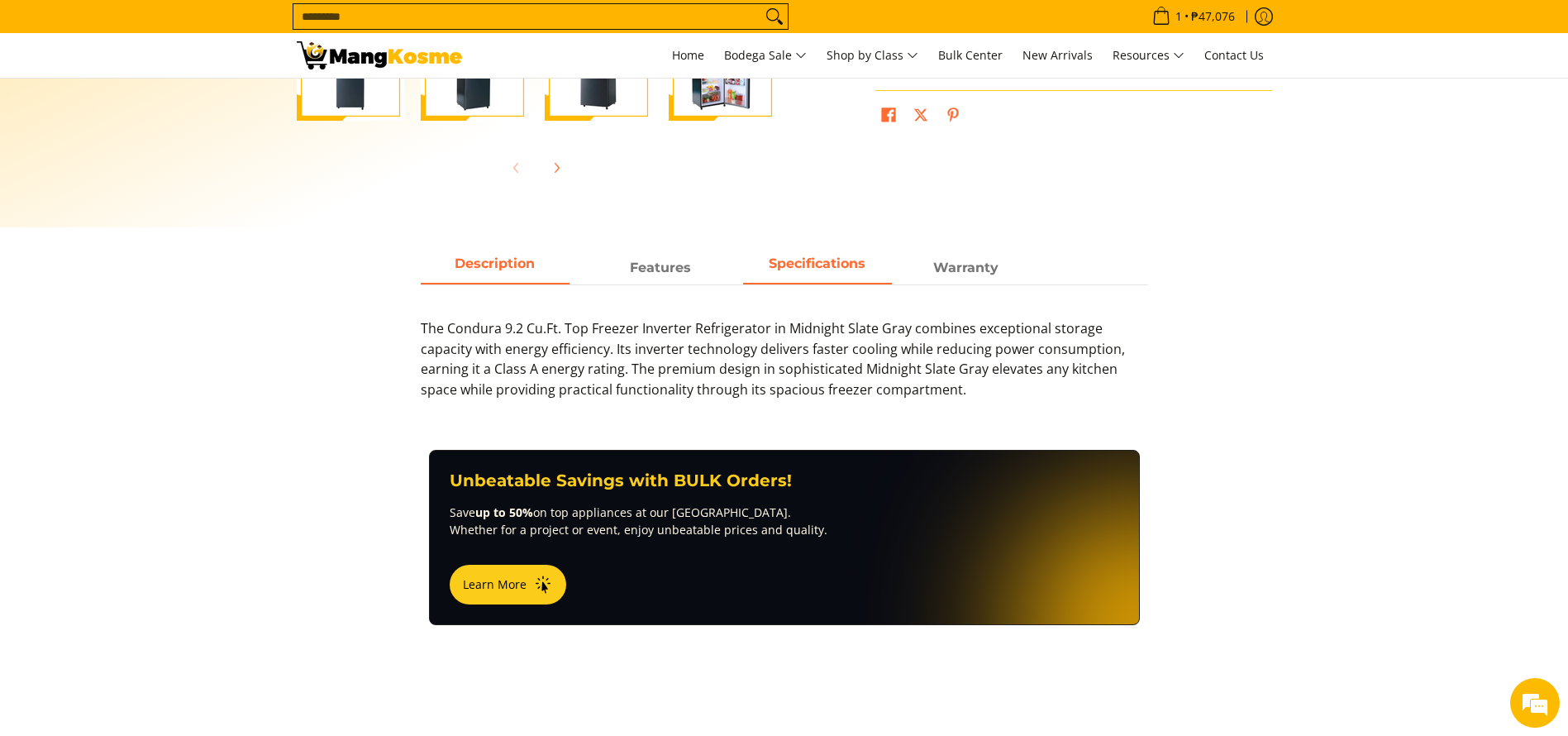
click at [796, 262] on strong "Specifications" at bounding box center [817, 262] width 96 height 16
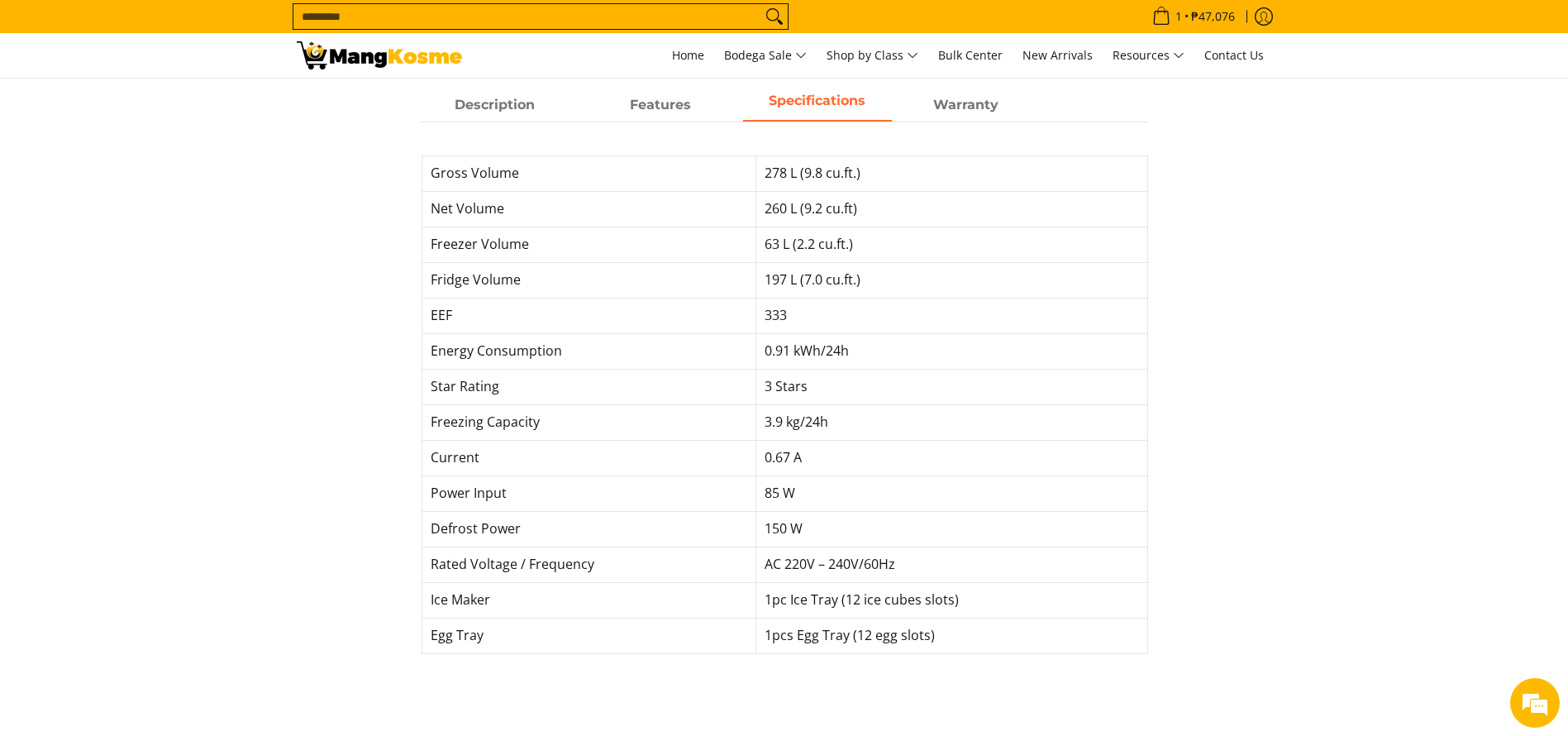
scroll to position [730, 0]
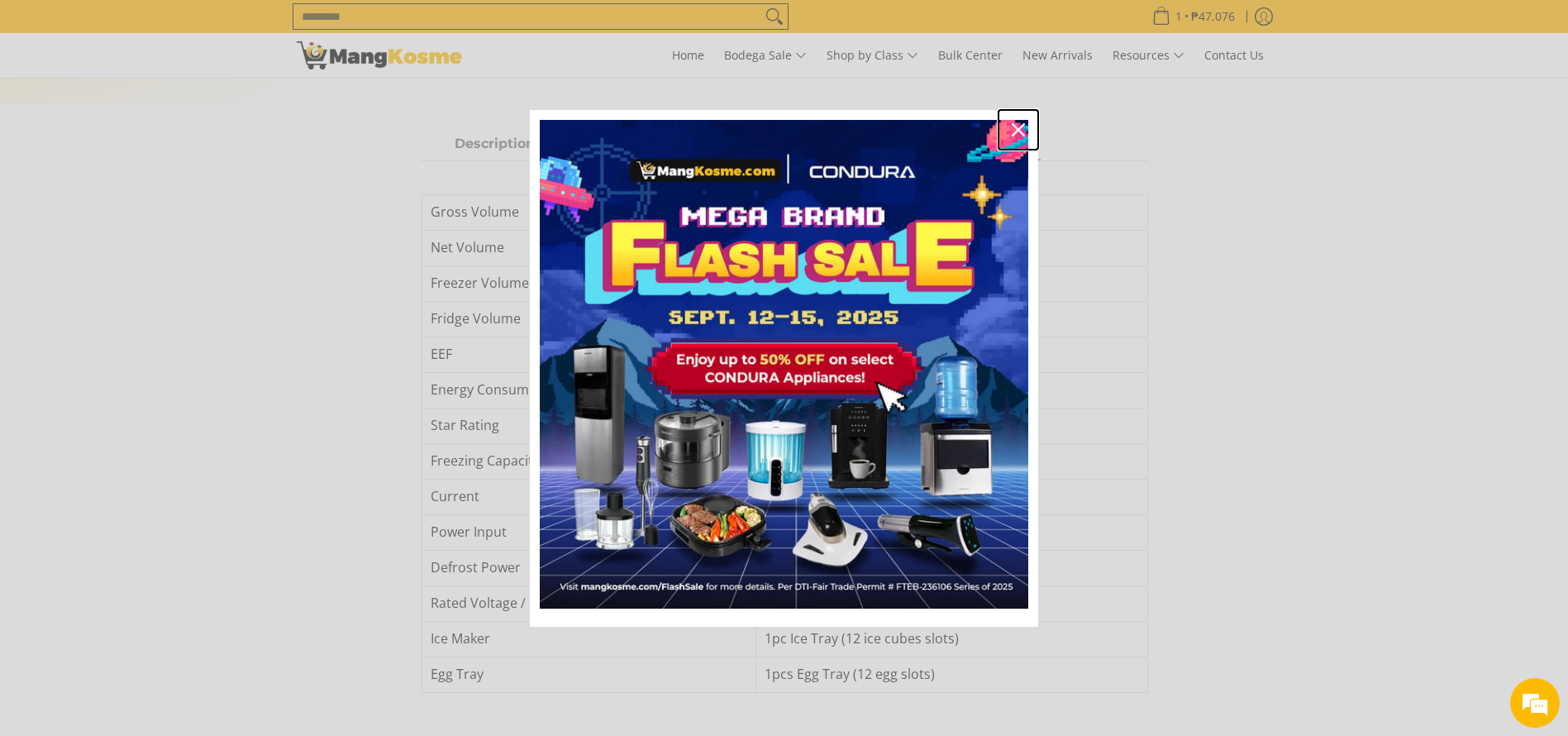
click at [1015, 133] on icon "close icon" at bounding box center [1018, 129] width 13 height 13
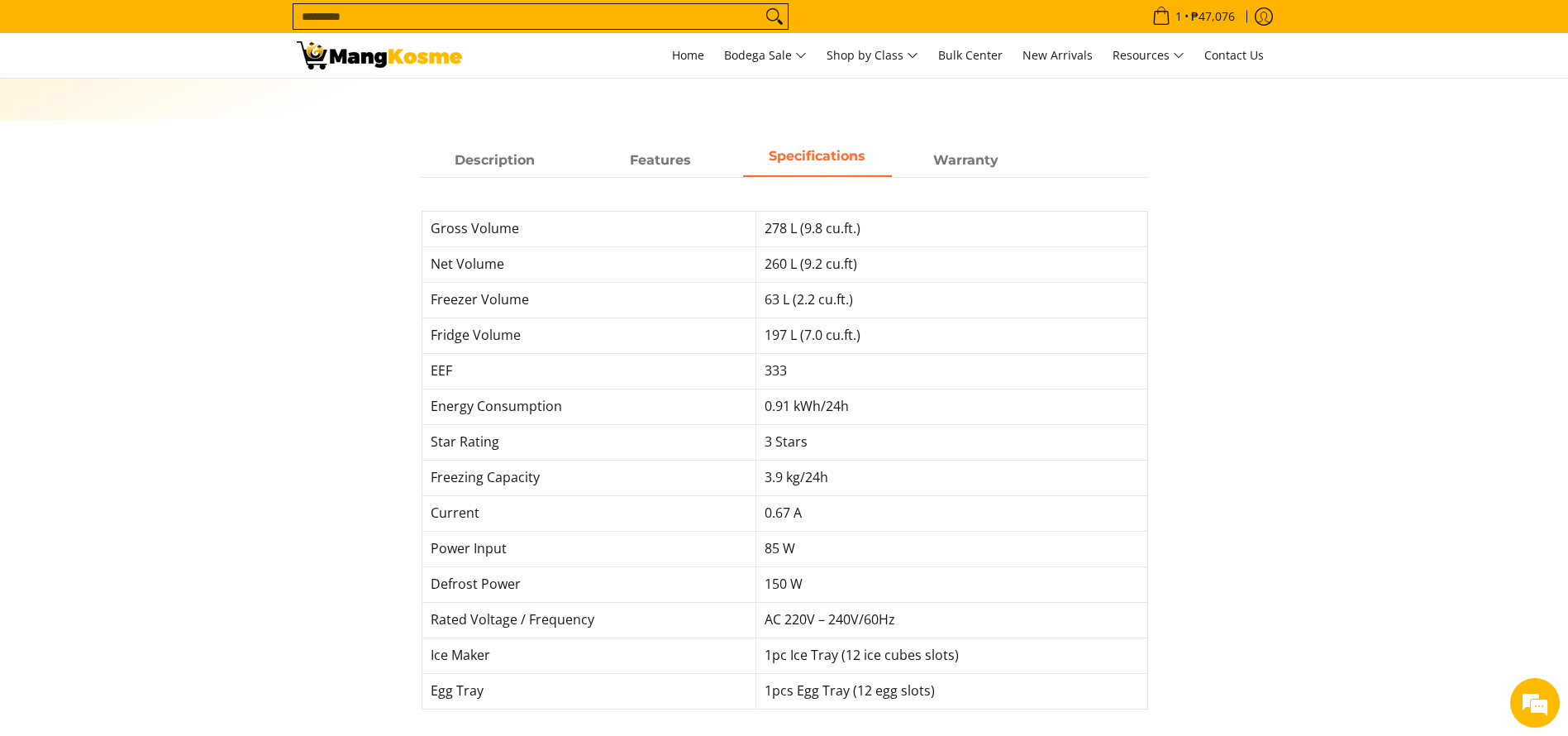
scroll to position [606, 0]
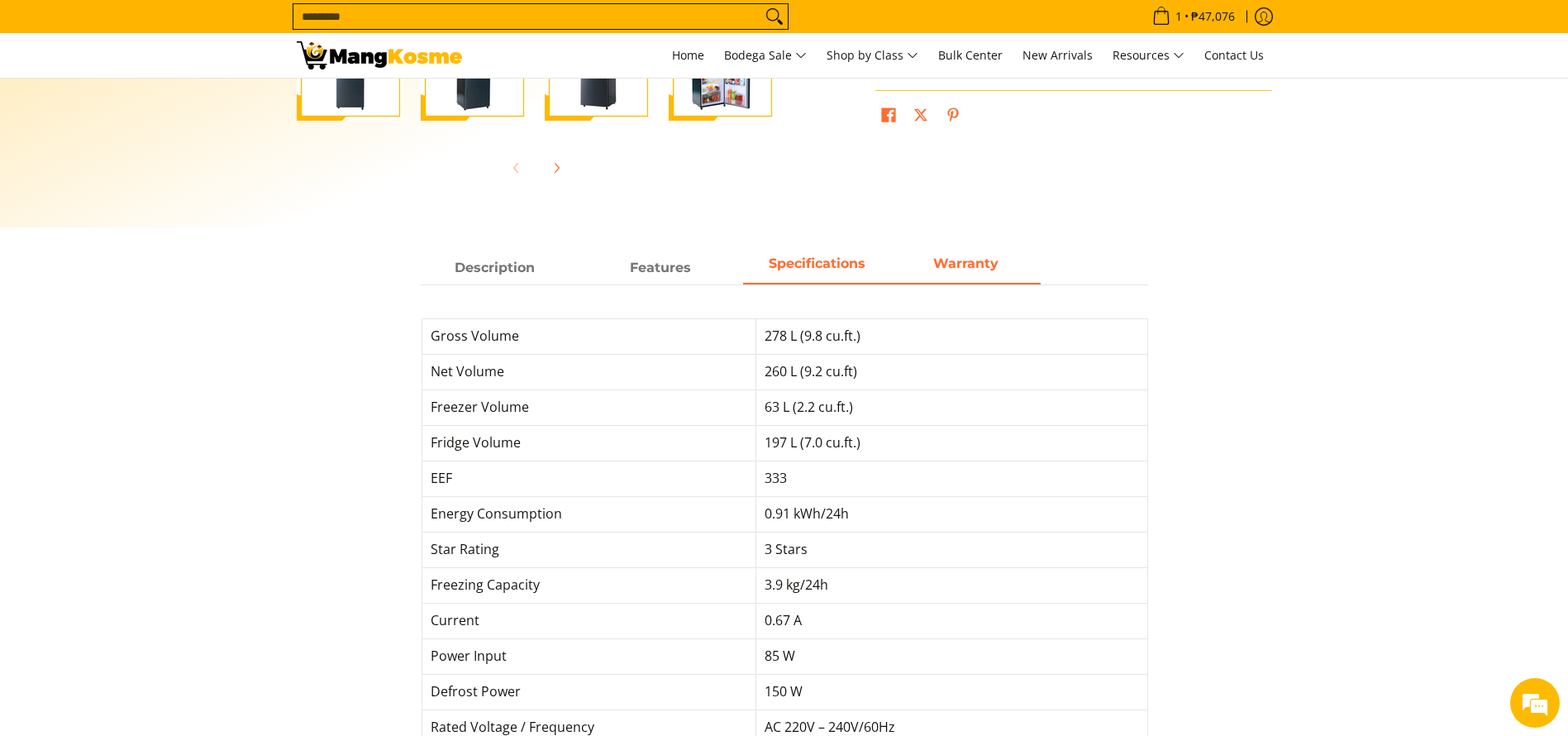
click at [1003, 274] on span "Warranty" at bounding box center [966, 268] width 149 height 29
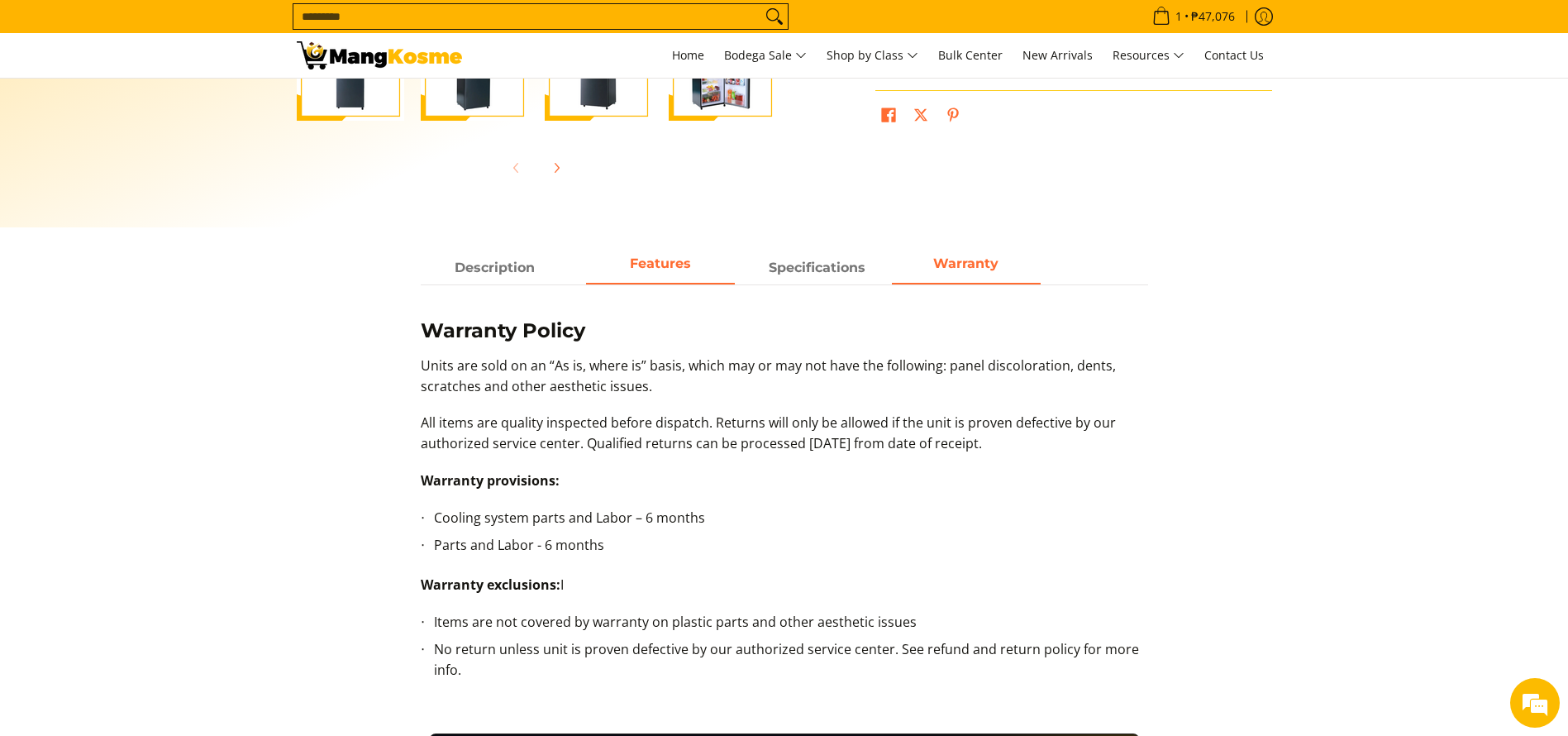
click at [677, 263] on strong "Features" at bounding box center [660, 262] width 61 height 16
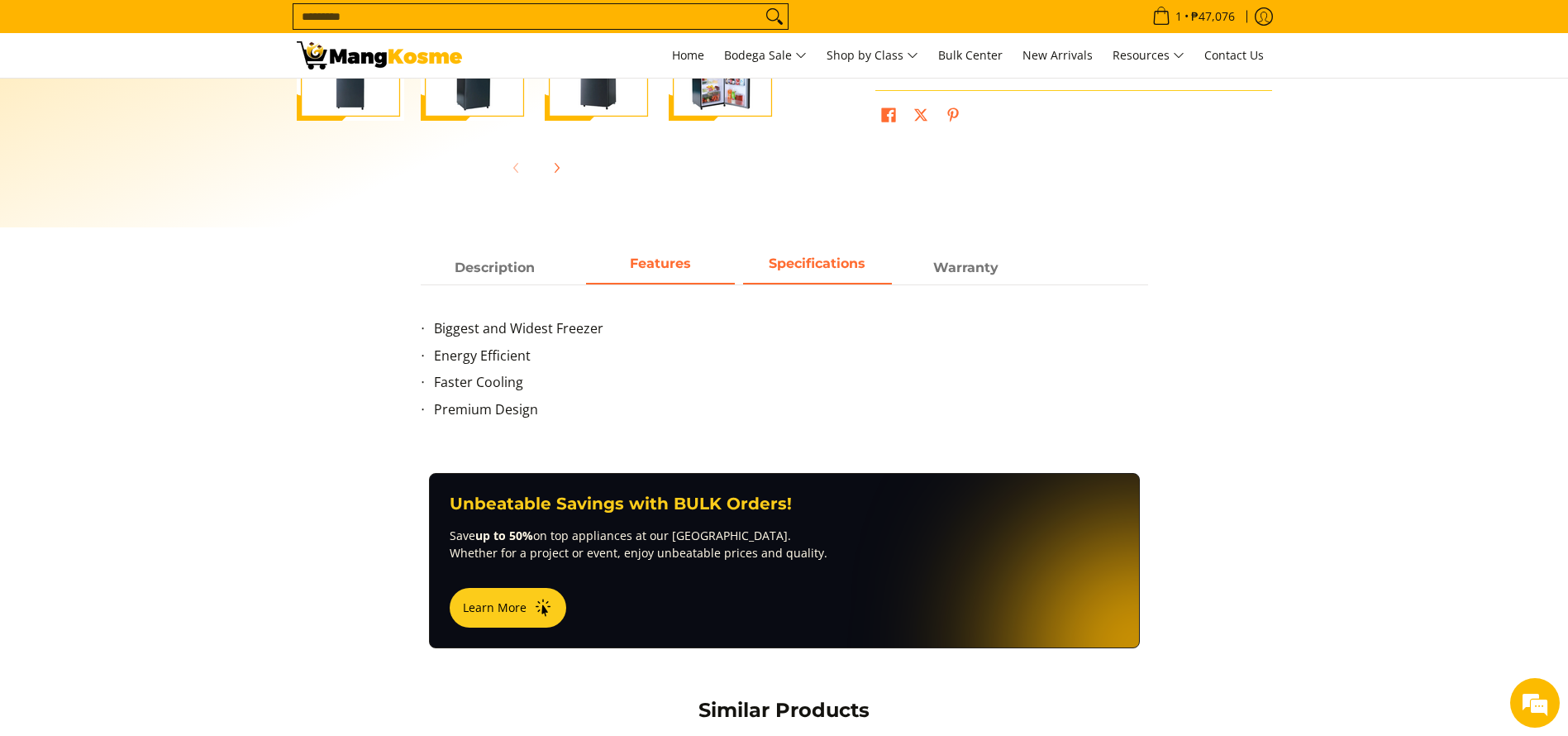
click at [803, 265] on strong "Specifications" at bounding box center [817, 262] width 96 height 16
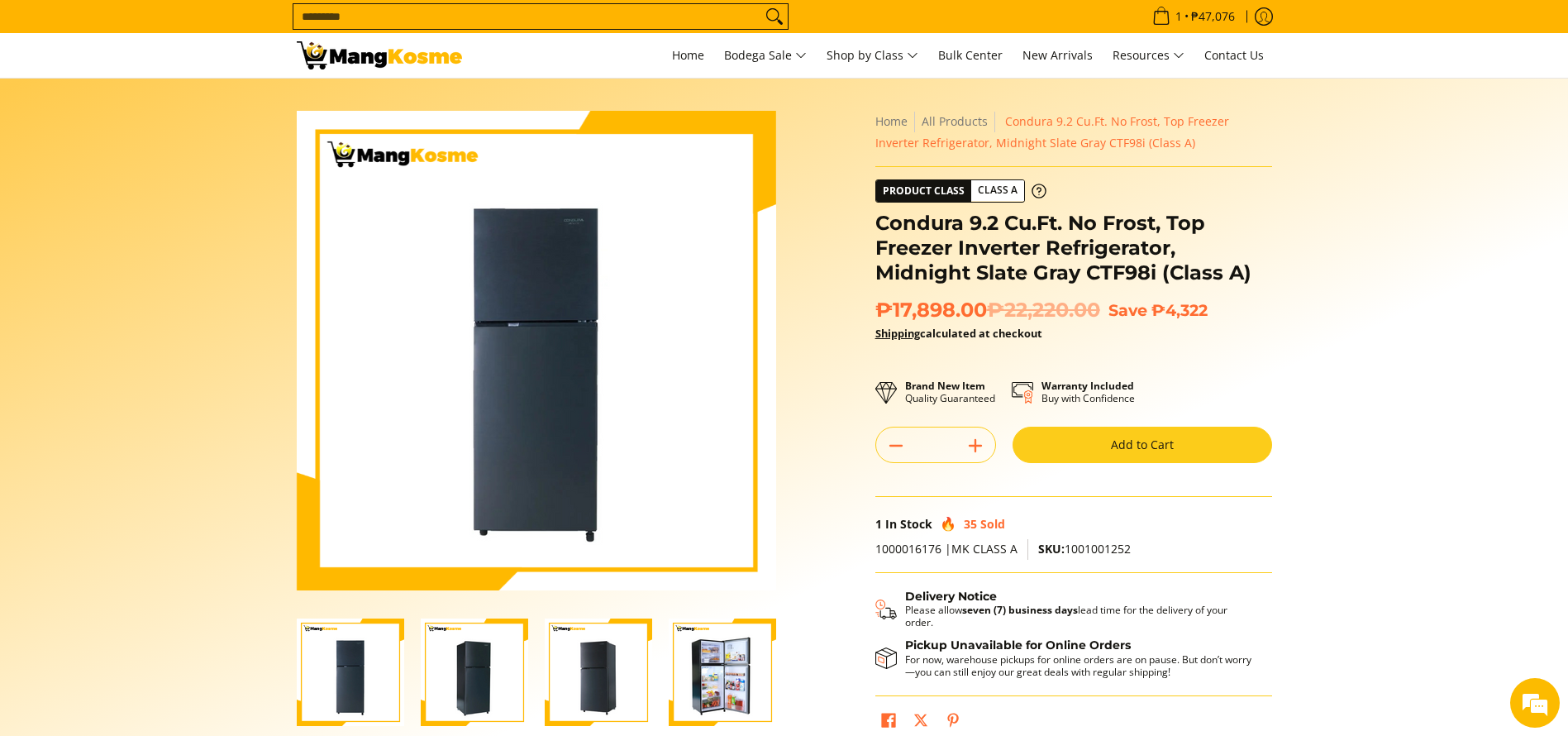
scroll to position [0, 0]
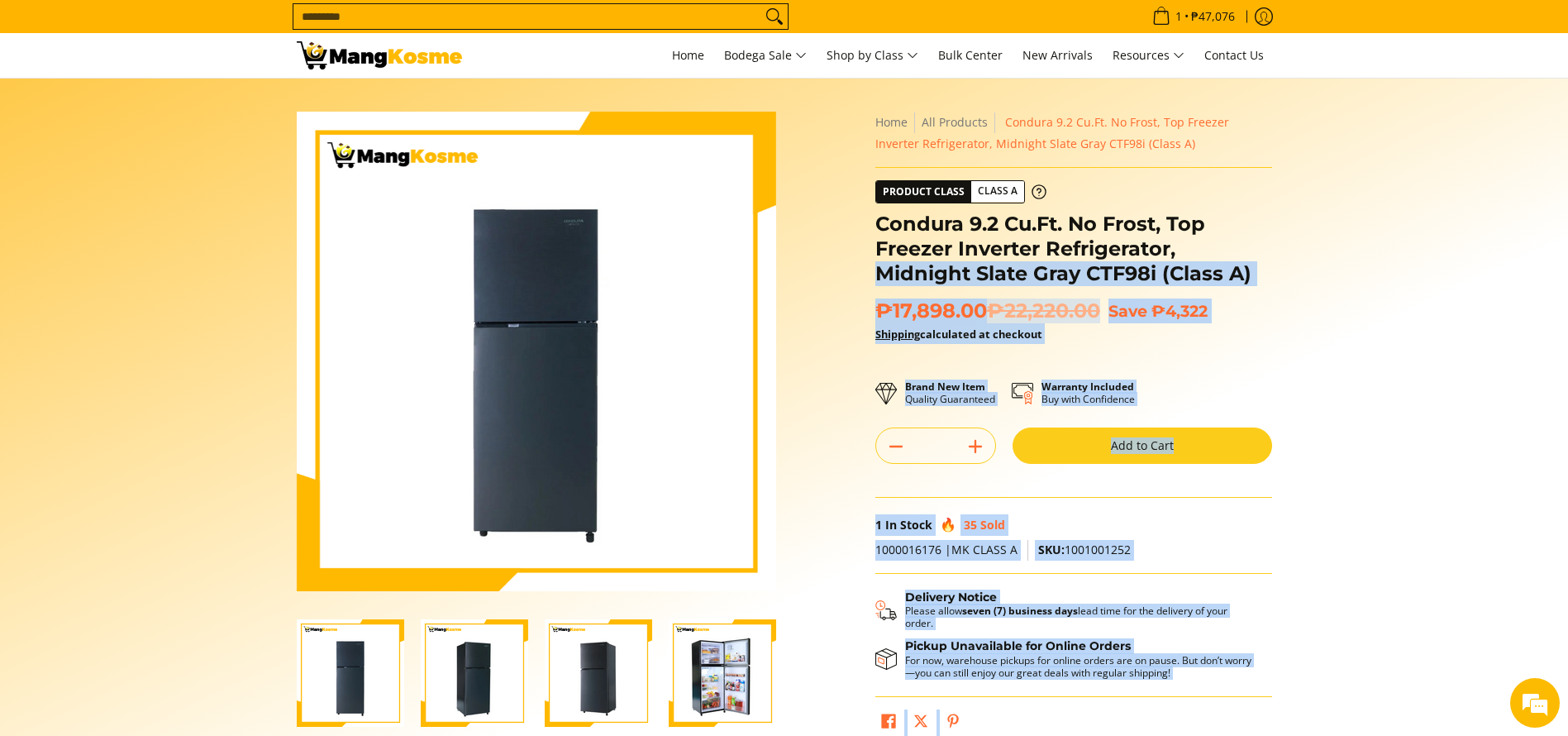
drag, startPoint x: 869, startPoint y: 215, endPoint x: 1254, endPoint y: 253, distance: 386.9
click at [1219, 253] on div "**********" at bounding box center [1073, 432] width 413 height 641
click at [1272, 253] on div "**********" at bounding box center [1073, 432] width 413 height 641
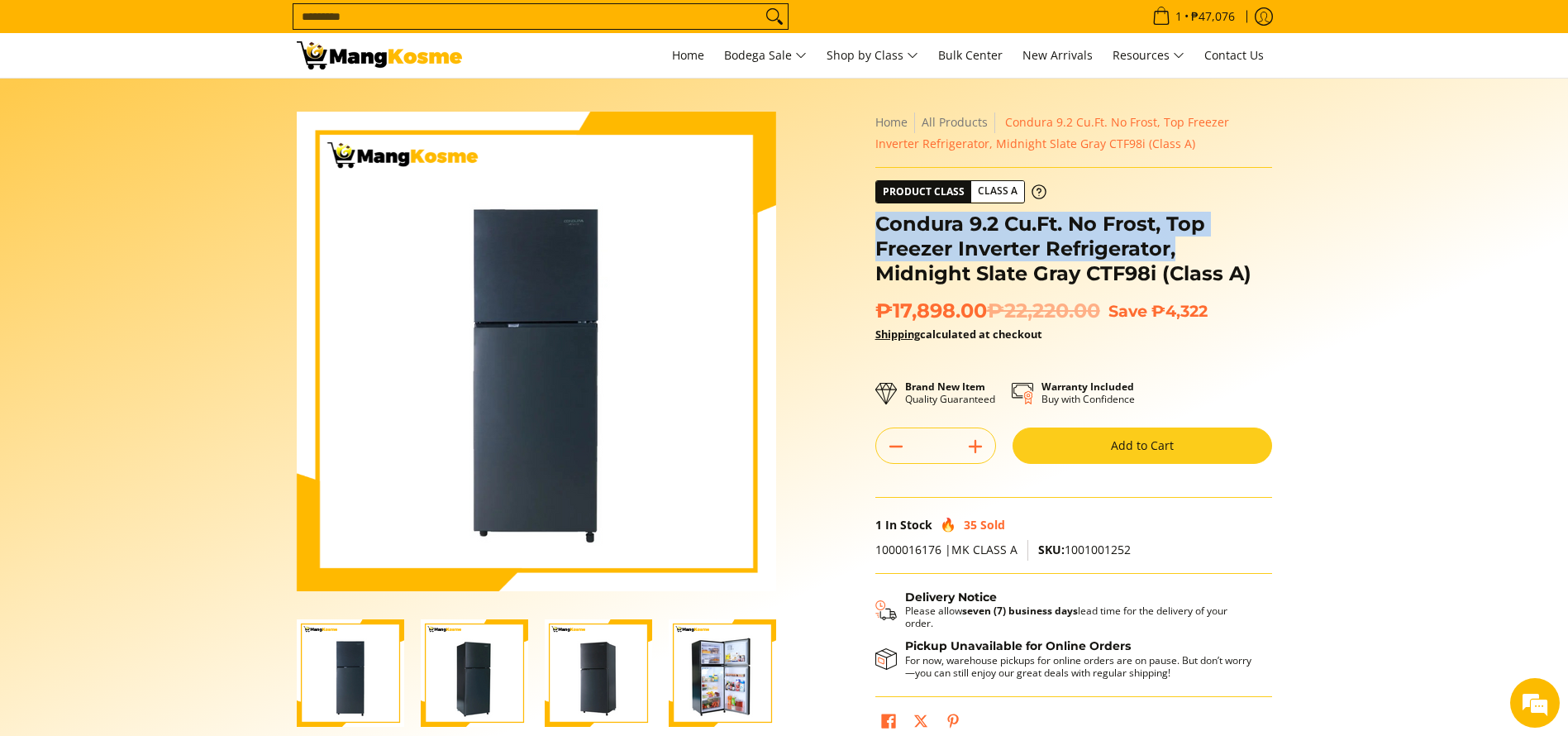
copy h1 "Condura 9.2 Cu.Ft. No Frost, Top Freezer Inverter Refrigerator,"
drag, startPoint x: 1140, startPoint y: 243, endPoint x: 873, endPoint y: 223, distance: 267.7
click at [877, 225] on h1 "Condura 9.2 Cu.Ft. No Frost, Top Freezer Inverter Refrigerator, Midnight Slate …" at bounding box center [1073, 249] width 396 height 74
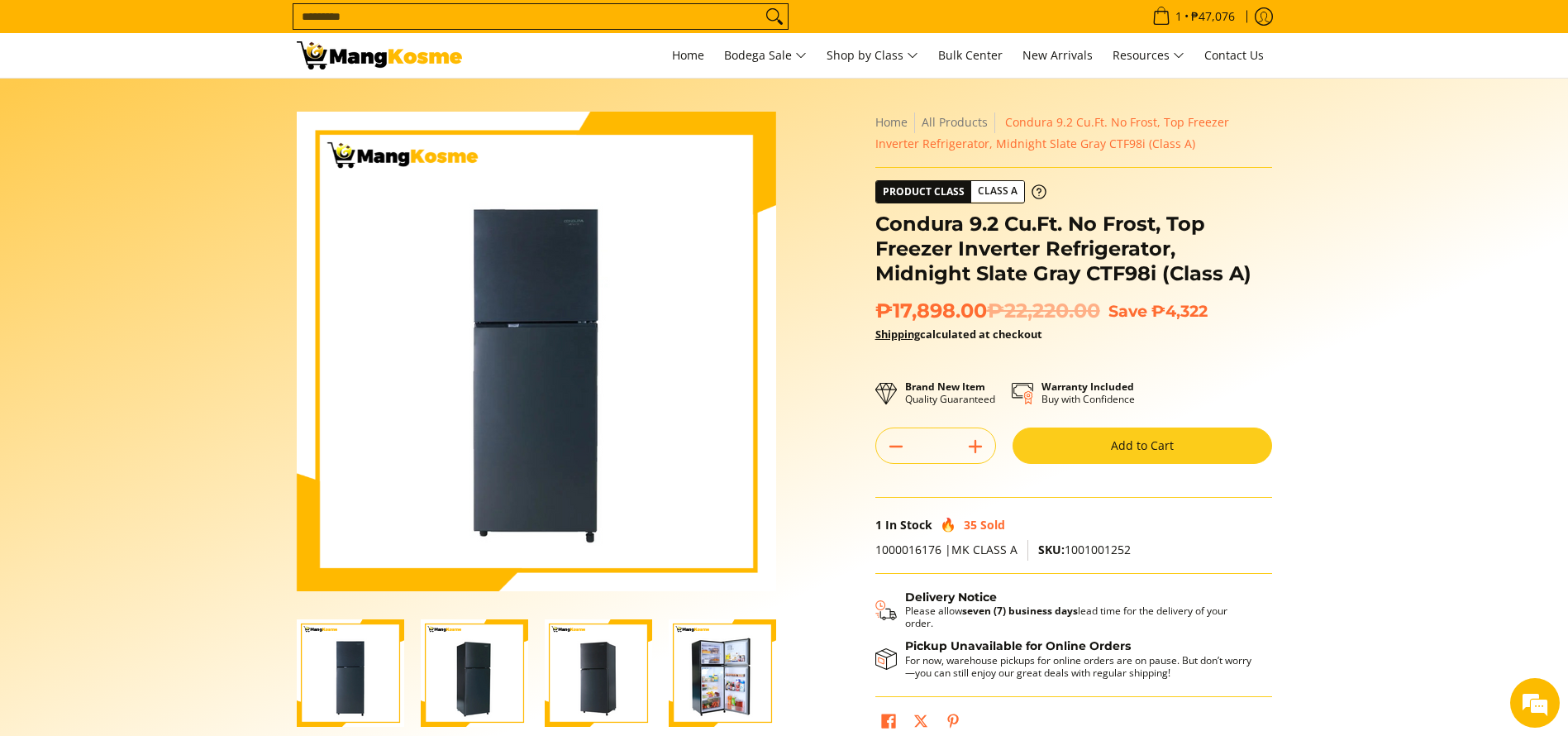
click at [1073, 267] on h1 "Condura 9.2 Cu.Ft. No Frost, Top Freezer Inverter Refrigerator, Midnight Slate …" at bounding box center [1073, 249] width 396 height 74
copy h1 "CTF98"
drag, startPoint x: 1088, startPoint y: 269, endPoint x: 1152, endPoint y: 285, distance: 66.0
click at [1150, 279] on h1 "Condura 9.2 Cu.Ft. No Frost, Top Freezer Inverter Refrigerator, Midnight Slate …" at bounding box center [1073, 249] width 396 height 74
click at [1154, 285] on h1 "Condura 9.2 Cu.Ft. No Frost, Top Freezer Inverter Refrigerator, Midnight Slate …" at bounding box center [1073, 249] width 396 height 74
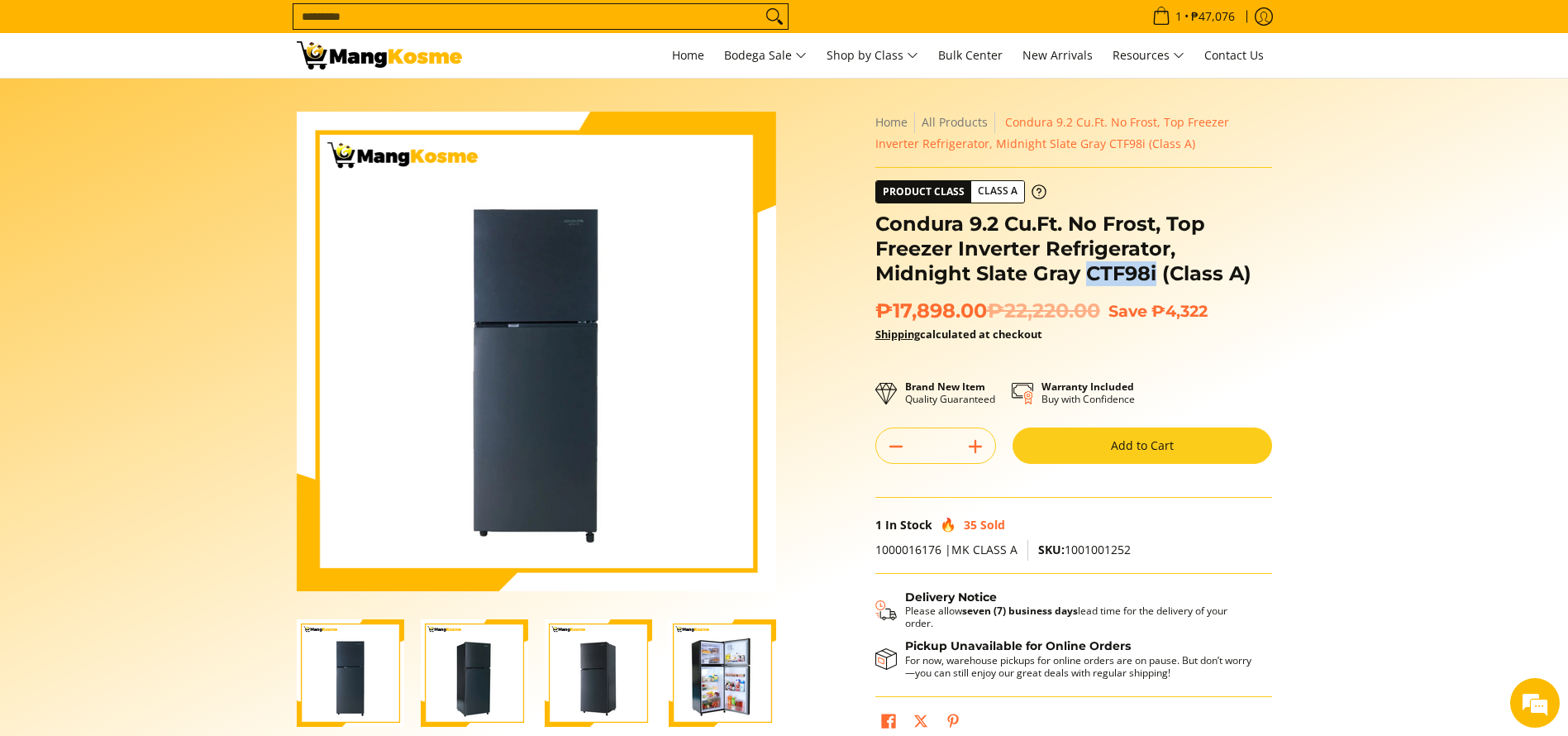
copy h1 "CTF98i"
drag, startPoint x: 1085, startPoint y: 275, endPoint x: 1158, endPoint y: 277, distance: 73.0
click at [1158, 277] on h1 "Condura 9.2 Cu.Ft. No Frost, Top Freezer Inverter Refrigerator, Midnight Slate …" at bounding box center [1073, 249] width 396 height 74
click at [1210, 274] on h1 "Condura 9.2 Cu.Ft. No Frost, Top Freezer Inverter Refrigerator, Midnight Slate …" at bounding box center [1073, 249] width 396 height 74
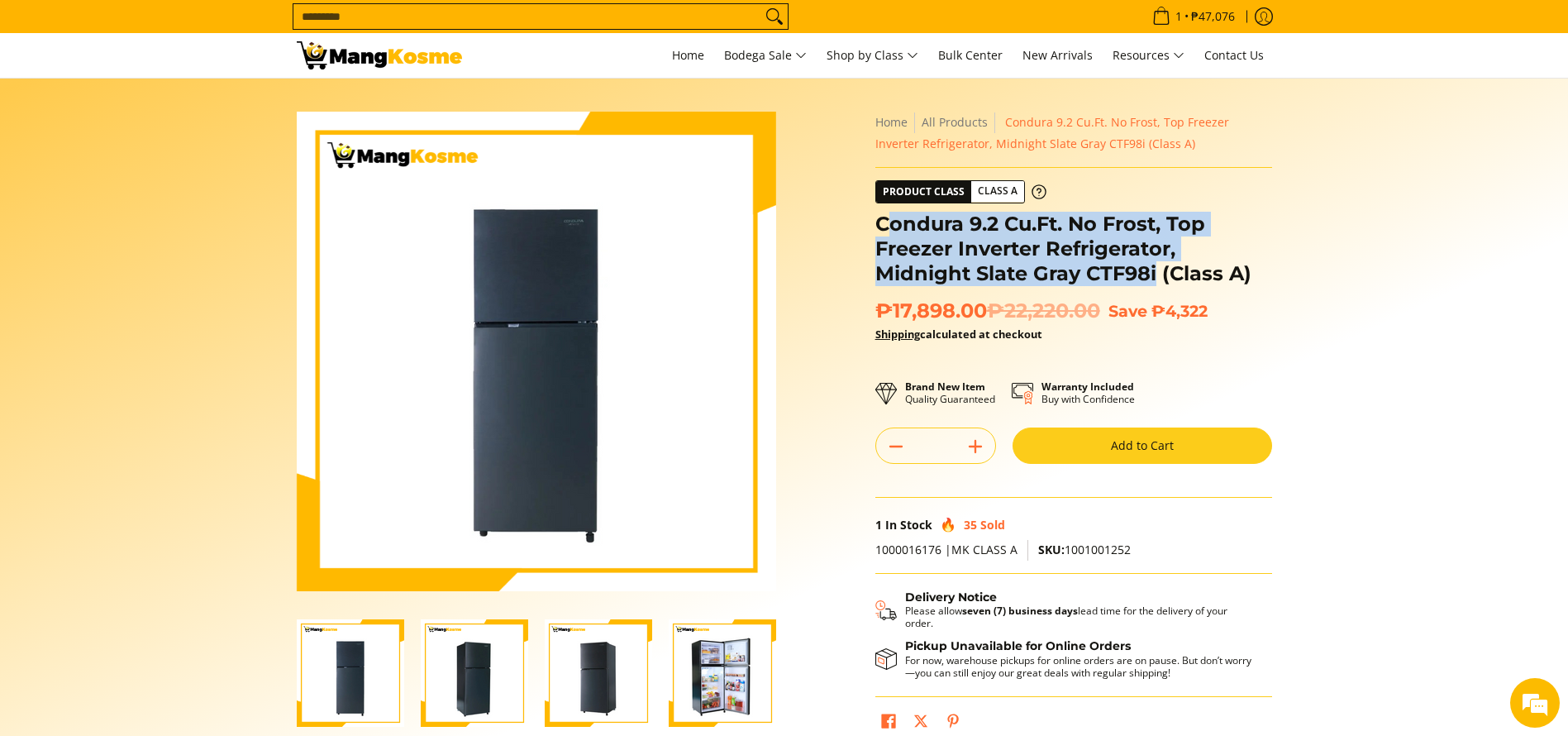
copy h1 "ondura 9.2 Cu.Ft. No Frost, Top Freezer Inverter Refrigerator, Midnight Slate G…"
drag, startPoint x: 1153, startPoint y: 272, endPoint x: 884, endPoint y: 223, distance: 273.4
click at [884, 223] on h1 "Condura 9.2 Cu.Ft. No Frost, Top Freezer Inverter Refrigerator, Midnight Slate …" at bounding box center [1073, 249] width 396 height 74
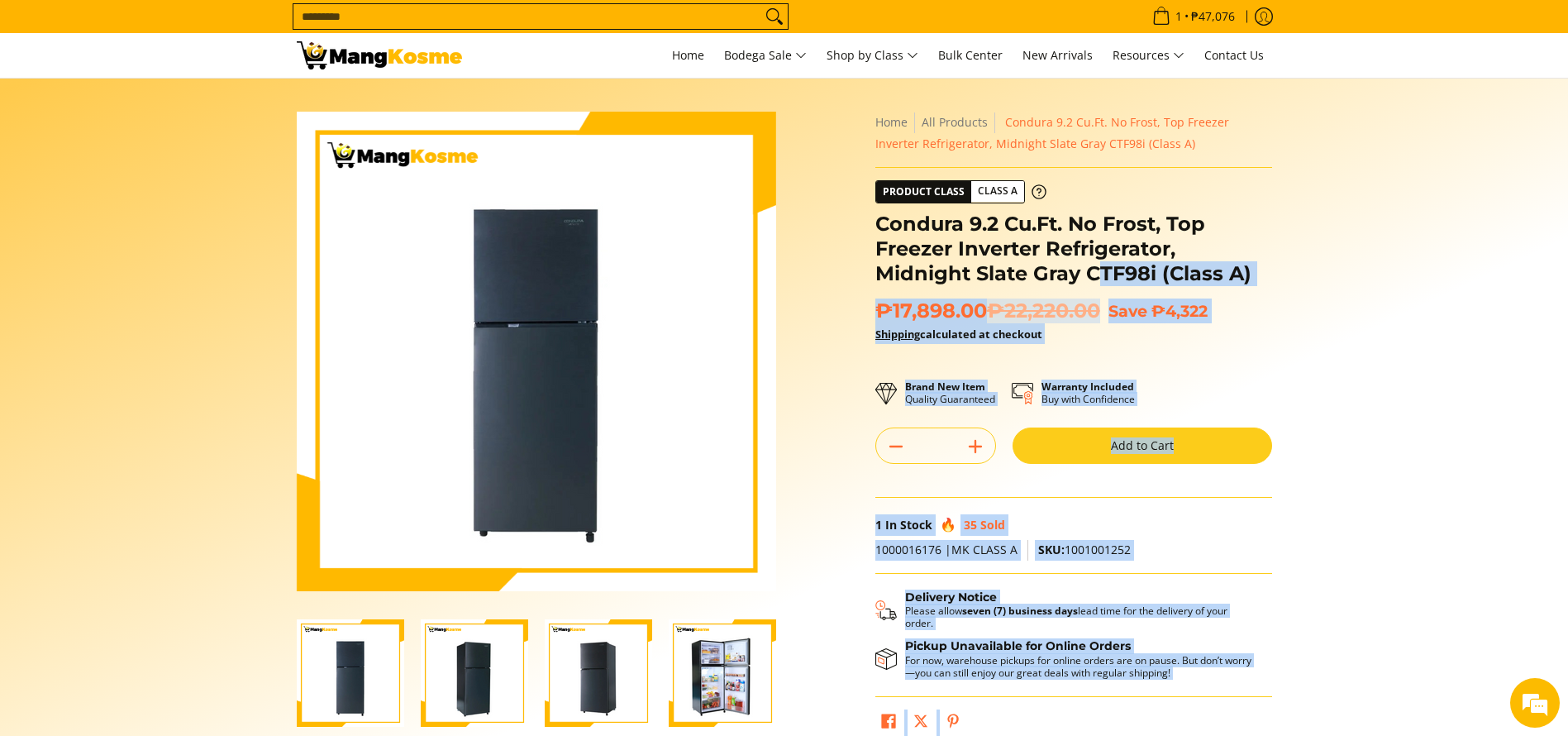
drag, startPoint x: 869, startPoint y: 218, endPoint x: 1106, endPoint y: 273, distance: 243.3
click at [1102, 269] on div "**********" at bounding box center [1073, 432] width 413 height 641
drag, startPoint x: 1106, startPoint y: 273, endPoint x: 1165, endPoint y: 282, distance: 59.7
click at [1107, 273] on h1 "Condura 9.2 Cu.Ft. No Frost, Top Freezer Inverter Refrigerator, Midnight Slate …" at bounding box center [1073, 249] width 396 height 74
click at [1165, 282] on h1 "Condura 9.2 Cu.Ft. No Frost, Top Freezer Inverter Refrigerator, Midnight Slate …" at bounding box center [1073, 249] width 396 height 74
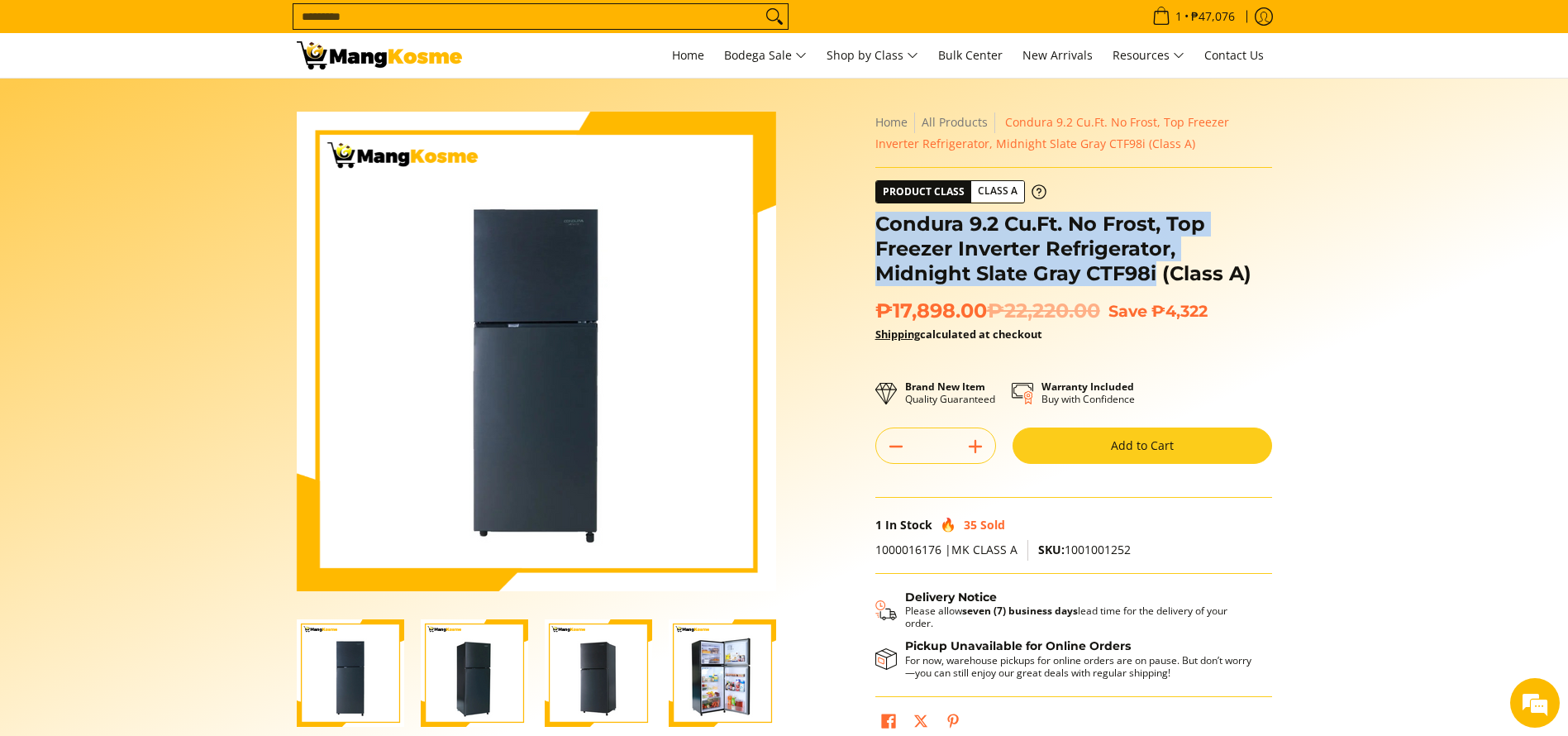
copy h1 "Condura 9.2 Cu.Ft. No Frost, Top Freezer Inverter Refrigerator, Midnight Slate …"
drag, startPoint x: 1156, startPoint y: 269, endPoint x: 878, endPoint y: 222, distance: 281.9
click at [878, 222] on h1 "Condura 9.2 Cu.Ft. No Frost, Top Freezer Inverter Refrigerator, Midnight Slate …" at bounding box center [1073, 249] width 396 height 74
click at [755, 671] on img "Condura 9.2 Cu.Ft. No Frost, Top Freezer Inverter Refrigerator, Midnight Slate …" at bounding box center [722, 673] width 107 height 107
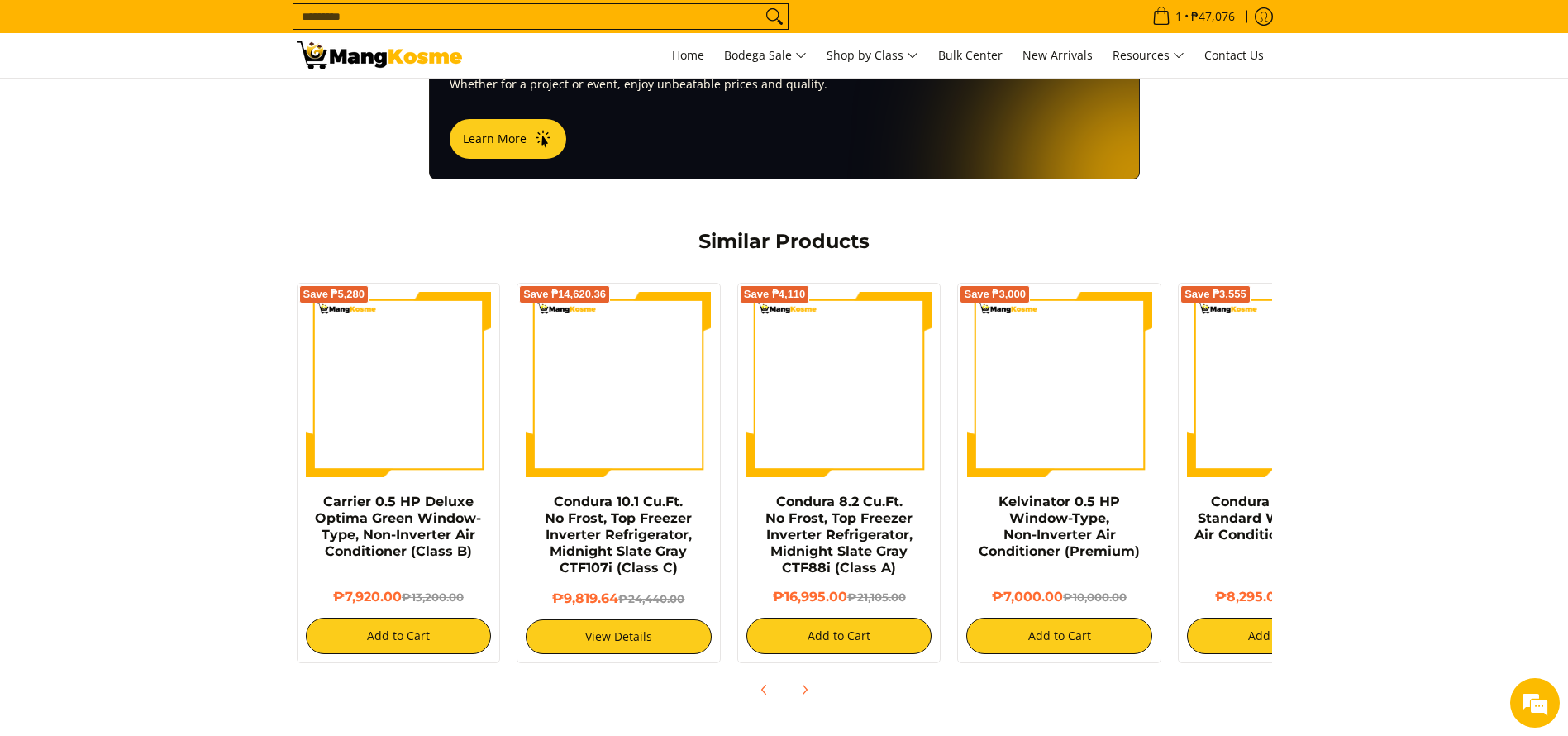
scroll to position [1955, 0]
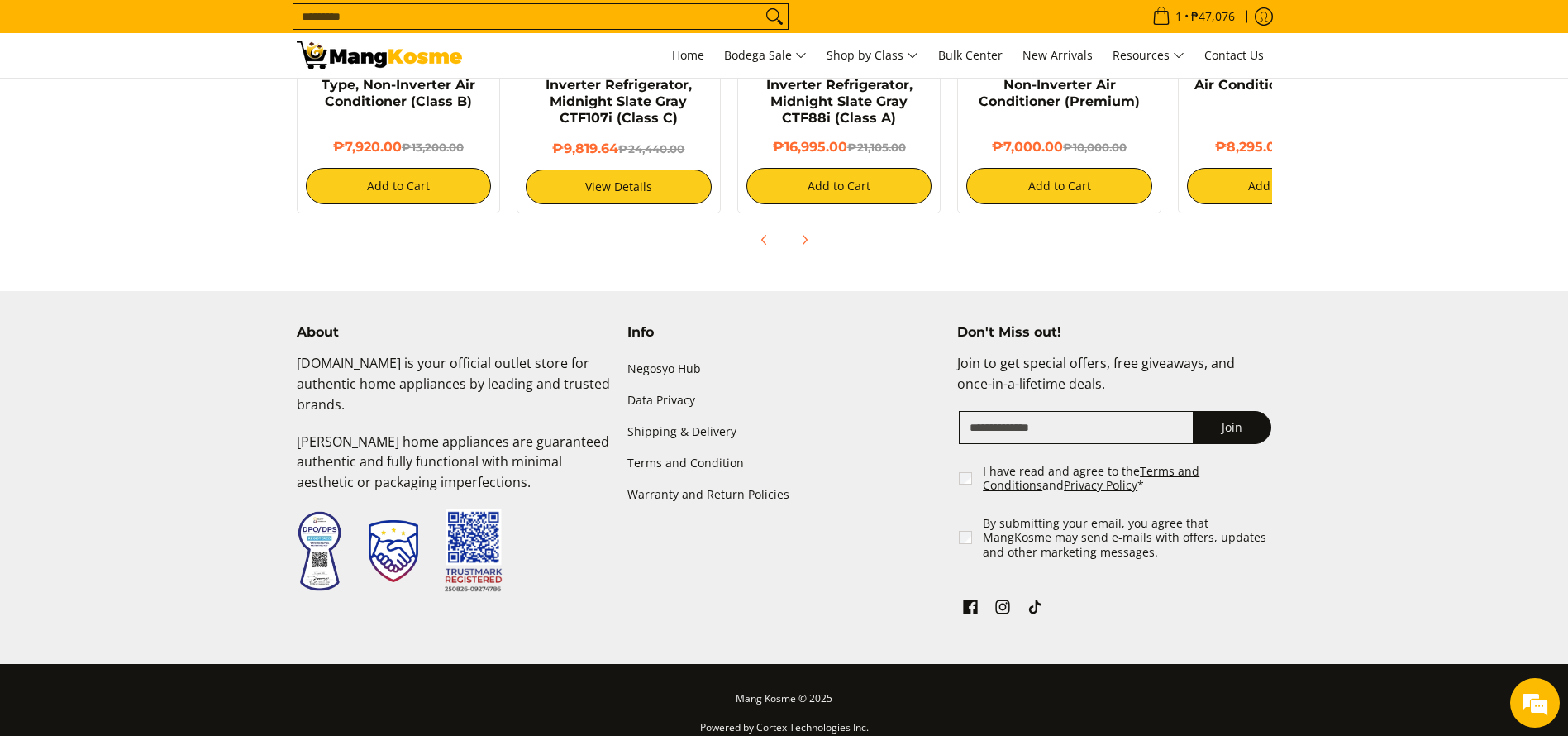
click at [711, 416] on link "Shipping & Delivery" at bounding box center [784, 431] width 314 height 31
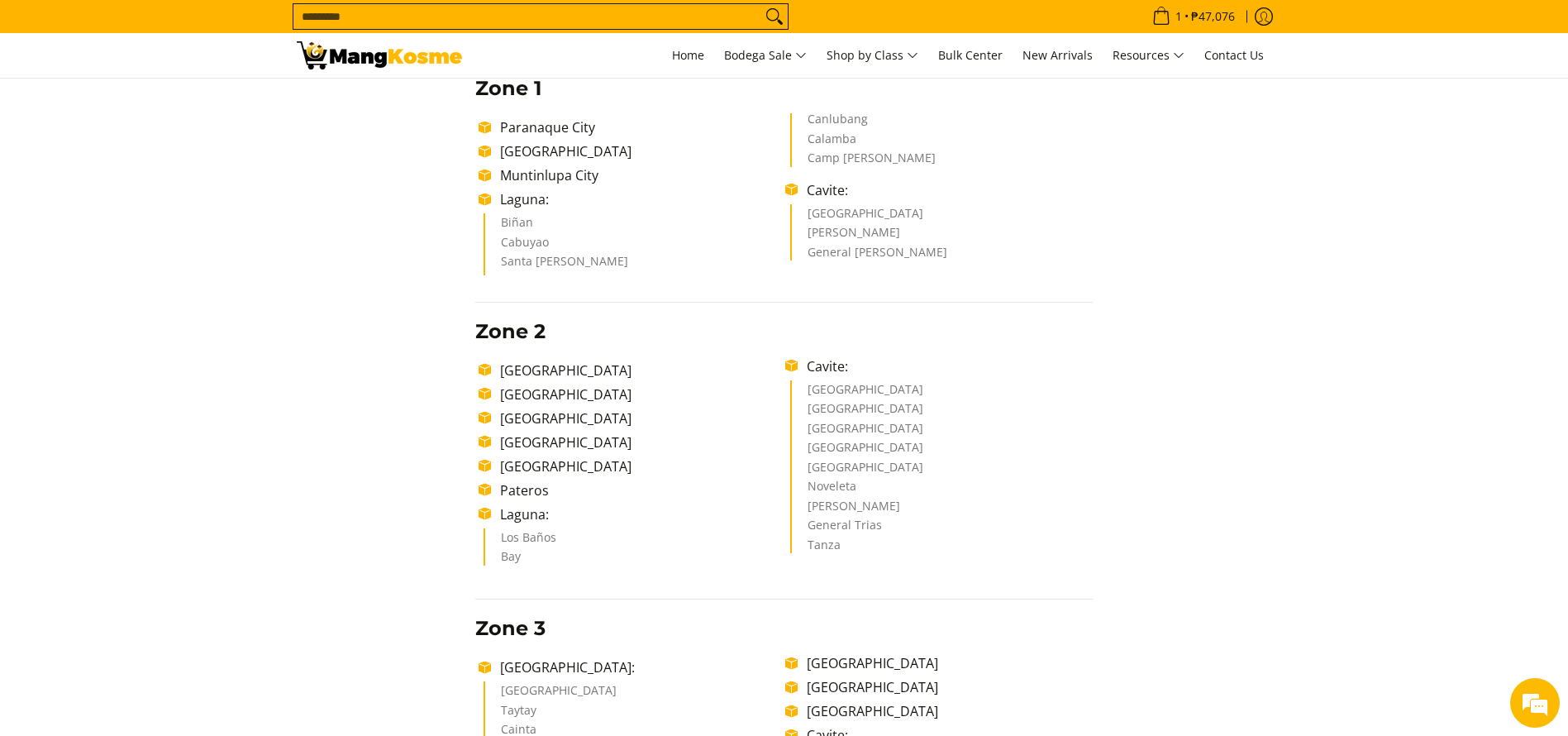
scroll to position [372, 0]
drag, startPoint x: 530, startPoint y: 229, endPoint x: 514, endPoint y: 236, distance: 17.5
click at [578, 258] on ul "Biñan Cabuyao Santa [PERSON_NAME] Canlubang Calamba Camp [PERSON_NAME]" at bounding box center [788, 193] width 609 height 162
click at [512, 231] on li "Biñan" at bounding box center [635, 226] width 269 height 20
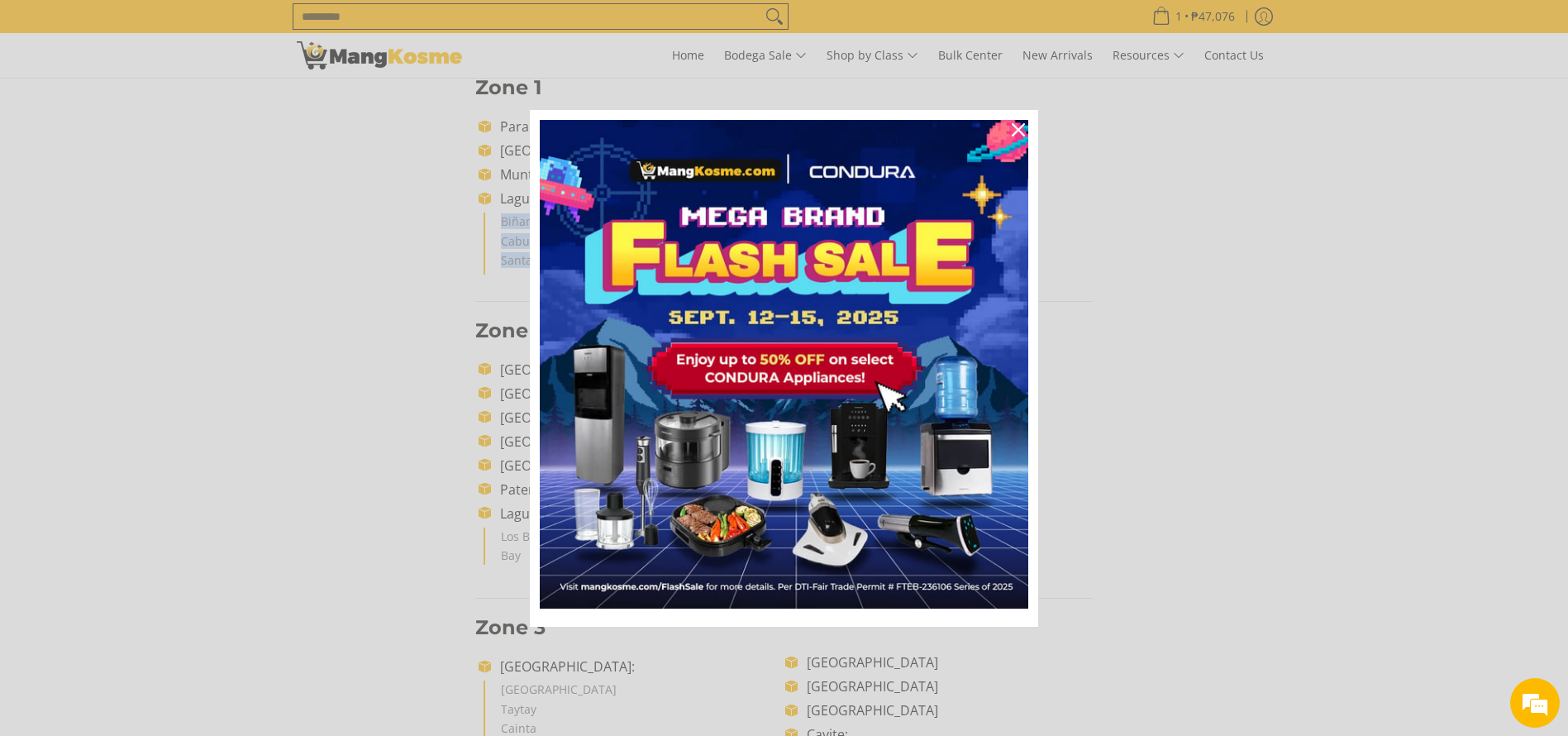
drag, startPoint x: 495, startPoint y: 218, endPoint x: 575, endPoint y: 273, distance: 97.1
copy ul "Biñan Cabuyao [GEOGRAPHIC_DATA][PERSON_NAME]"
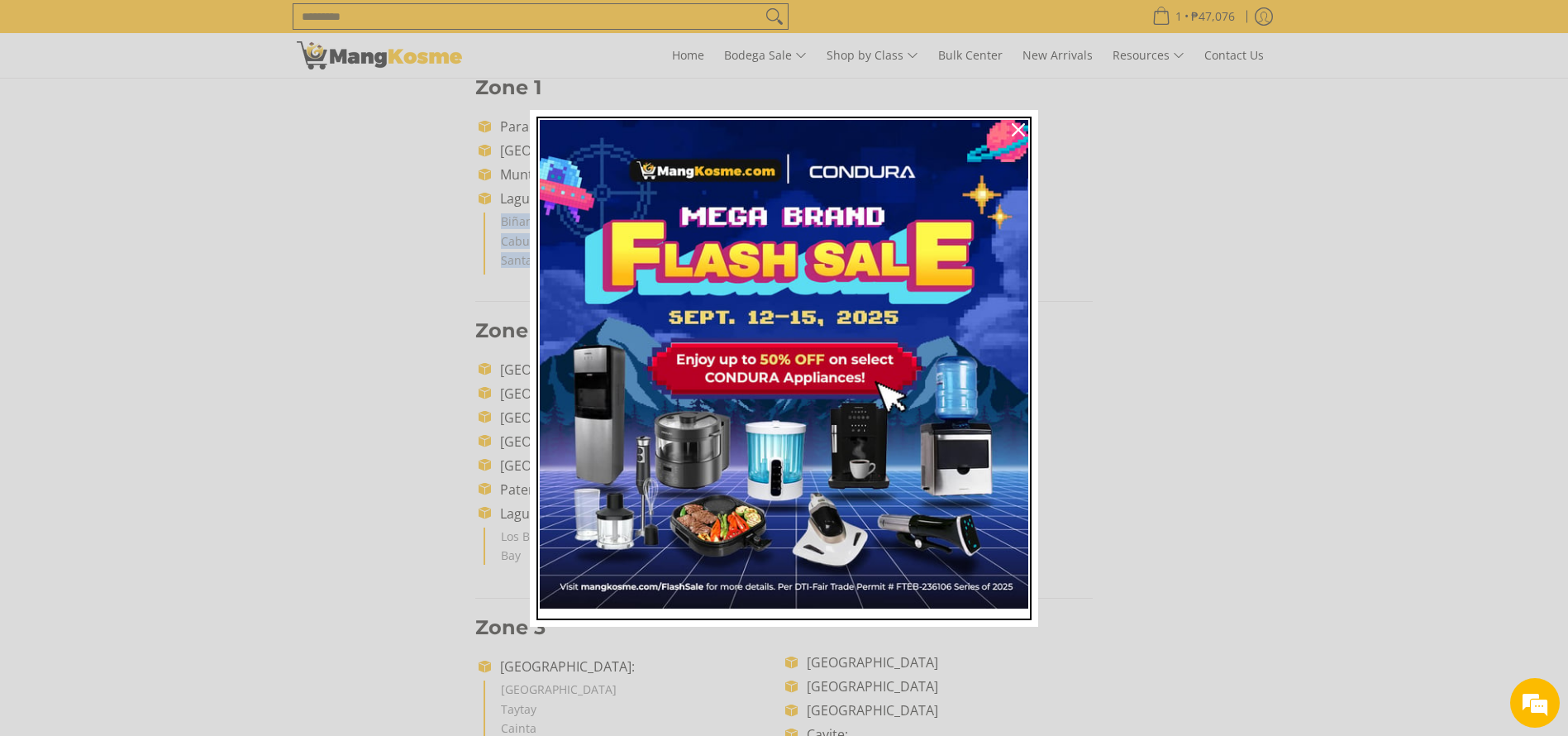
click at [575, 273] on img "Marketing offer form" at bounding box center [784, 364] width 488 height 488
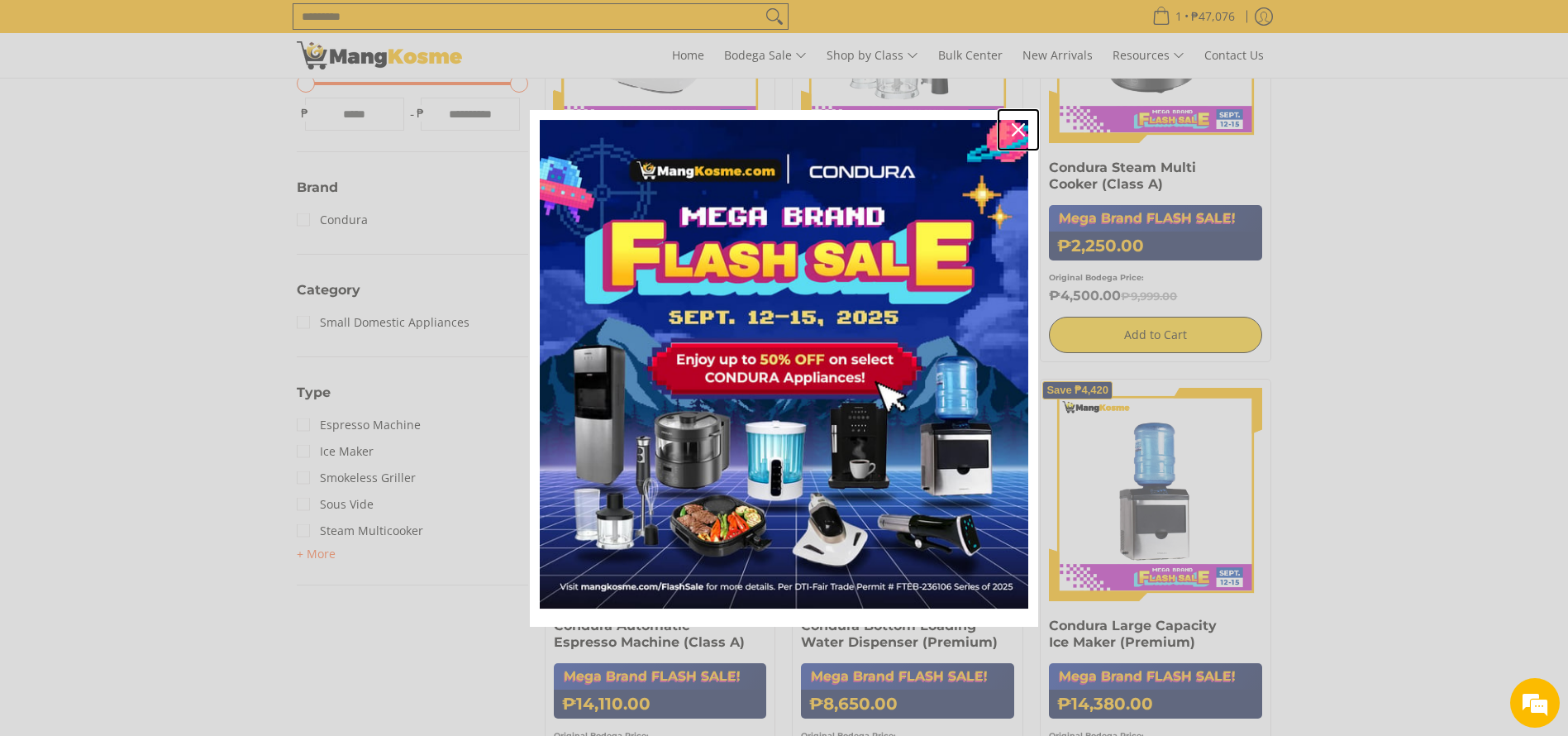
click at [1011, 132] on div "Close" at bounding box center [1018, 129] width 27 height 27
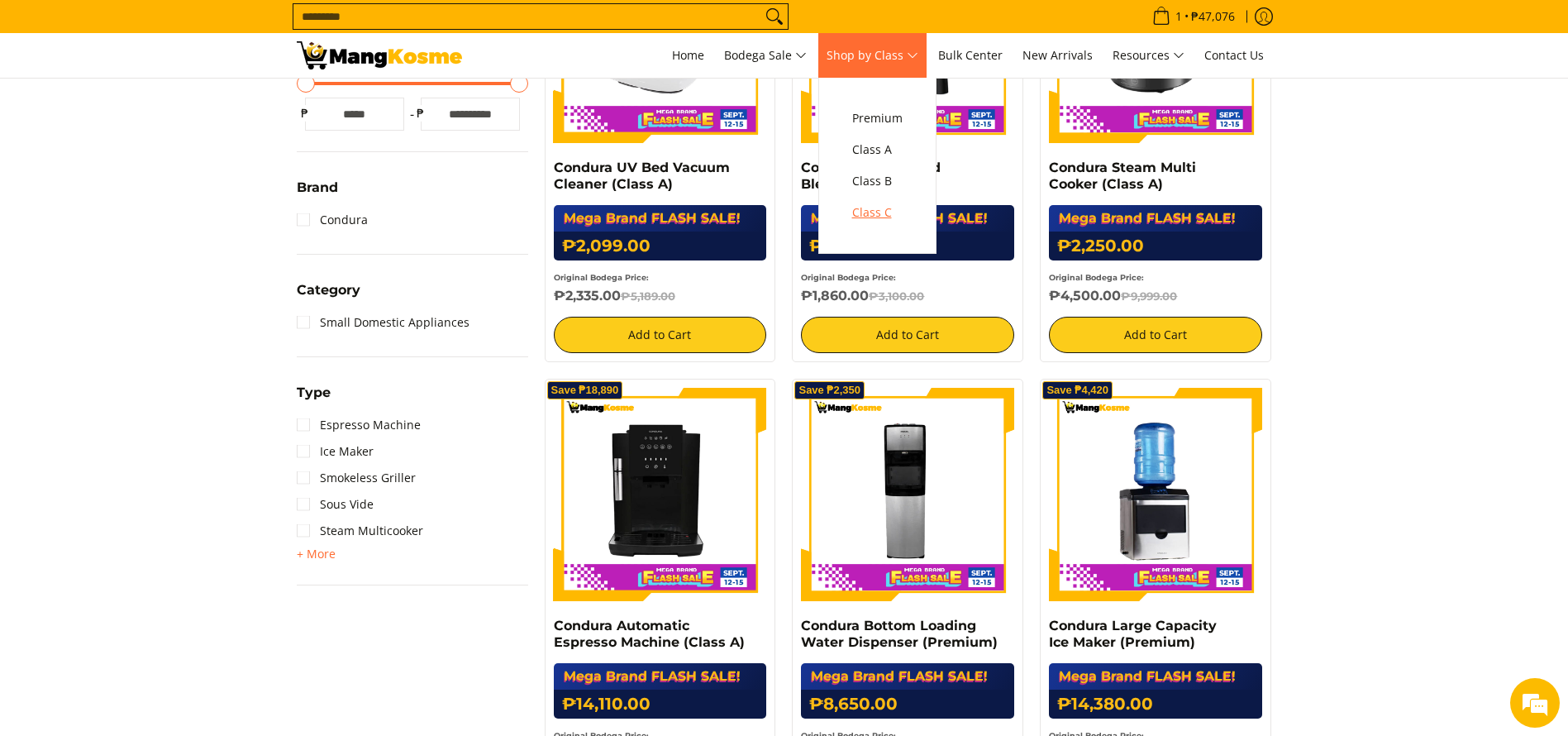
click at [883, 222] on span "Class C" at bounding box center [877, 213] width 50 height 21
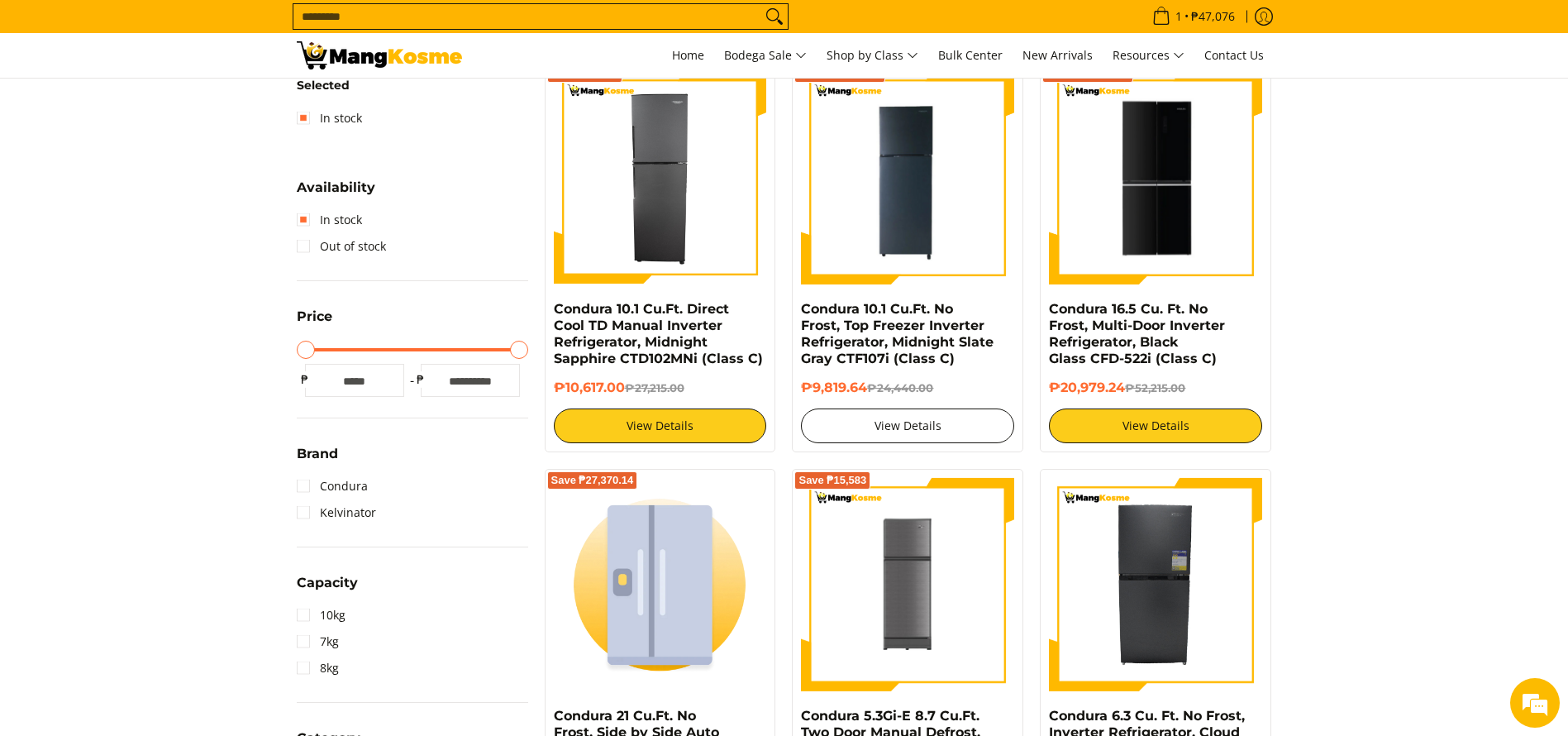
scroll to position [357, 0]
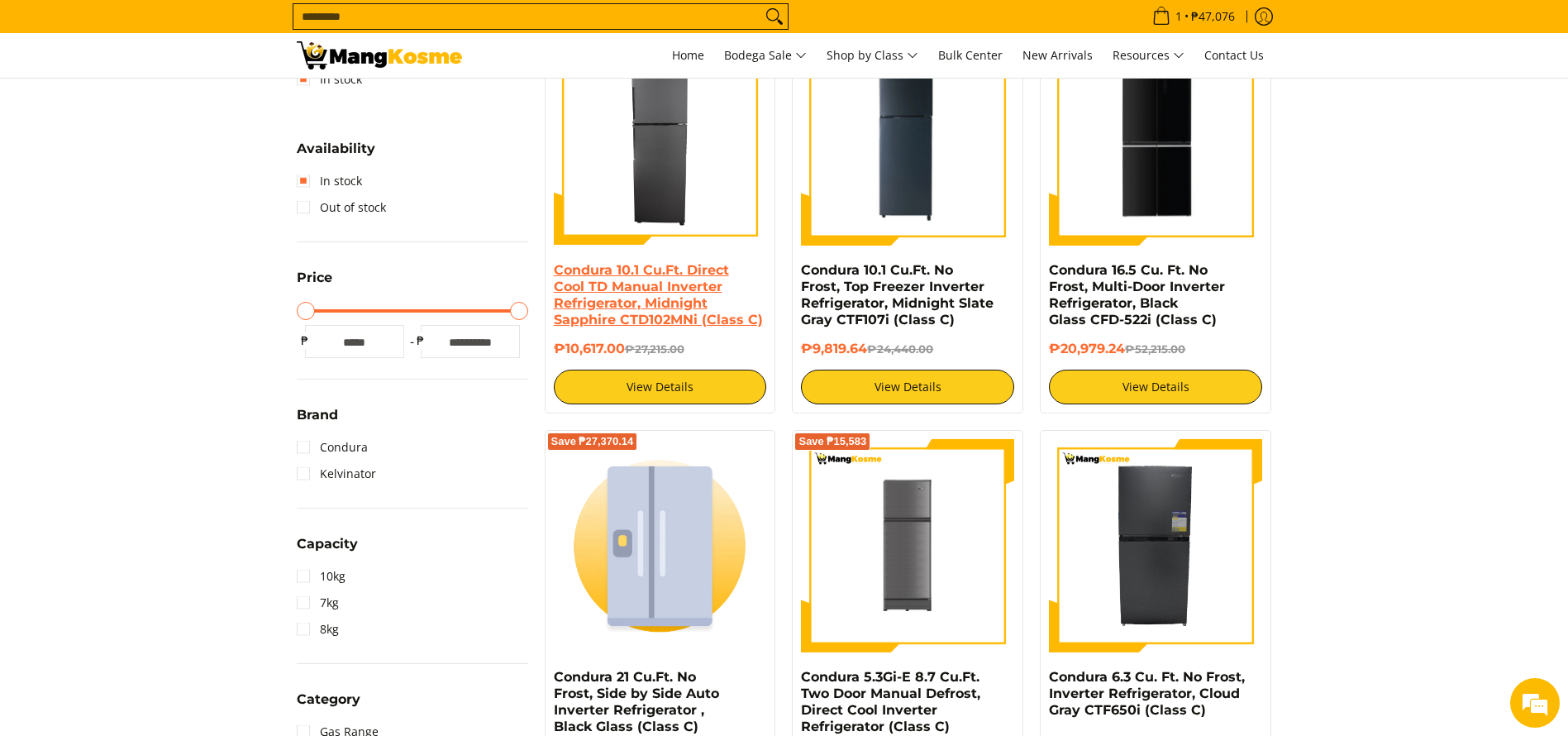
click at [637, 289] on link "Condura 10.1 Cu.Ft. Direct Cool TD Manual Inverter Refrigerator, Midnight Sapph…" at bounding box center [658, 295] width 209 height 65
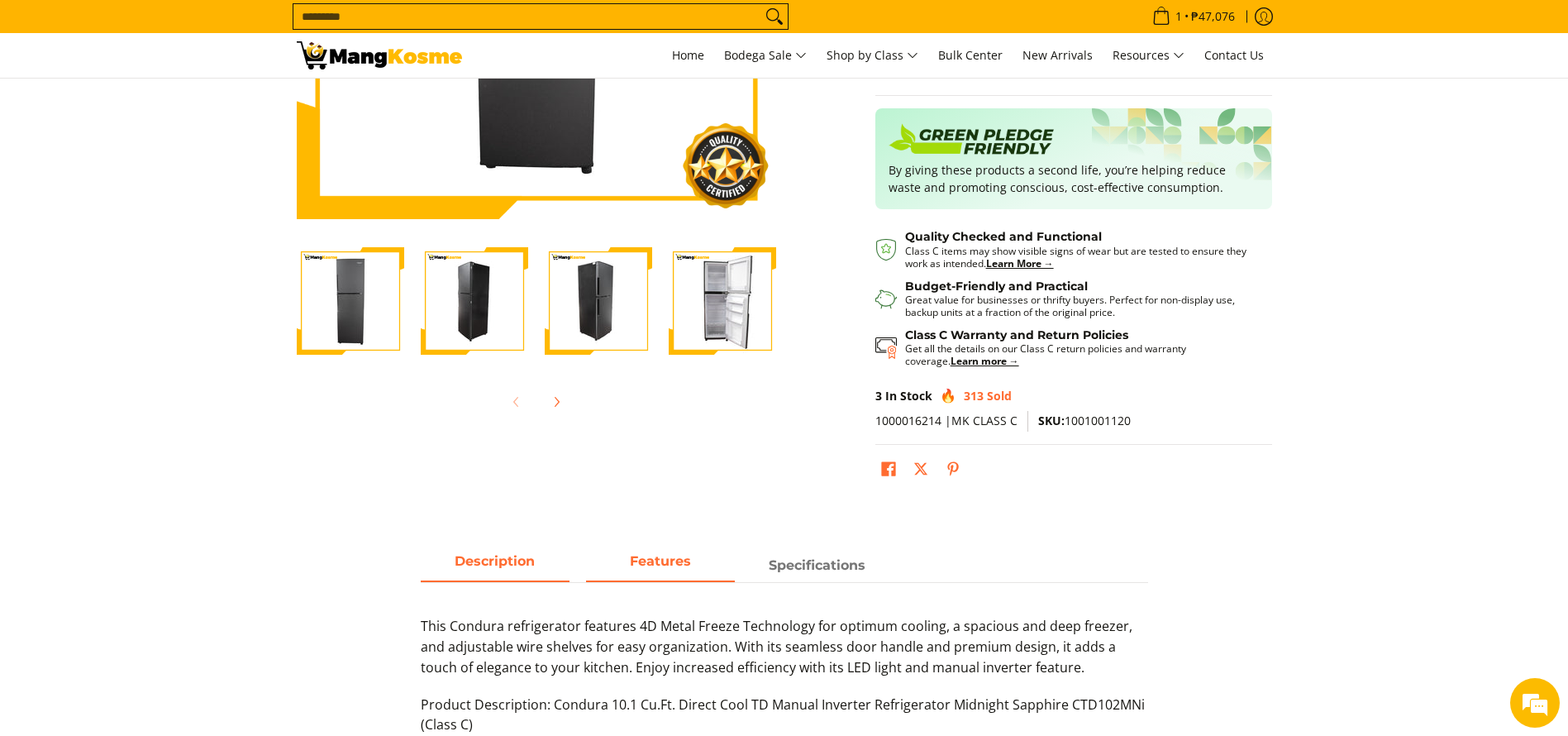
click at [692, 561] on span "Features" at bounding box center [661, 565] width 149 height 29
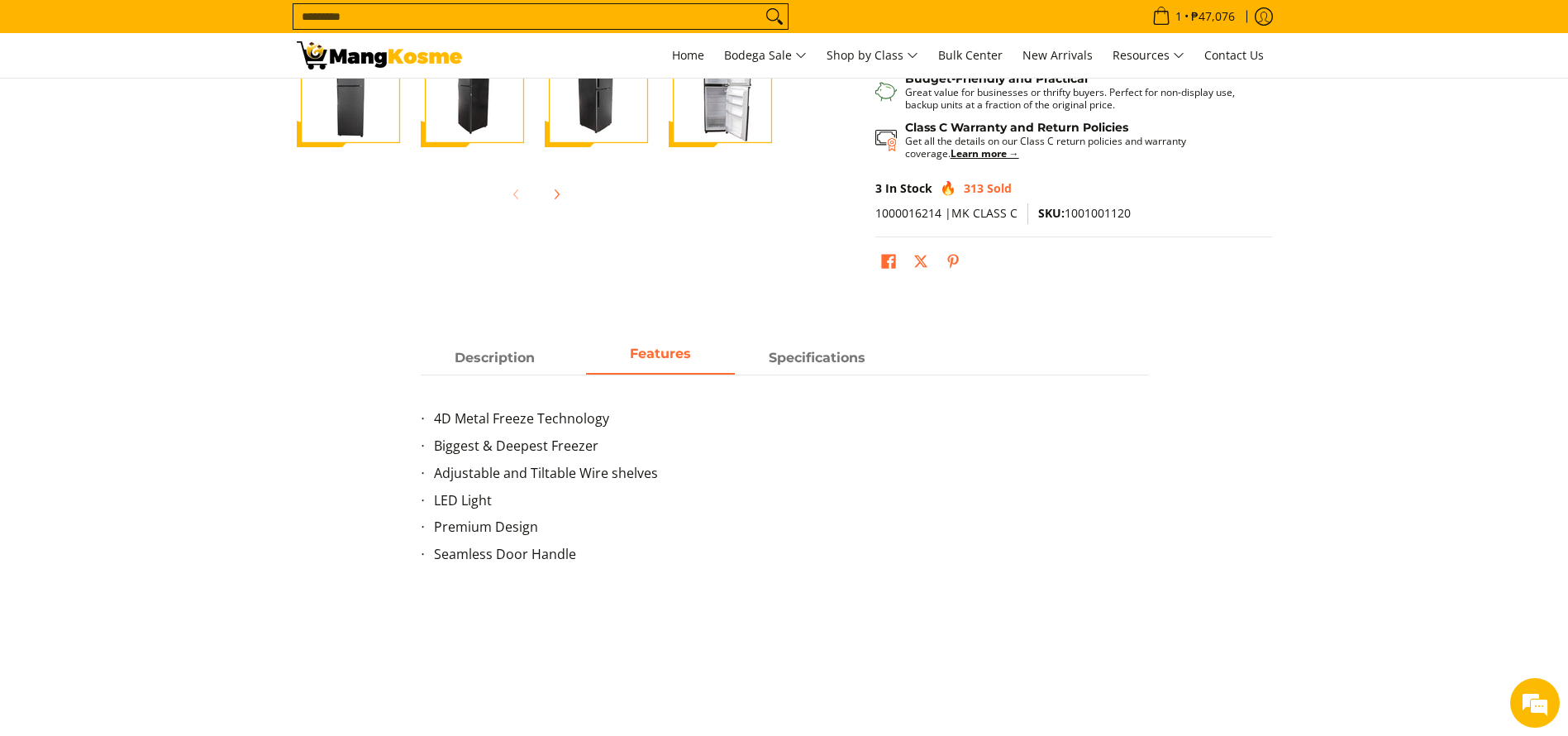
scroll to position [620, 0]
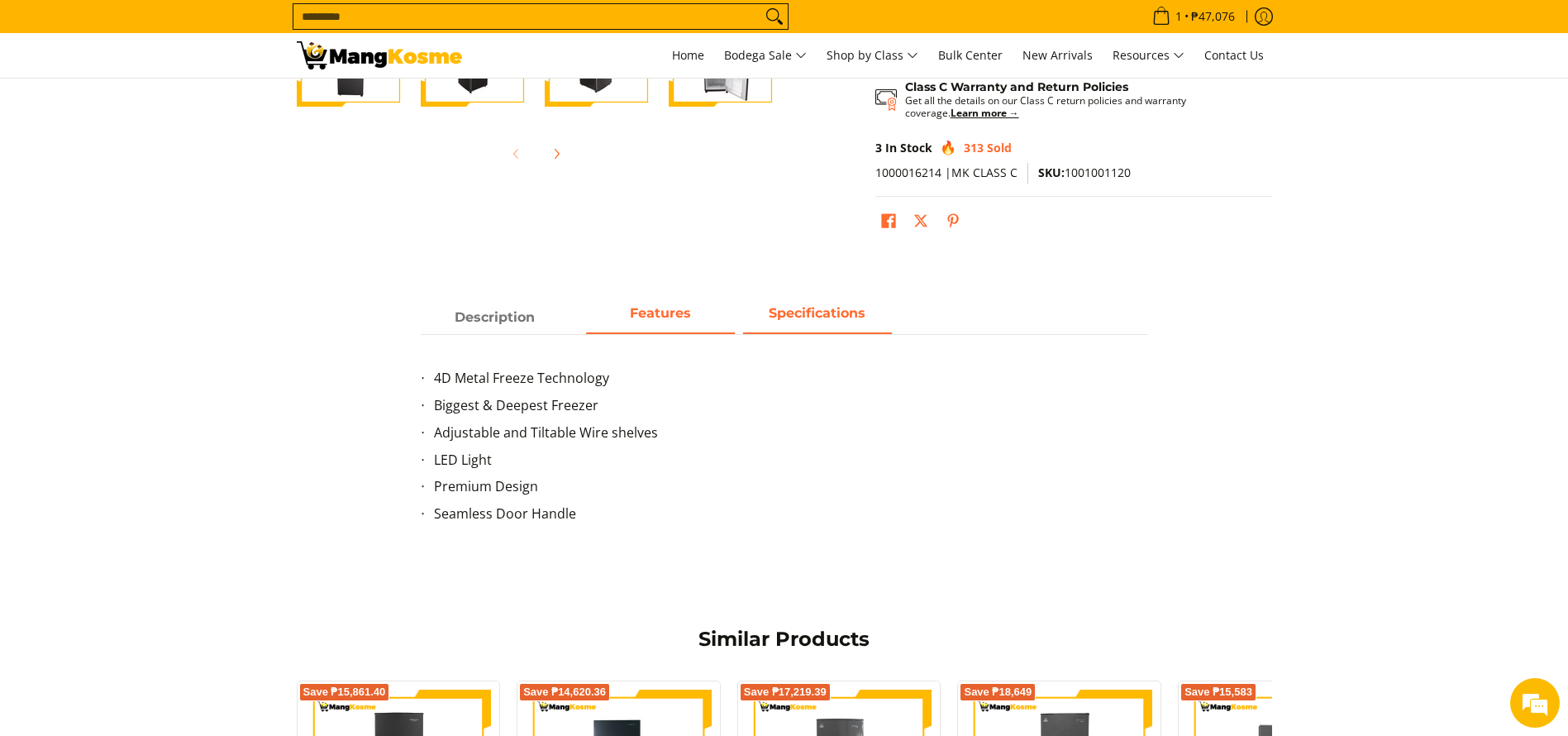
click at [810, 326] on span "Specifications" at bounding box center [817, 318] width 149 height 29
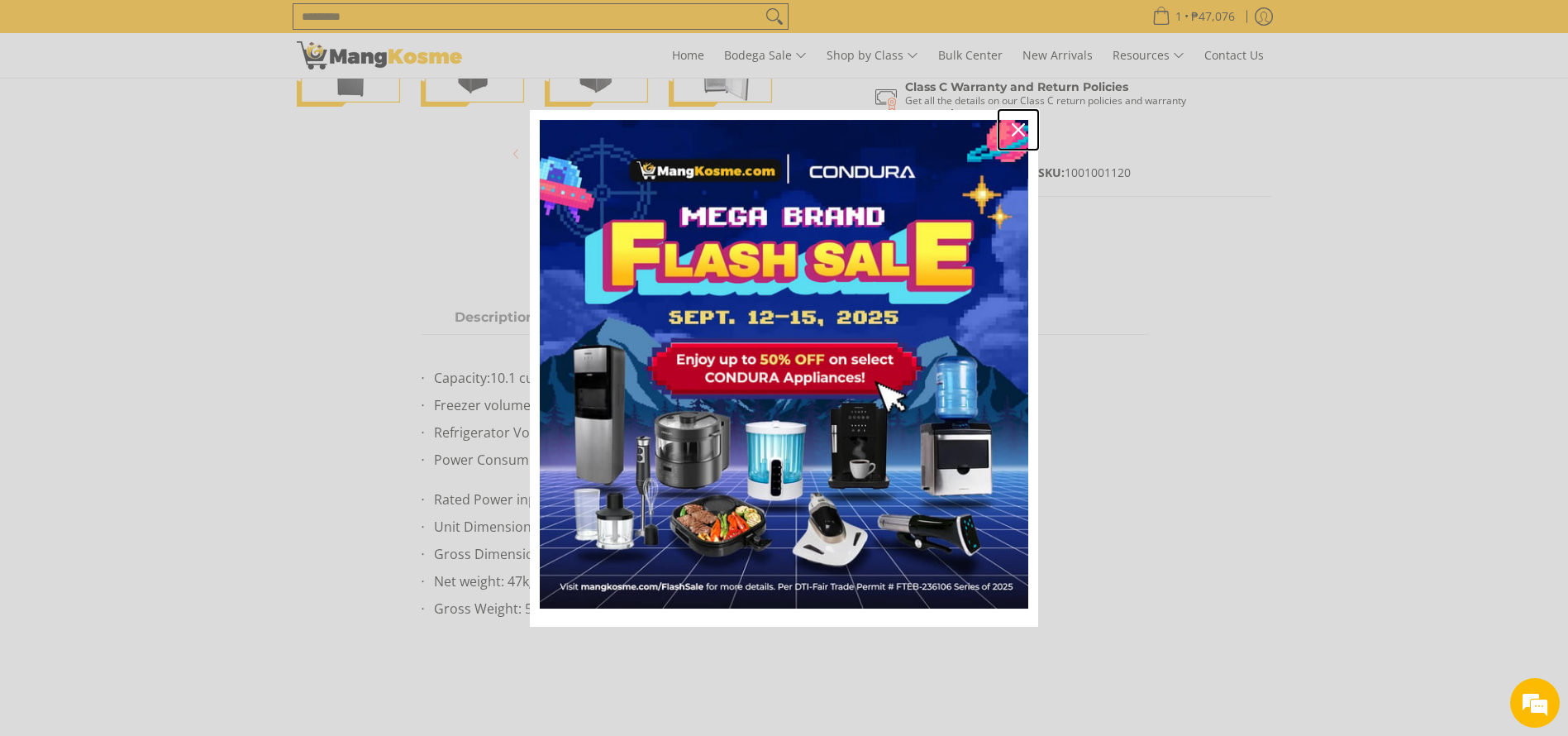
click at [1022, 128] on icon "close icon" at bounding box center [1018, 129] width 13 height 13
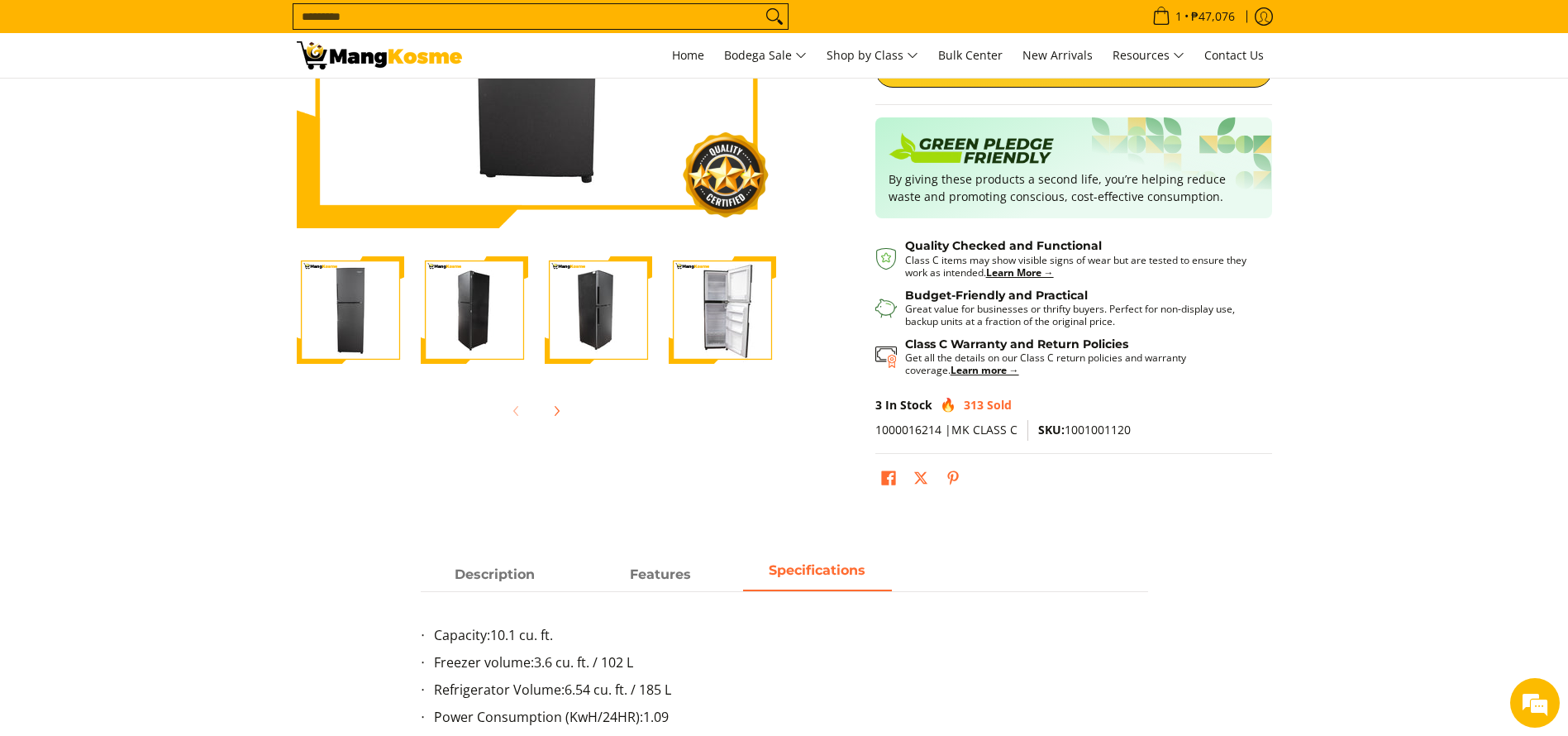
scroll to position [0, 0]
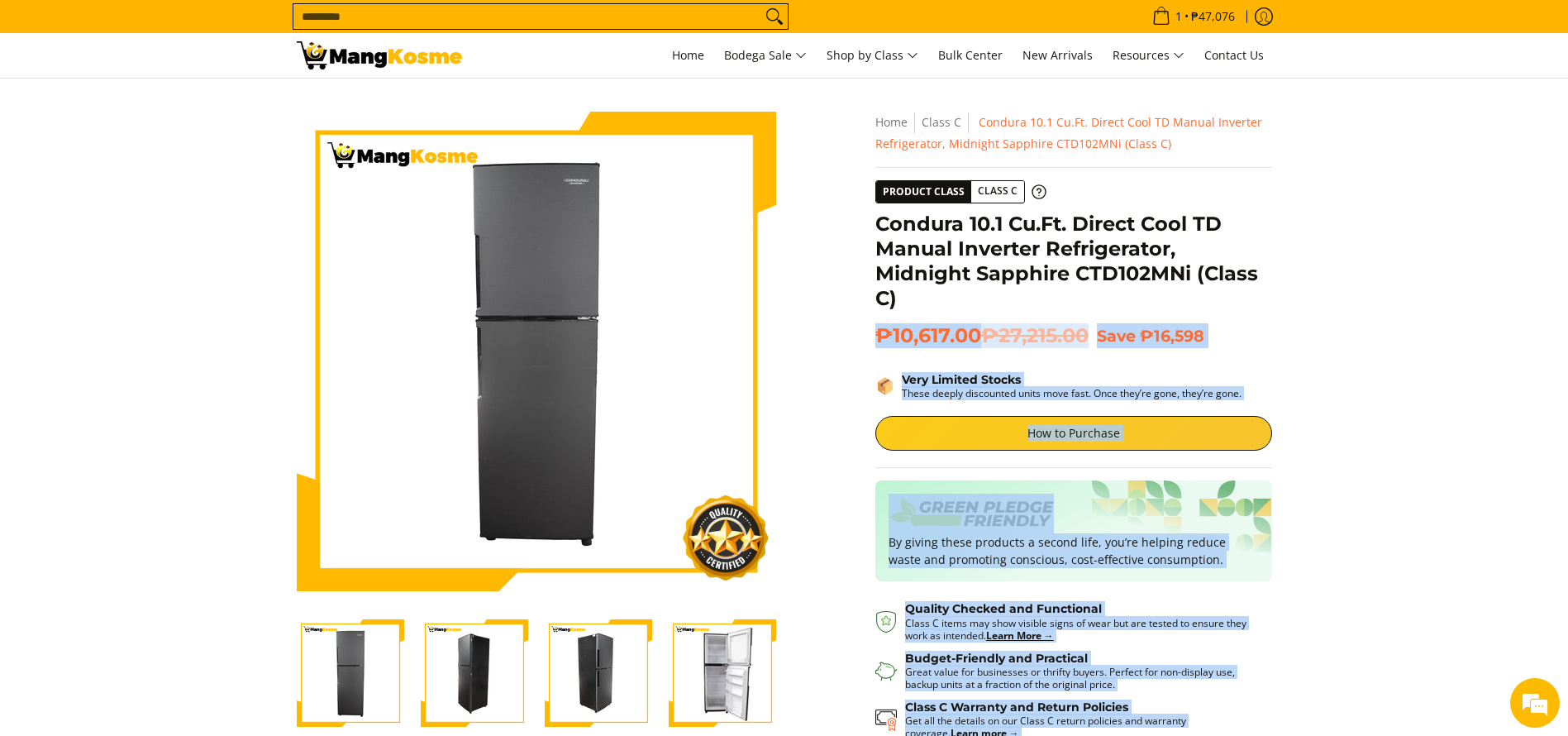
drag, startPoint x: 871, startPoint y: 220, endPoint x: 965, endPoint y: 310, distance: 130.1
click at [965, 310] on div "**********" at bounding box center [1073, 492] width 413 height 761
drag, startPoint x: 965, startPoint y: 305, endPoint x: 984, endPoint y: 282, distance: 29.8
click at [964, 304] on h1 "Condura 10.1 Cu.Ft. Direct Cool TD Manual Inverter Refrigerator, Midnight Sapph…" at bounding box center [1073, 262] width 396 height 99
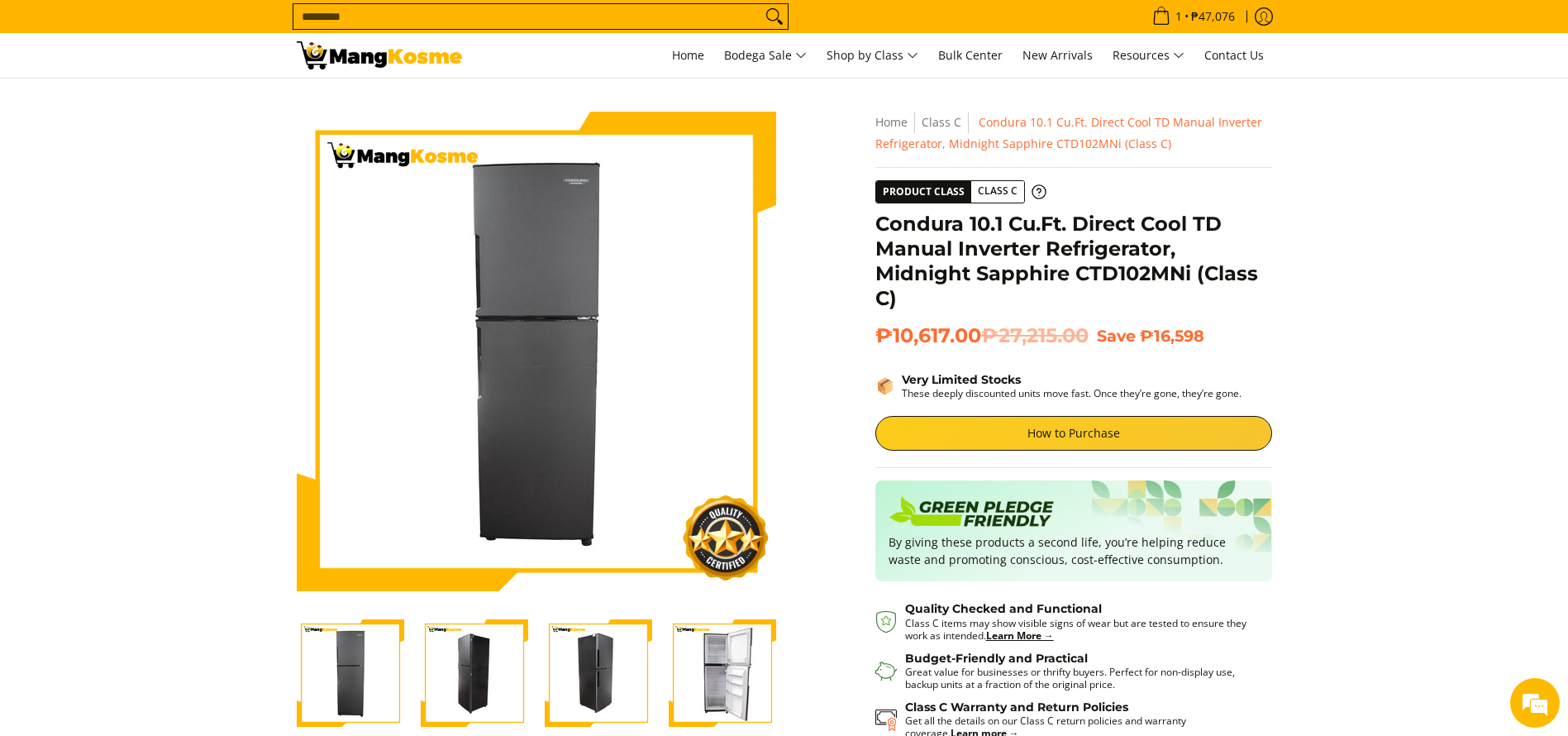
click at [985, 273] on h1 "Condura 10.1 Cu.Ft. Direct Cool TD Manual Inverter Refrigerator, Midnight Sapph…" at bounding box center [1073, 262] width 396 height 99
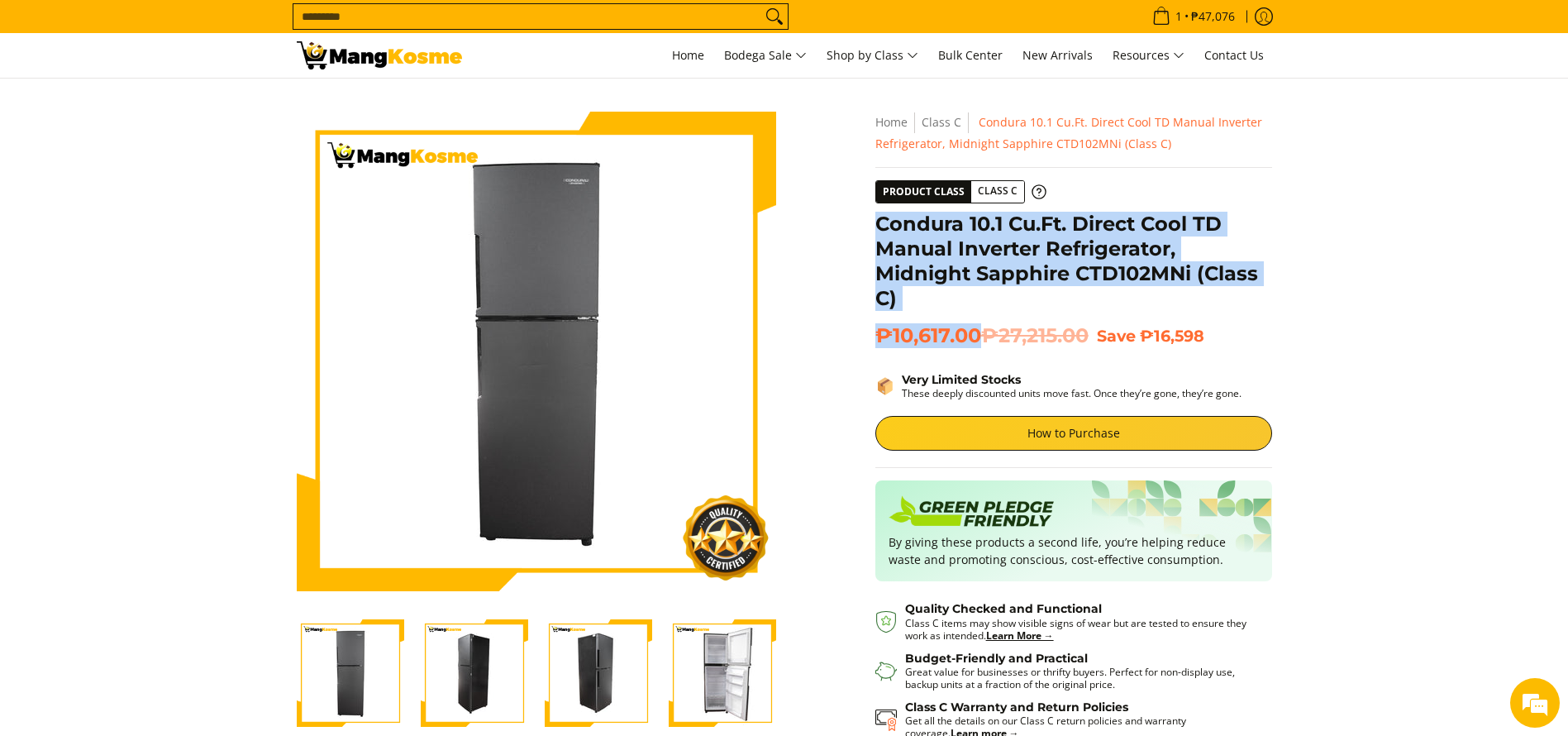
copy div "Condura 10.1 Cu.Ft. Direct Cool TD Manual Inverter Refrigerator, Midnight Sapph…"
drag, startPoint x: 969, startPoint y: 321, endPoint x: 886, endPoint y: 285, distance: 90.5
click at [879, 225] on div "**********" at bounding box center [1073, 492] width 396 height 761
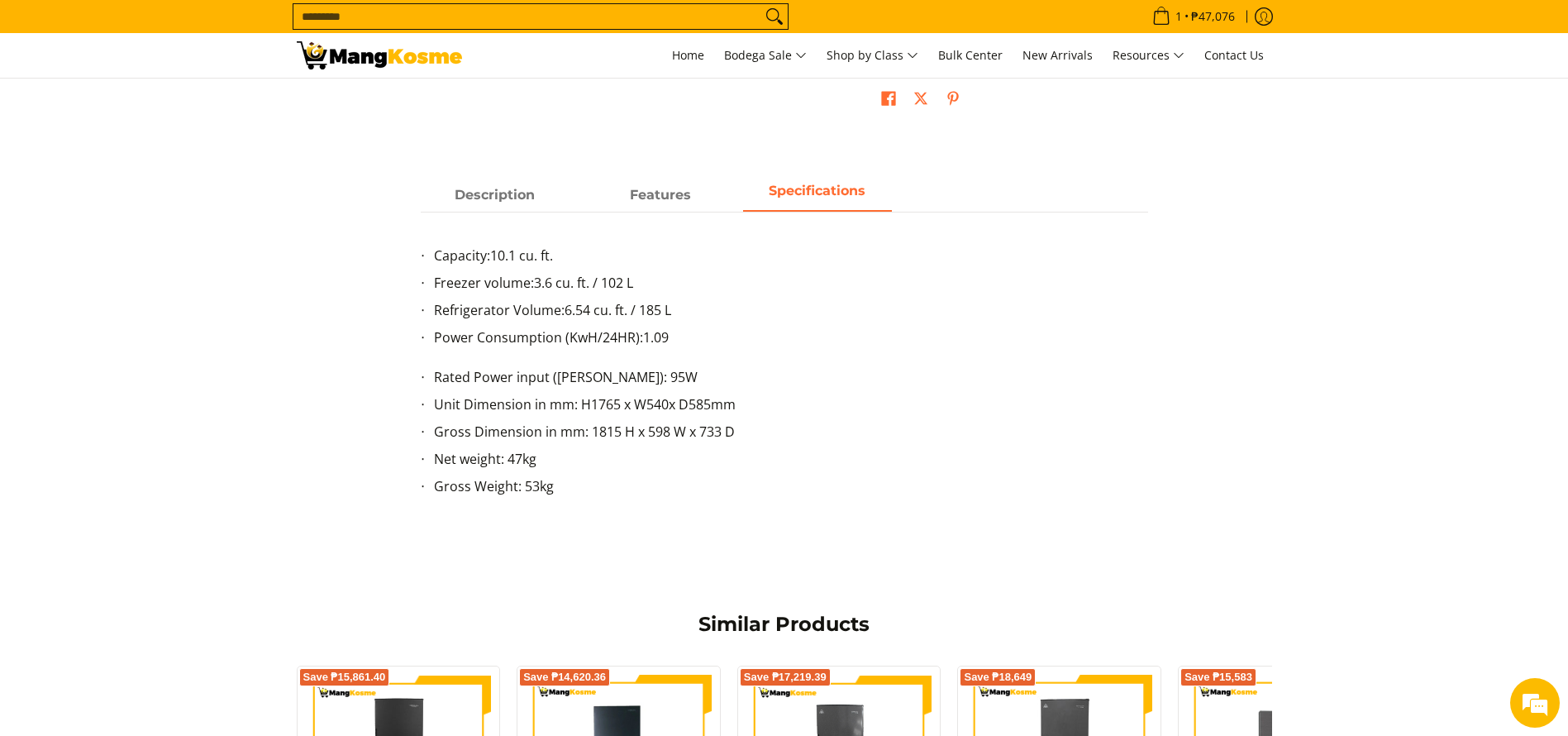
scroll to position [744, 0]
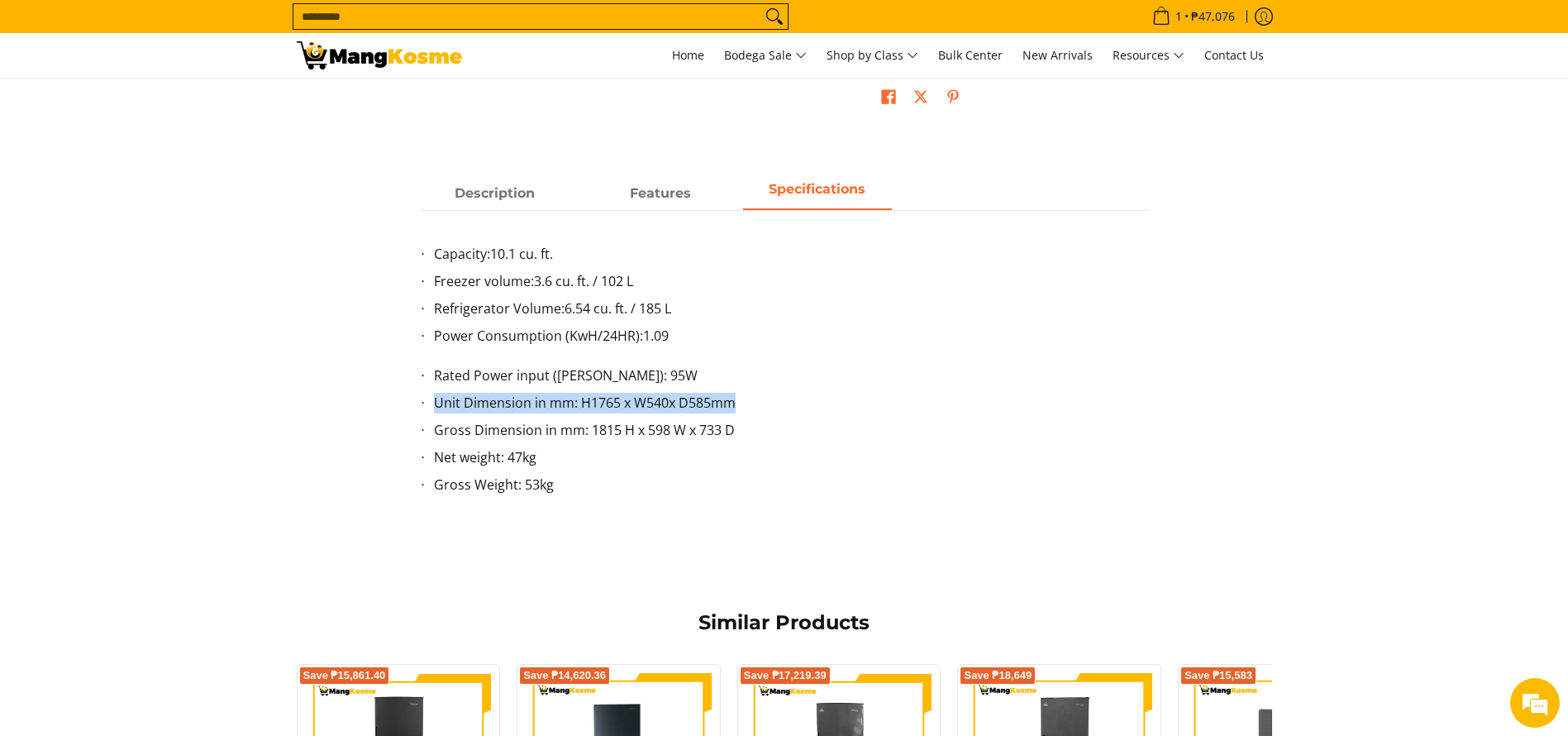
copy li "Unit Dimension in mm: H1765 x W540x D585mm"
drag, startPoint x: 430, startPoint y: 404, endPoint x: 781, endPoint y: 403, distance: 351.0
click at [781, 403] on ul "Rated Power input (Watts): 95W Unit Dimension in mm: H1765 x W540x D585mm Gross…" at bounding box center [784, 440] width 728 height 149
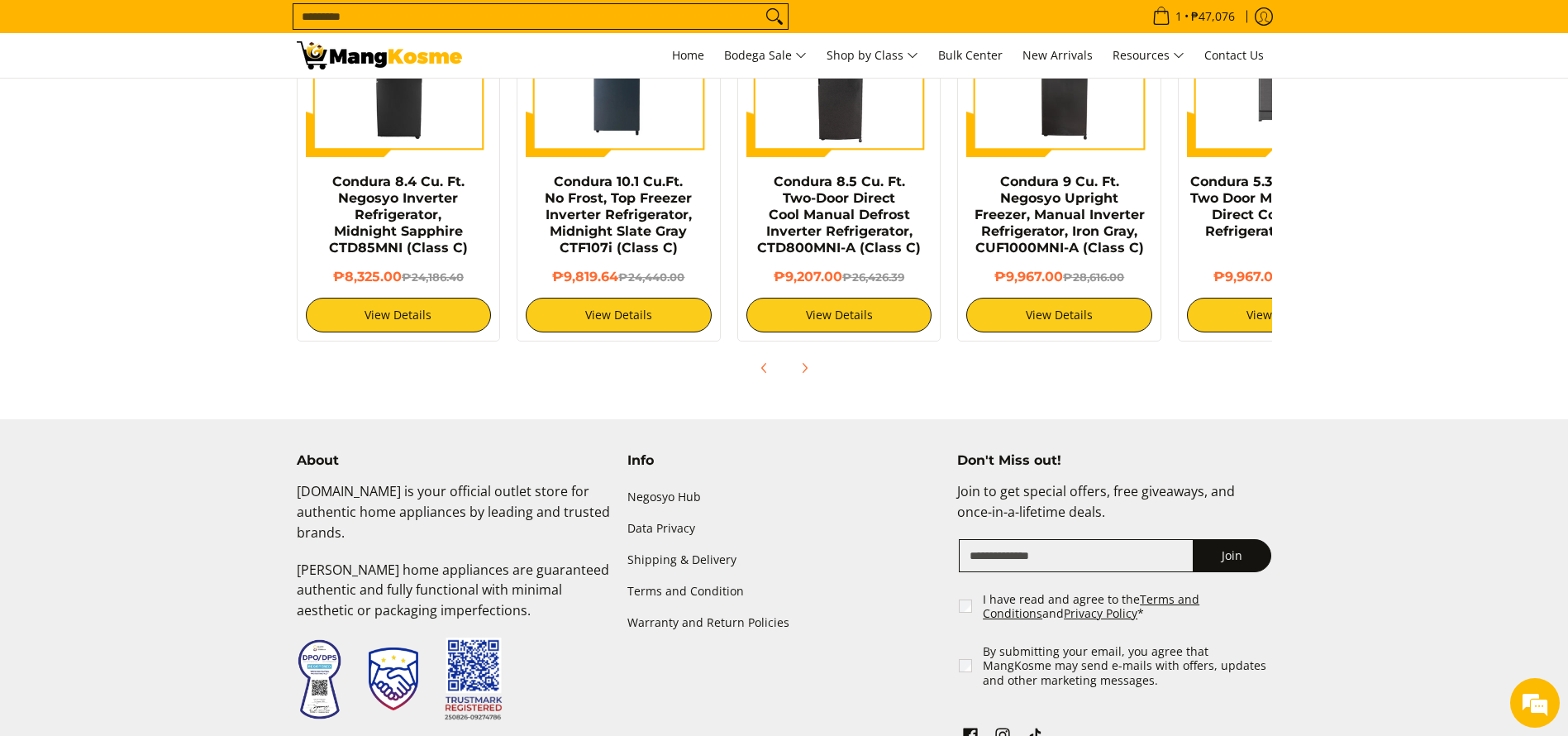
scroll to position [1529, 0]
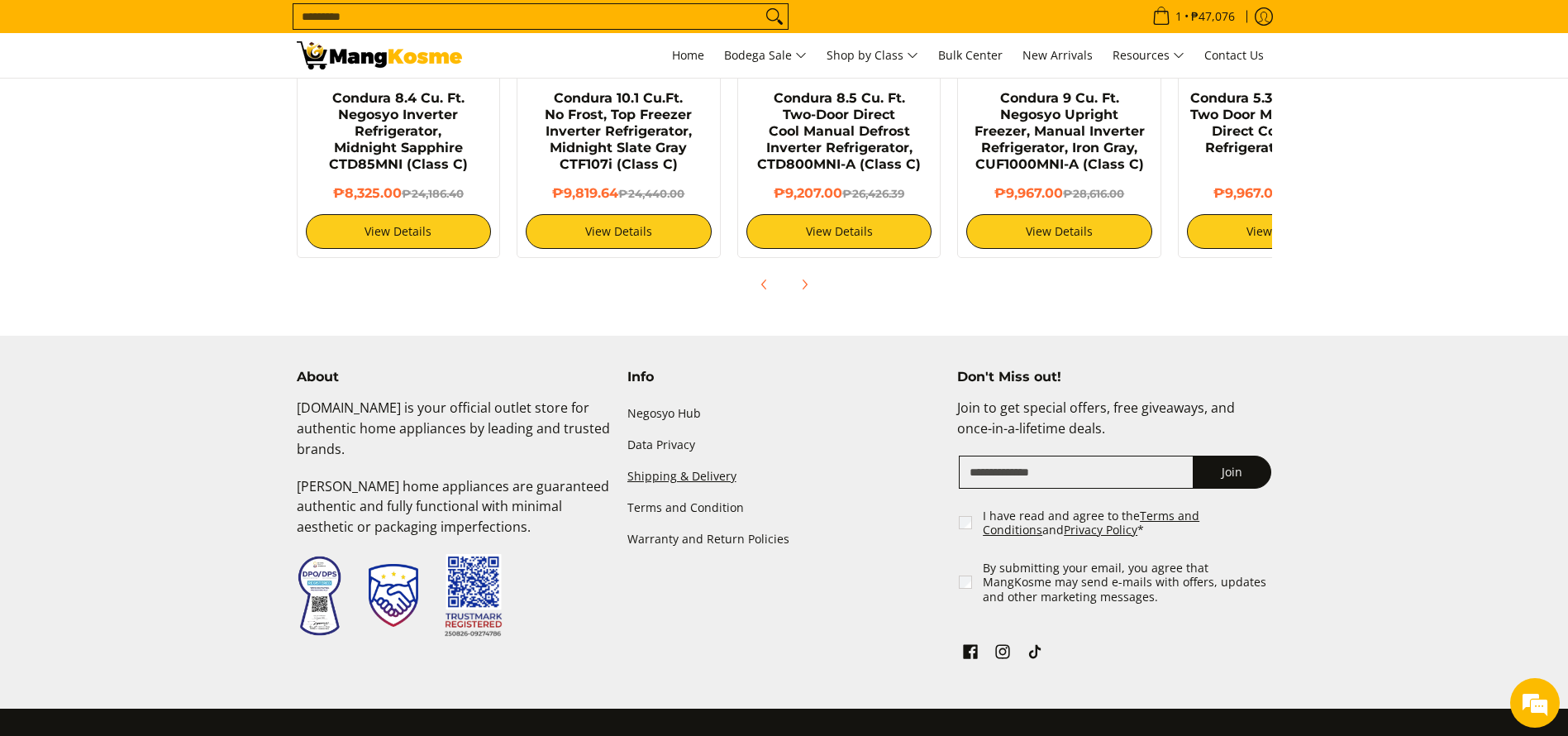
click at [693, 462] on link "Shipping & Delivery" at bounding box center [784, 476] width 314 height 31
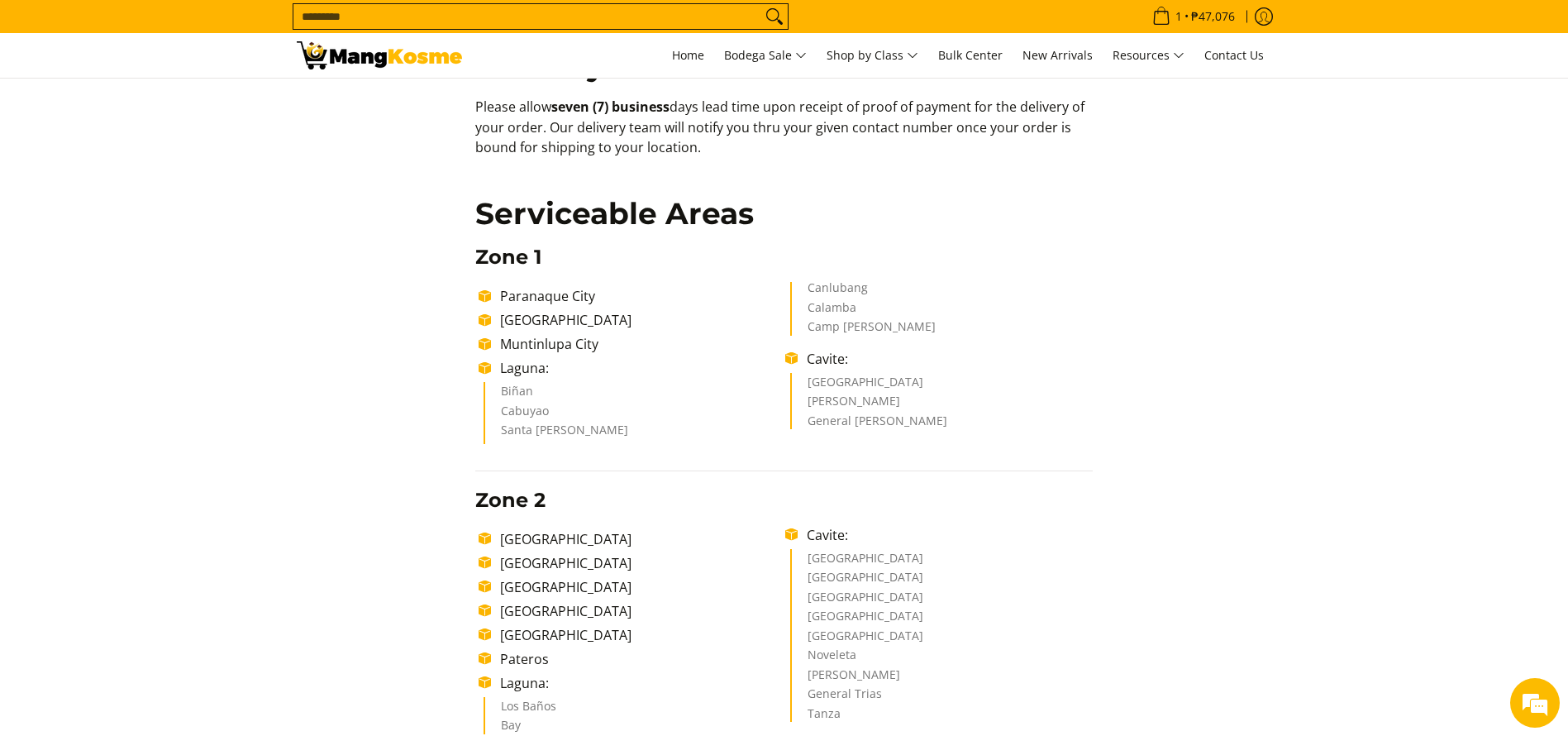
scroll to position [212, 0]
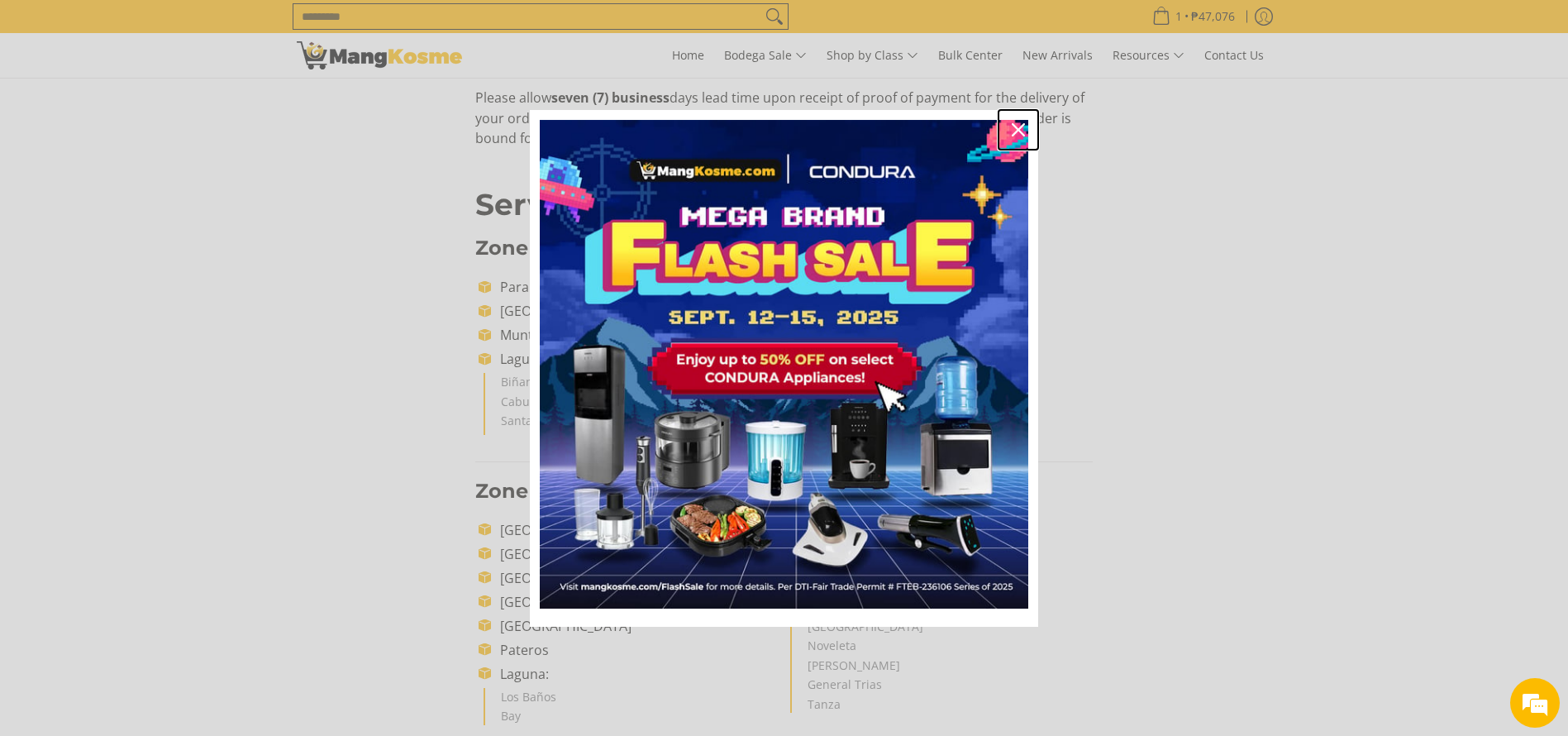
click at [1018, 129] on icon "close icon" at bounding box center [1018, 129] width 13 height 13
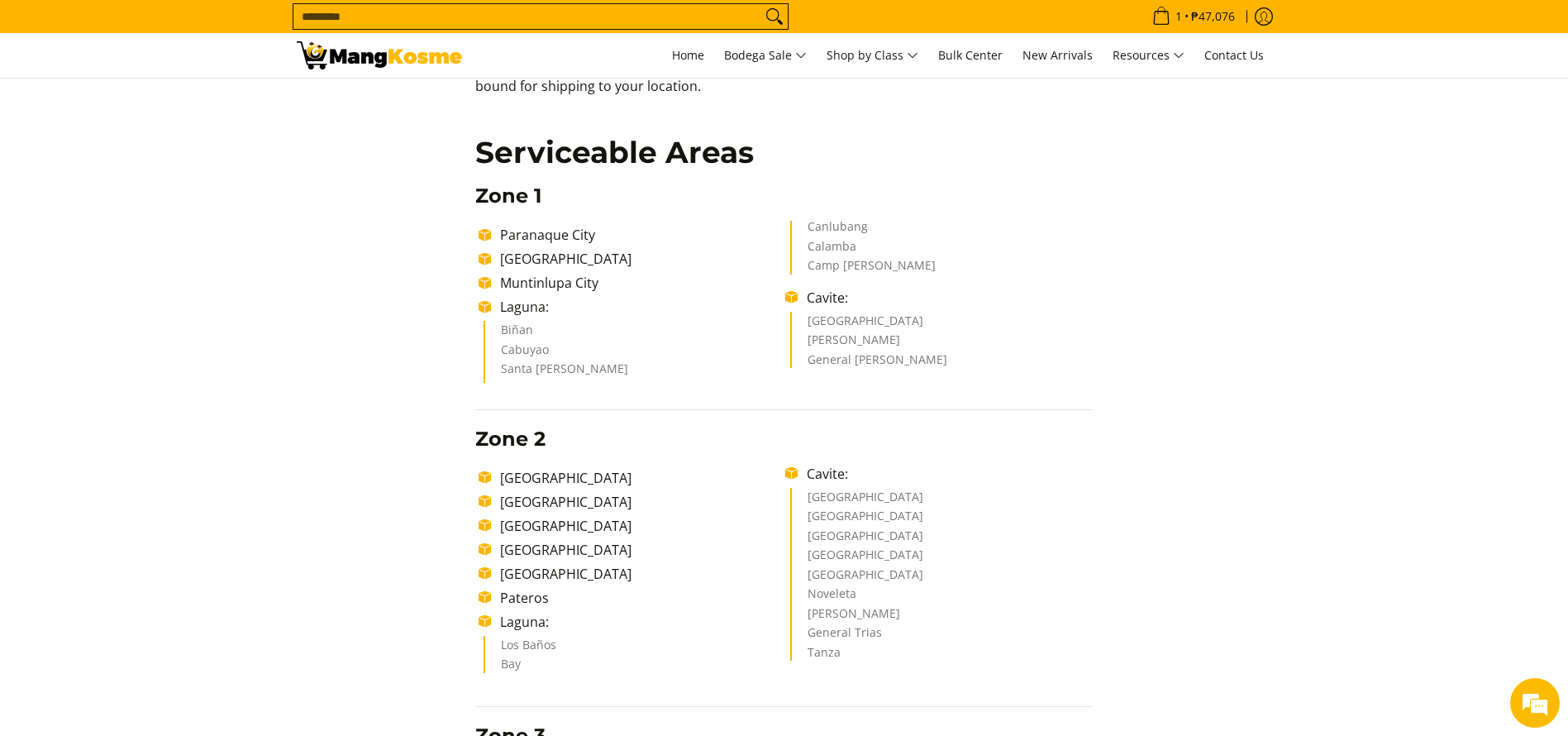
scroll to position [251, 0]
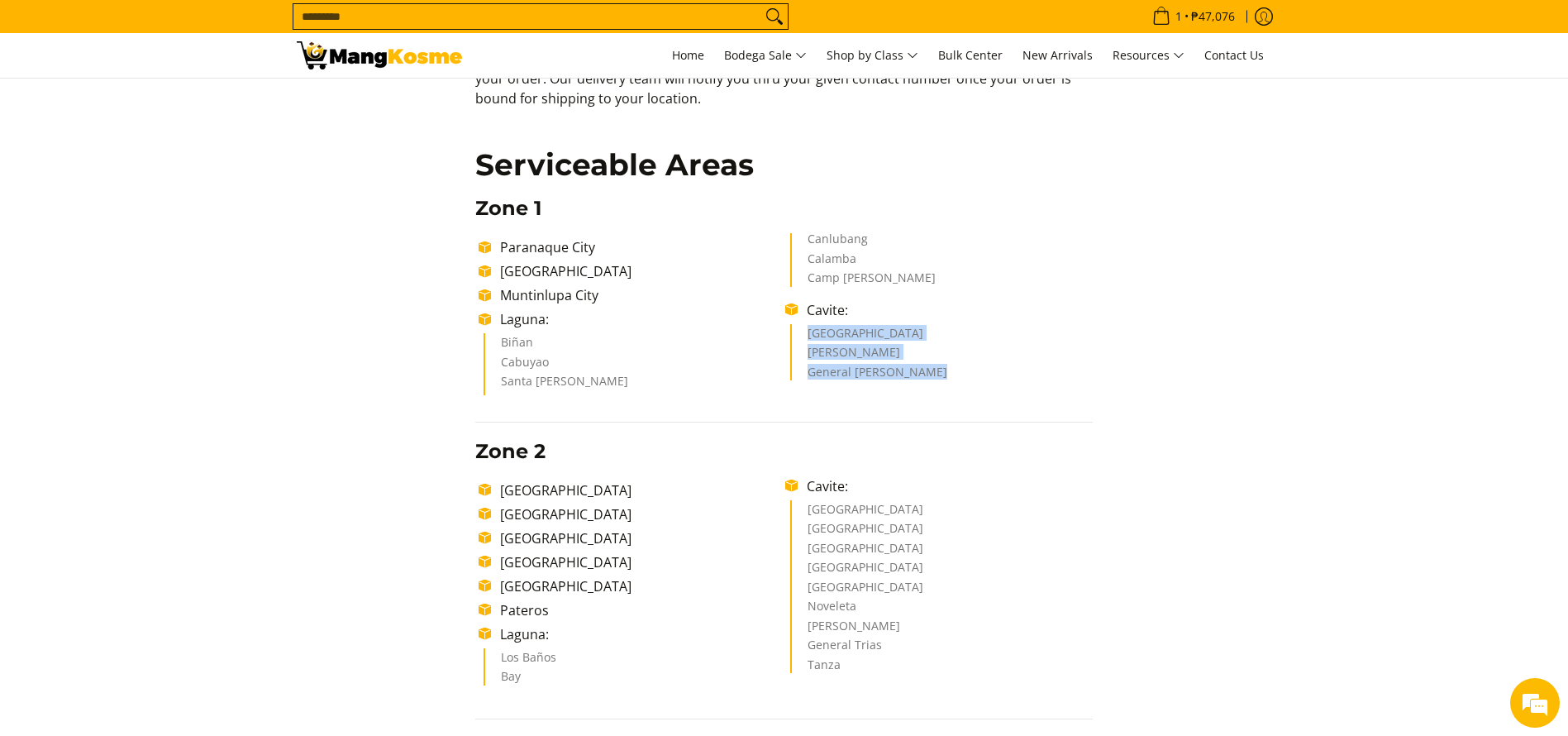
drag, startPoint x: 817, startPoint y: 337, endPoint x: 836, endPoint y: 494, distance: 158.1
copy ul "Dasmariñas City [PERSON_NAME] General [PERSON_NAME]"
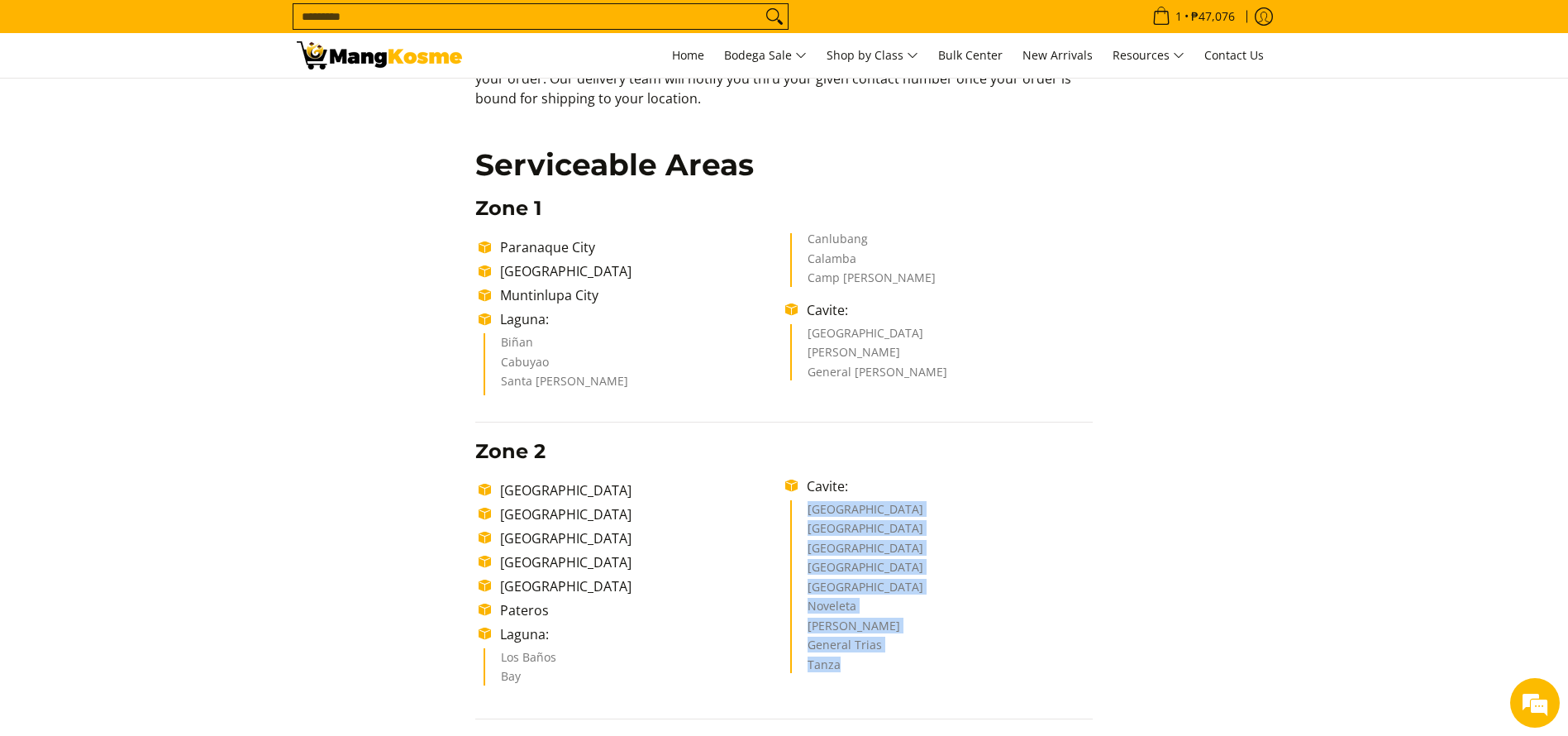
copy ul "[GEOGRAPHIC_DATA] [GEOGRAPHIC_DATA] [GEOGRAPHIC_DATA] [GEOGRAPHIC_DATA] [GEOGRA…"
drag, startPoint x: 810, startPoint y: 513, endPoint x: 872, endPoint y: 659, distance: 158.6
click at [872, 659] on ul "[GEOGRAPHIC_DATA] [GEOGRAPHIC_DATA] [GEOGRAPHIC_DATA] [GEOGRAPHIC_DATA] [GEOGRA…" at bounding box center [940, 586] width 302 height 173
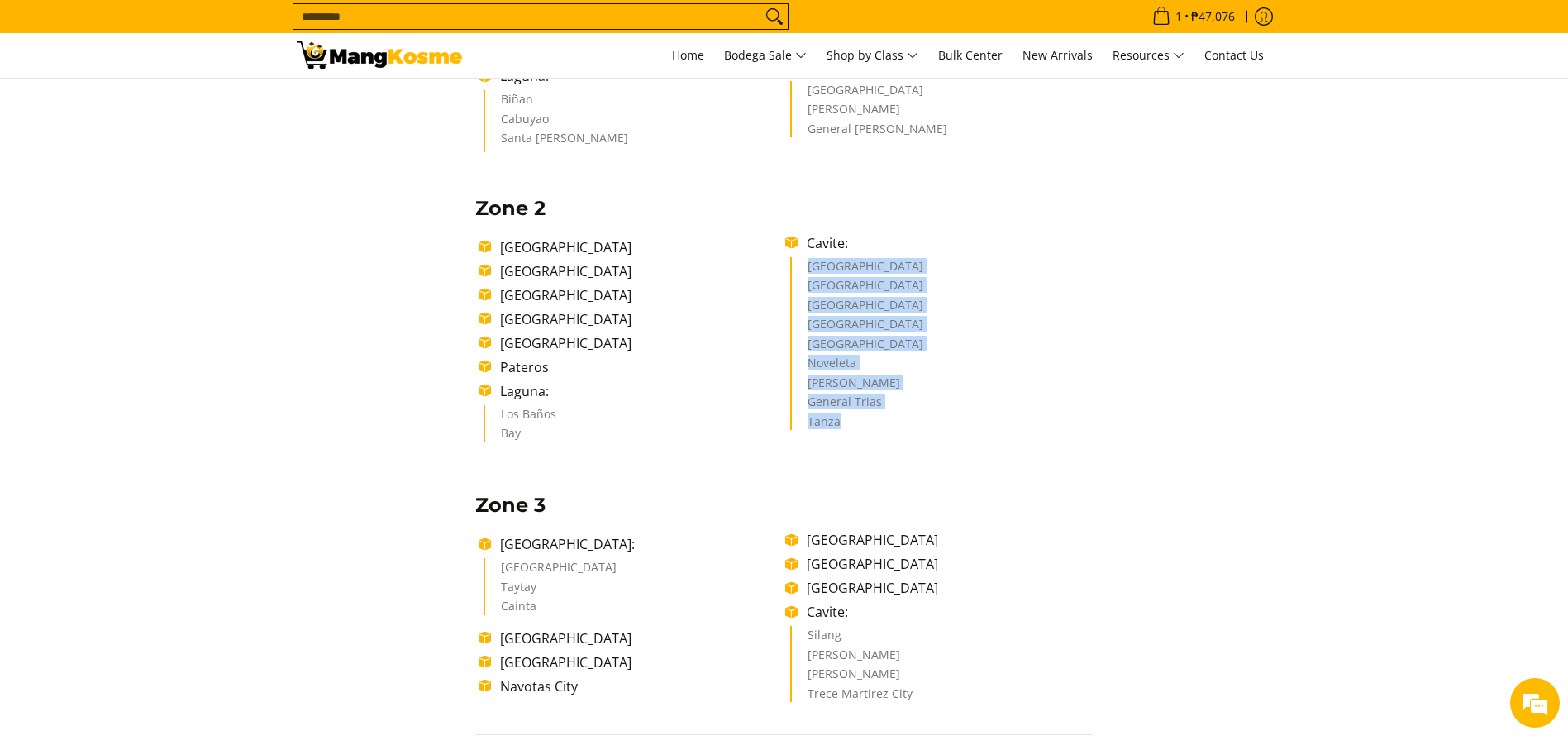
scroll to position [499, 0]
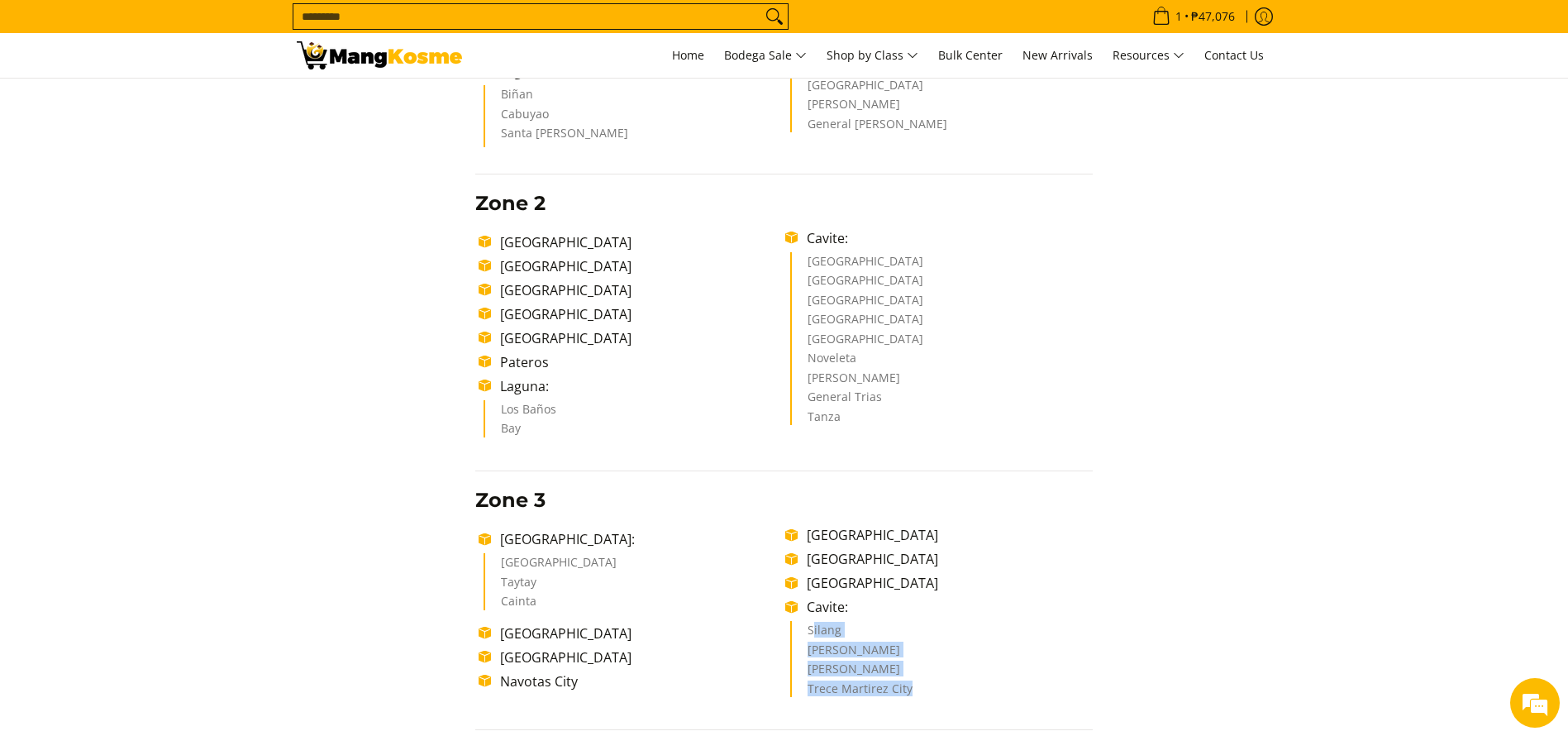
copy ul "ilang [PERSON_NAME] Martirez City"
drag, startPoint x: 818, startPoint y: 634, endPoint x: 919, endPoint y: 700, distance: 120.7
click at [919, 700] on ul "[GEOGRAPHIC_DATA]: [GEOGRAPHIC_DATA] Taytay Cainta [GEOGRAPHIC_DATA] [GEOGRAPHI…" at bounding box center [784, 614] width 617 height 178
click at [1319, 294] on section "Shipping & Delivery Delivery Time Frame Please allow seven (7) business days le…" at bounding box center [784, 579] width 1568 height 2000
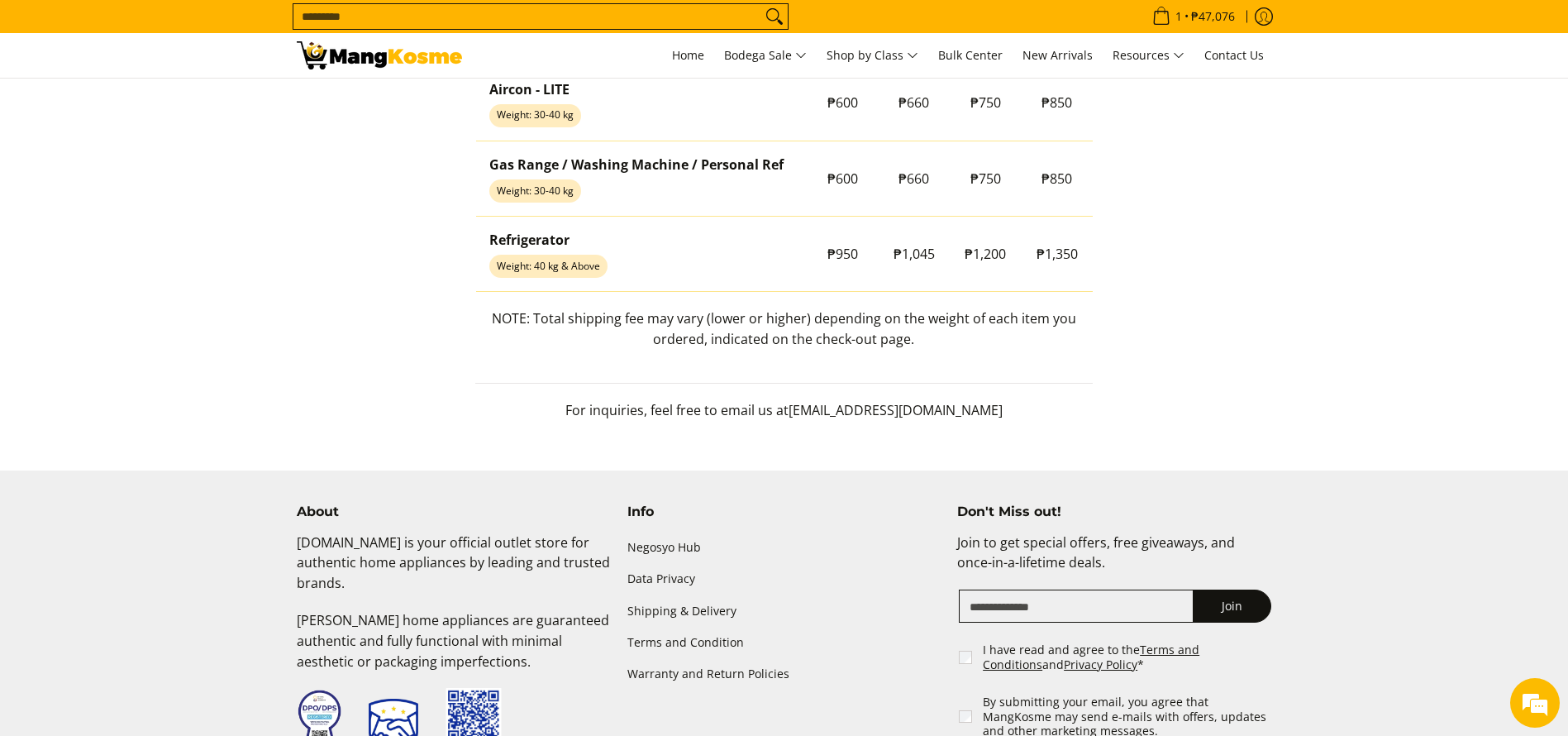
scroll to position [1533, 0]
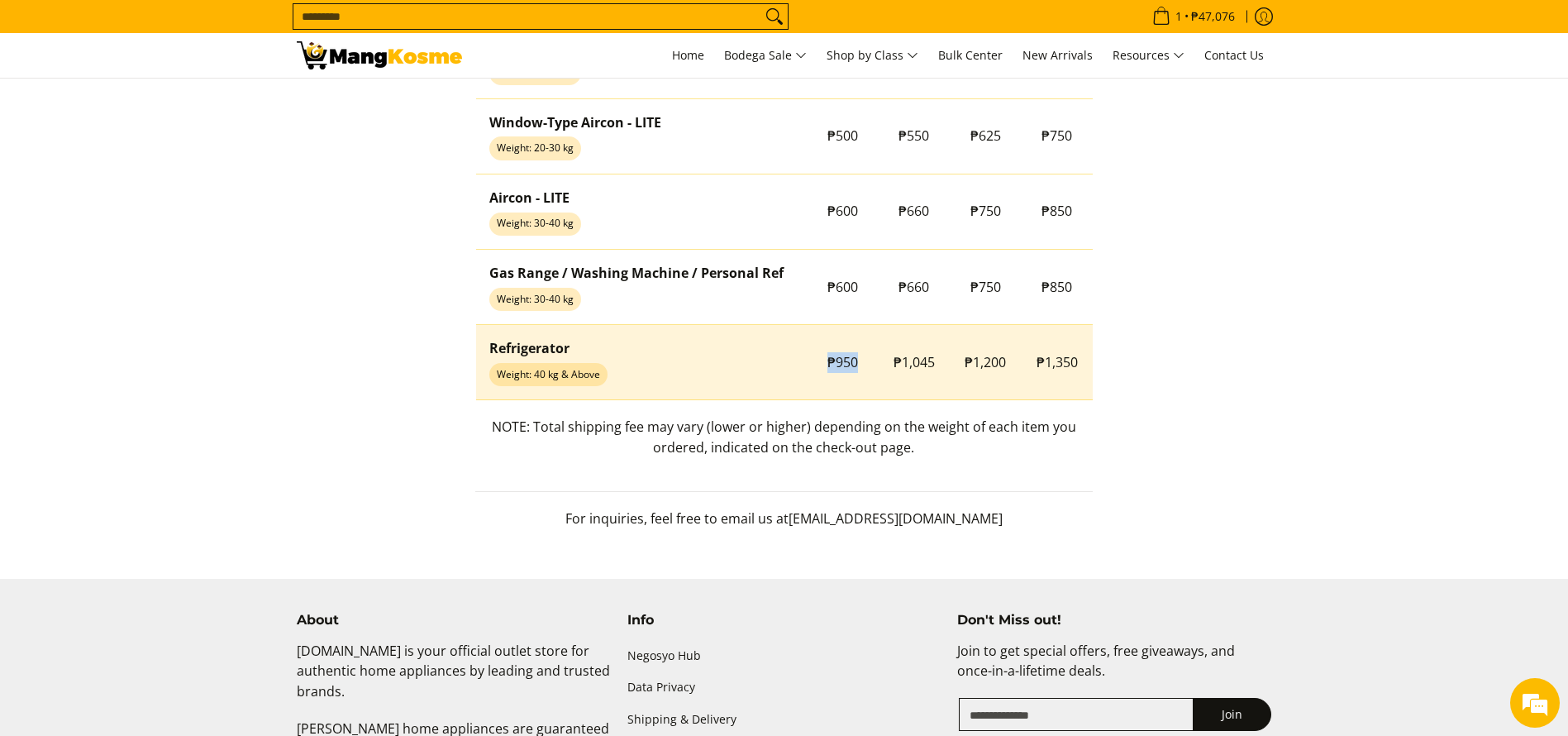
copy span "₱950"
drag, startPoint x: 819, startPoint y: 370, endPoint x: 861, endPoint y: 373, distance: 42.1
click at [861, 373] on td "₱950" at bounding box center [842, 362] width 72 height 75
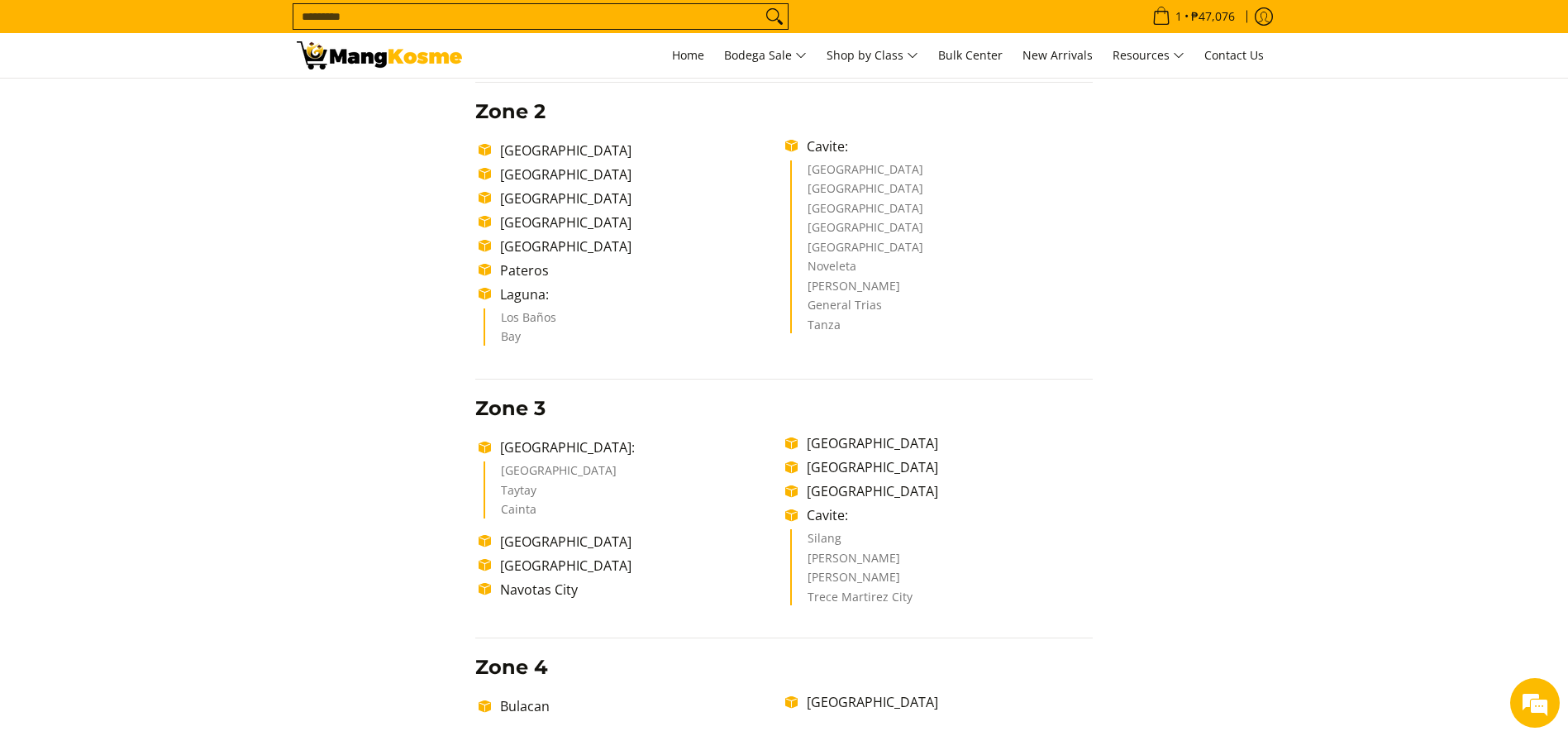
scroll to position [541, 0]
